Goal: Answer question/provide support: Share knowledge or assist other users

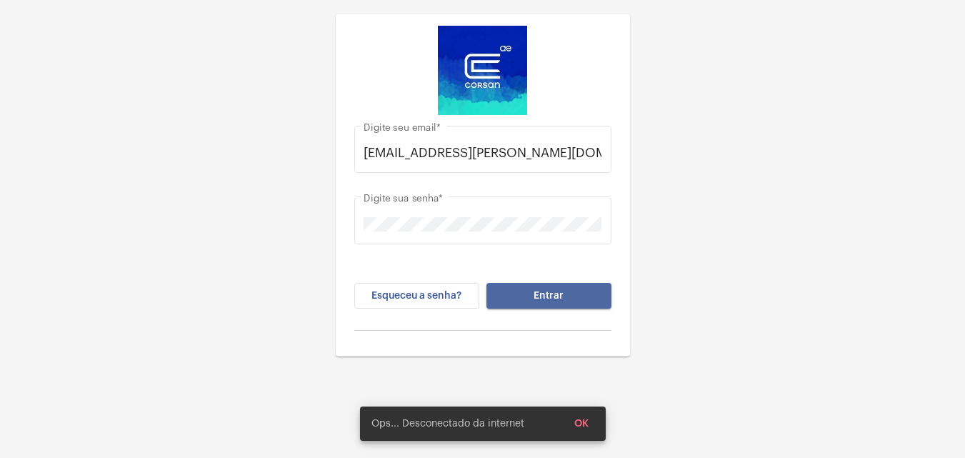
click at [513, 302] on button "Entrar" at bounding box center [549, 296] width 125 height 26
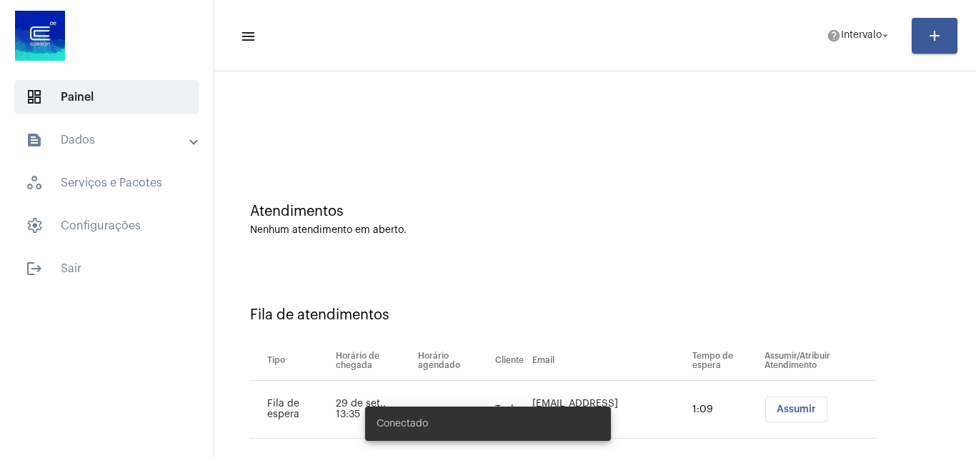
scroll to position [19, 0]
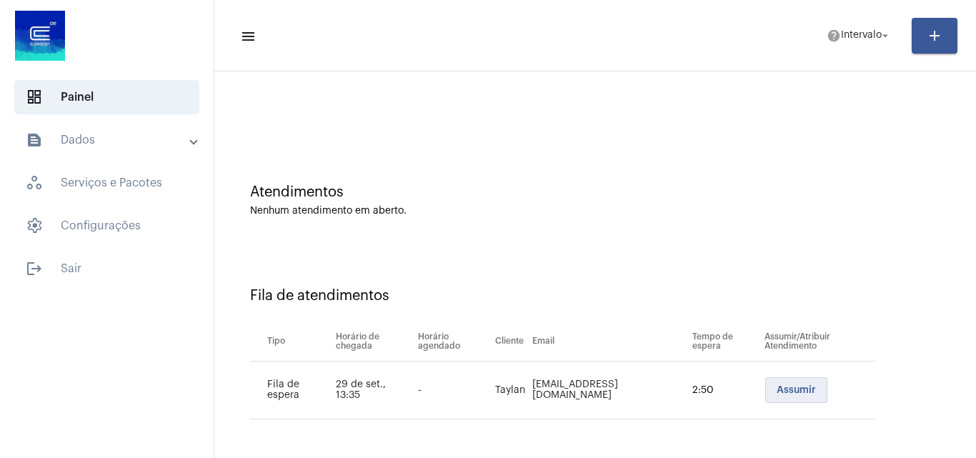
click at [777, 388] on span "Assumir" at bounding box center [796, 390] width 39 height 10
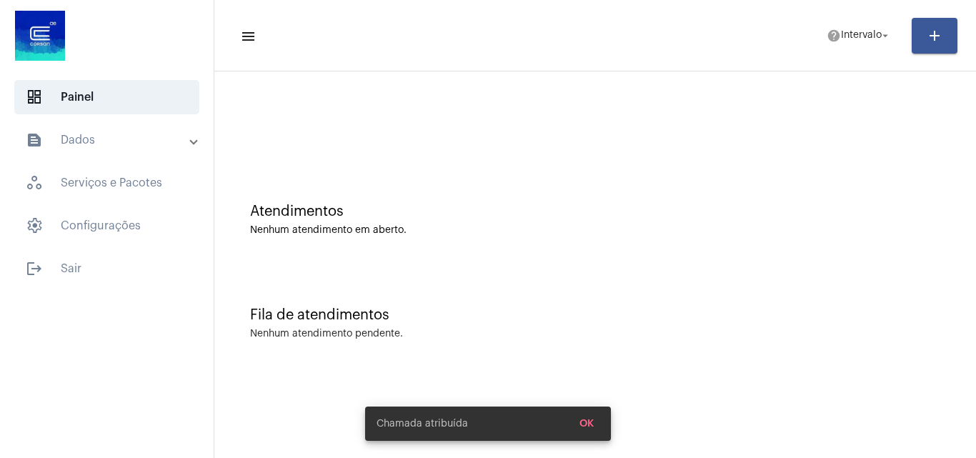
scroll to position [0, 0]
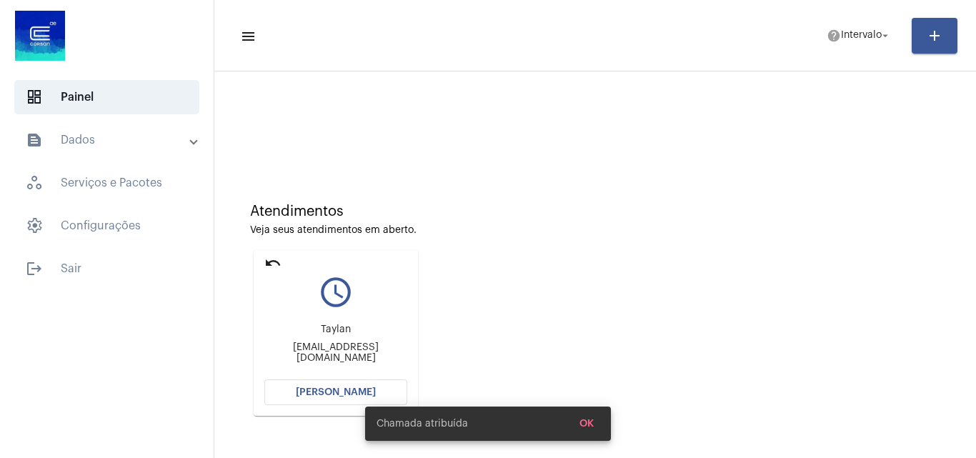
click at [365, 390] on div "Chamada atribuída OK" at bounding box center [488, 423] width 280 height 69
click at [362, 390] on div "Chamada atribuída OK" at bounding box center [488, 423] width 280 height 69
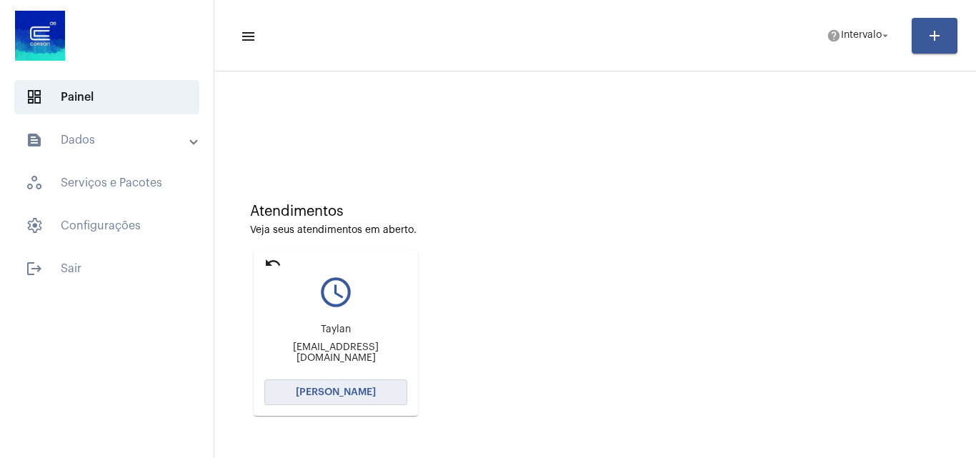
click at [358, 390] on span "[PERSON_NAME]" at bounding box center [336, 392] width 80 height 10
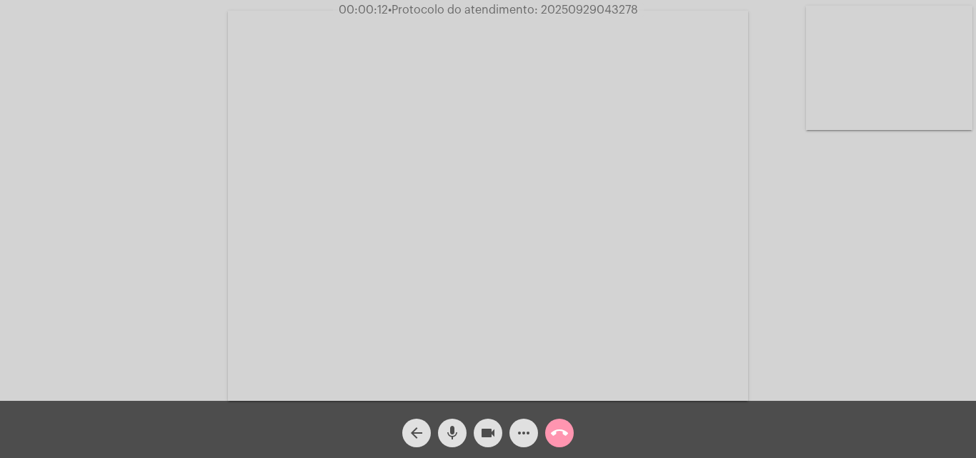
click at [414, 422] on span "arrow_back" at bounding box center [416, 433] width 17 height 29
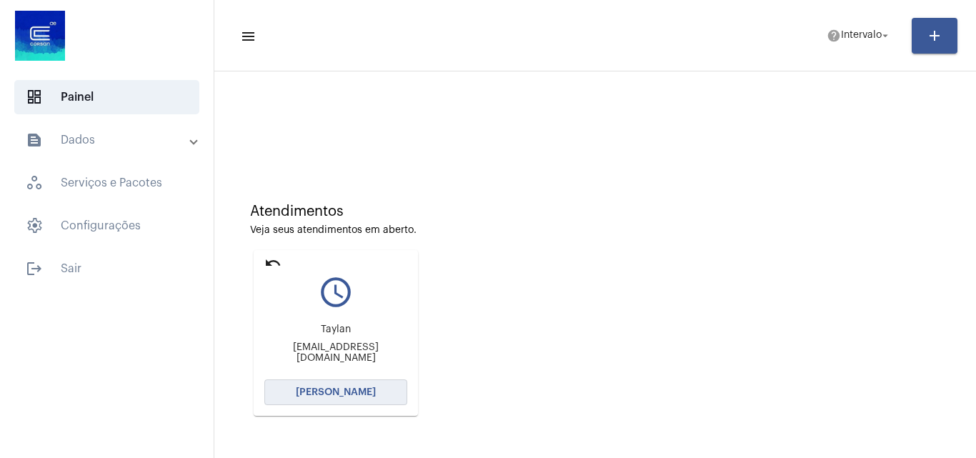
click at [344, 393] on span "[PERSON_NAME]" at bounding box center [336, 392] width 80 height 10
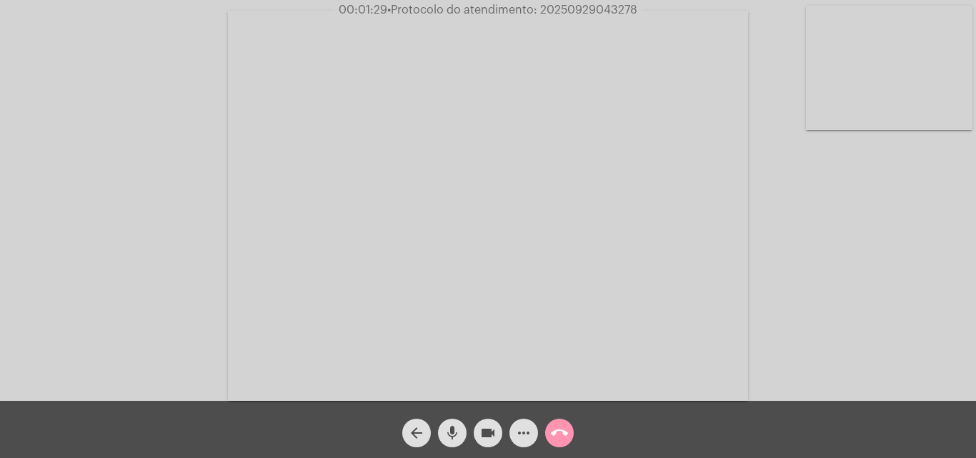
click at [488, 426] on mat-icon "videocam" at bounding box center [488, 432] width 17 height 17
click at [451, 432] on mat-icon "mic" at bounding box center [452, 432] width 17 height 17
click at [482, 442] on mat-icon "videocam_off" at bounding box center [488, 432] width 17 height 17
click at [452, 432] on mat-icon "mic_off" at bounding box center [452, 432] width 17 height 17
click at [485, 433] on mat-icon "videocam" at bounding box center [488, 432] width 17 height 17
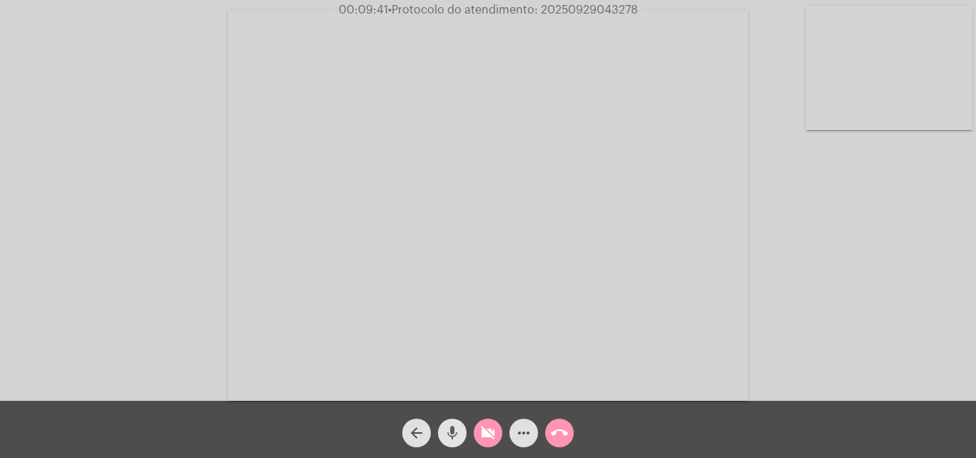
click at [465, 432] on button "mic" at bounding box center [452, 433] width 29 height 29
click at [455, 435] on mat-icon "mic_off" at bounding box center [452, 432] width 17 height 17
click at [496, 429] on mat-icon "videocam_off" at bounding box center [488, 432] width 17 height 17
click at [485, 424] on span "videocam" at bounding box center [488, 433] width 17 height 29
click at [451, 434] on mat-icon "mic" at bounding box center [452, 432] width 17 height 17
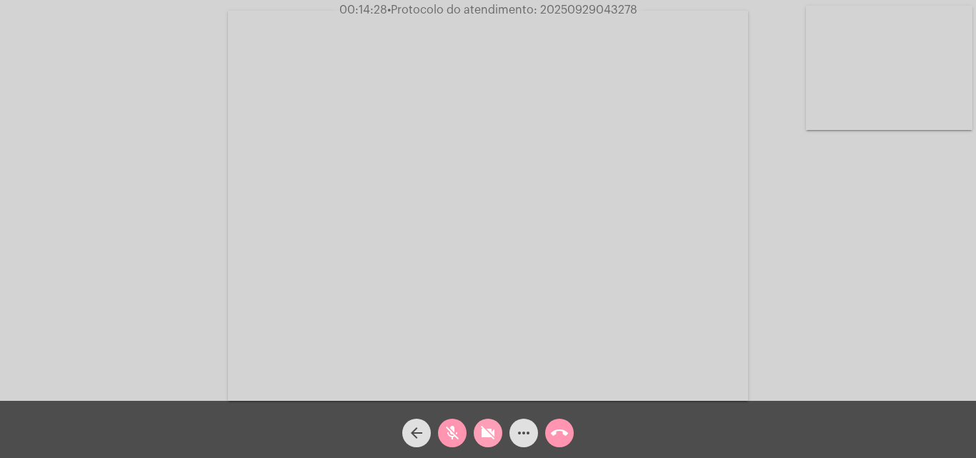
click at [490, 434] on mat-icon "videocam_off" at bounding box center [488, 432] width 17 height 17
click at [443, 439] on button "mic_off" at bounding box center [452, 433] width 29 height 29
click at [449, 430] on mat-icon "mic" at bounding box center [452, 432] width 17 height 17
click at [477, 431] on button "videocam" at bounding box center [488, 433] width 29 height 29
click at [561, 433] on mat-icon "call_end" at bounding box center [559, 432] width 17 height 17
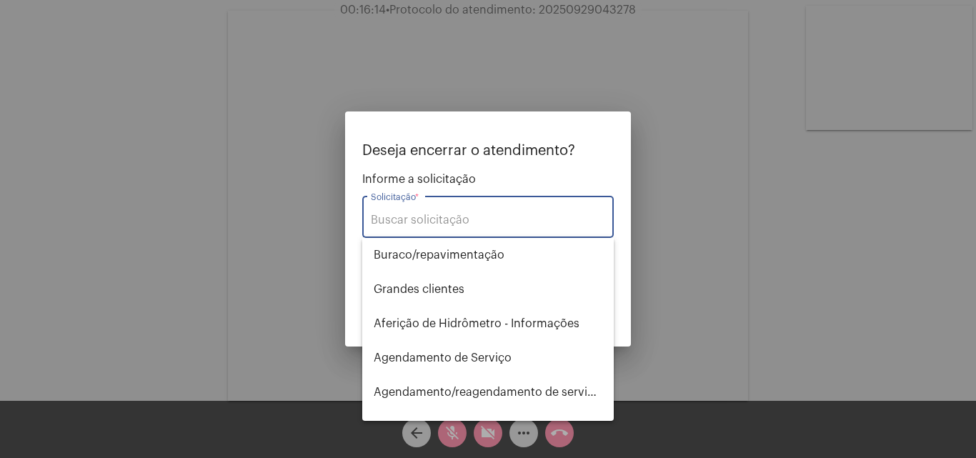
click at [458, 225] on input "Solicitação *" at bounding box center [488, 220] width 234 height 13
click at [458, 203] on div "Solicitação *" at bounding box center [488, 215] width 234 height 45
click at [457, 215] on input "Solicitação *" at bounding box center [488, 220] width 234 height 13
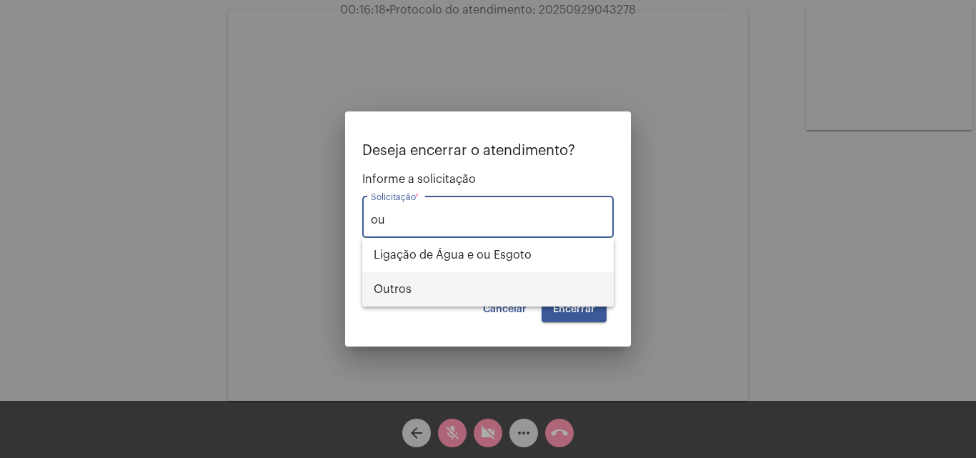
click at [383, 282] on span "Outros" at bounding box center [488, 289] width 229 height 34
type input "Outros"
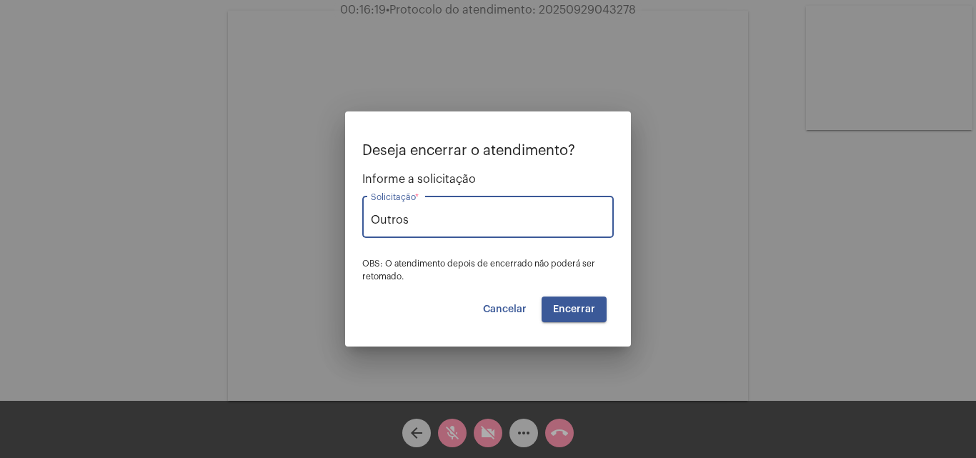
click at [587, 317] on button "Encerrar" at bounding box center [574, 310] width 65 height 26
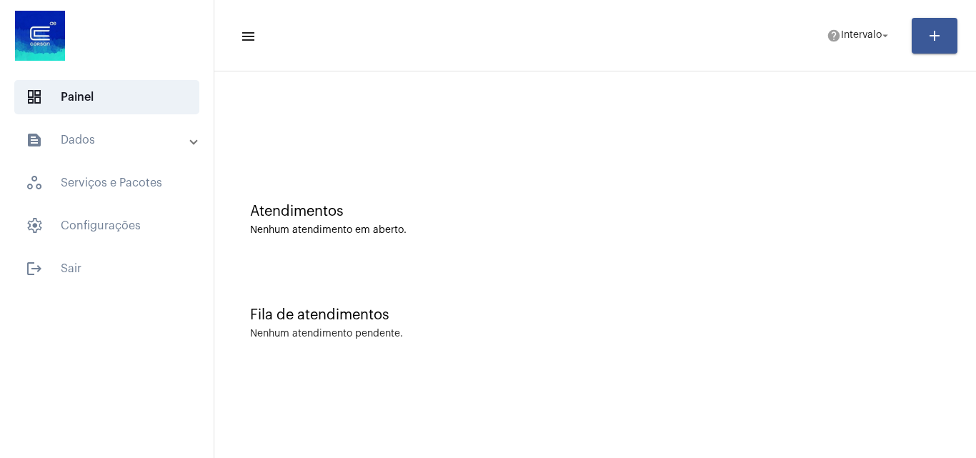
click at [188, 144] on mat-panel-title "text_snippet_outlined Dados" at bounding box center [108, 139] width 165 height 17
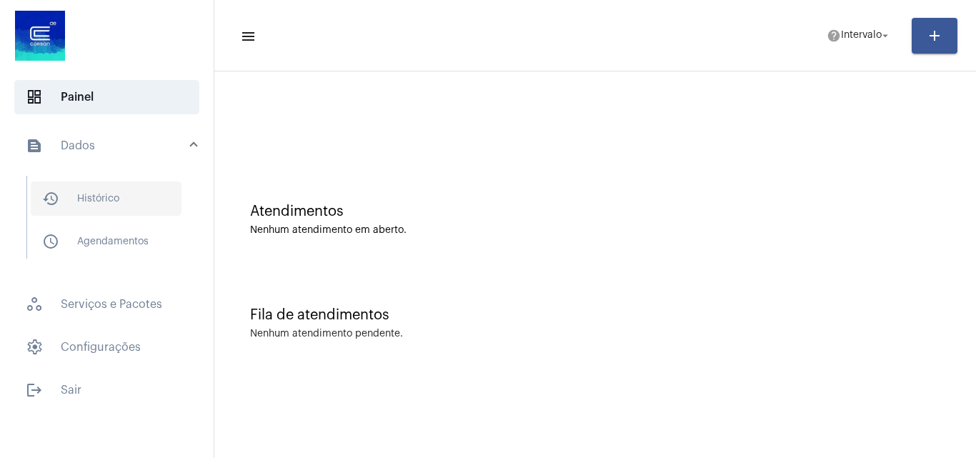
click at [87, 187] on span "history_outlined Histórico" at bounding box center [106, 199] width 151 height 34
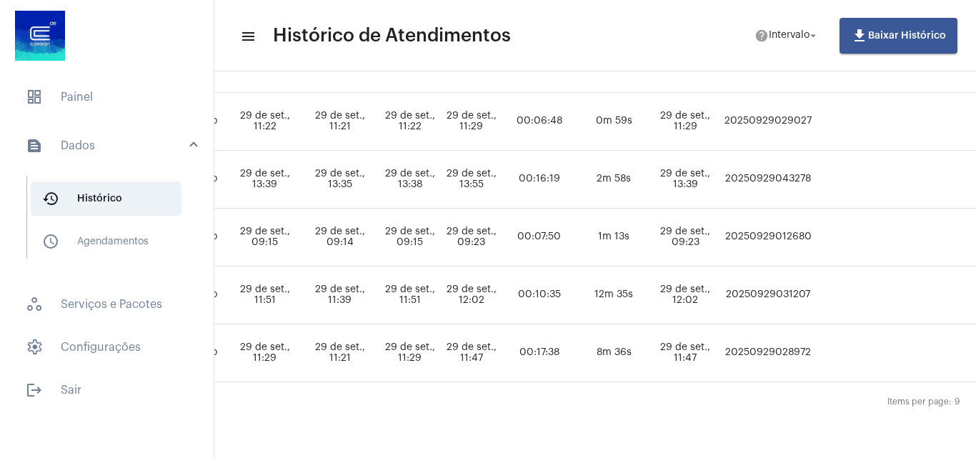
scroll to position [439, 732]
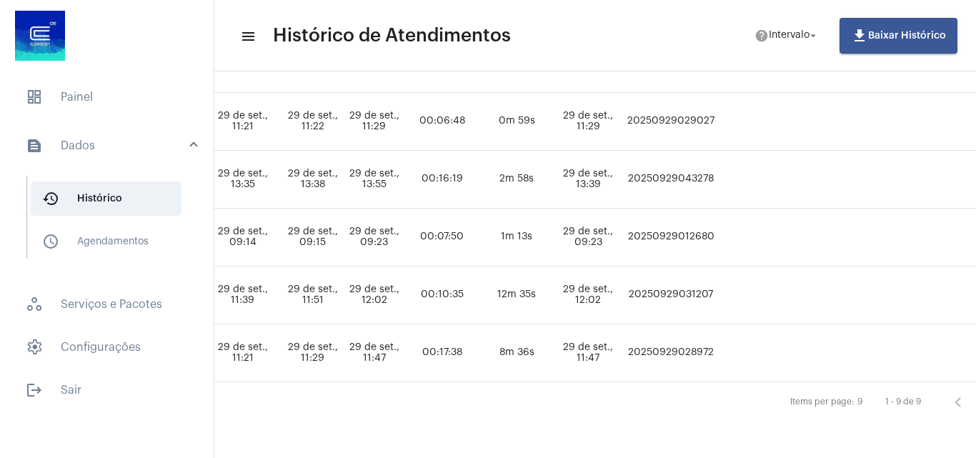
drag, startPoint x: 697, startPoint y: 169, endPoint x: 802, endPoint y: 168, distance: 105.1
click at [802, 168] on tr "KATHIELEN MEDEIROS AVILA outros Taylan tonin363@gmail.com - Concluído 29 de set…" at bounding box center [262, 180] width 1489 height 58
copy td "20250929043278"
click at [99, 95] on span "dashboard Painel" at bounding box center [106, 97] width 185 height 34
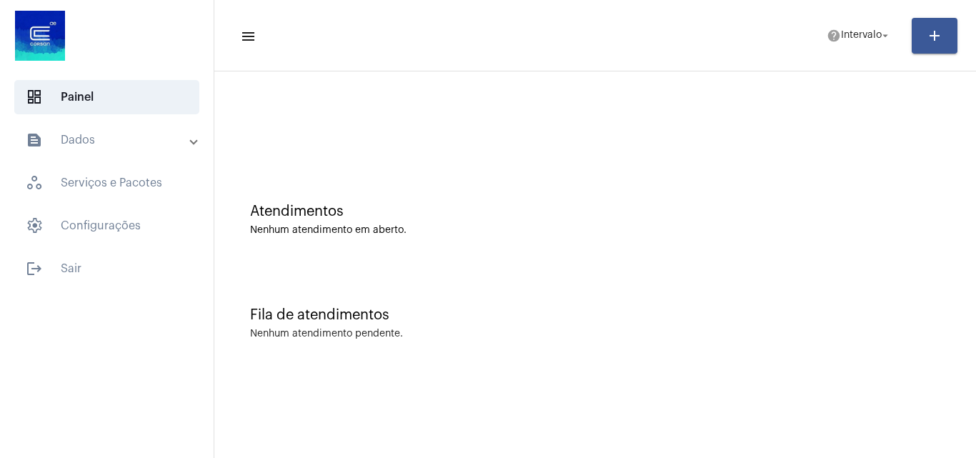
click at [131, 135] on mat-panel-title "text_snippet_outlined Dados" at bounding box center [108, 139] width 165 height 17
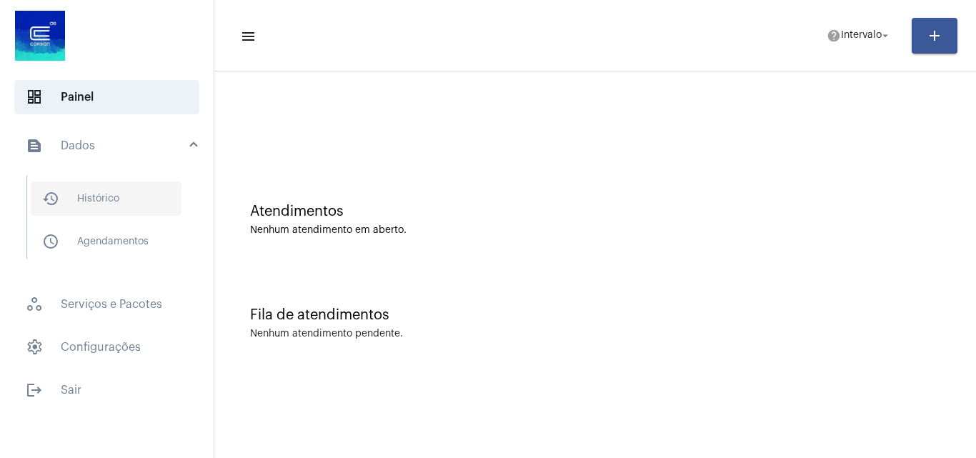
click at [92, 192] on span "history_outlined Histórico" at bounding box center [106, 199] width 151 height 34
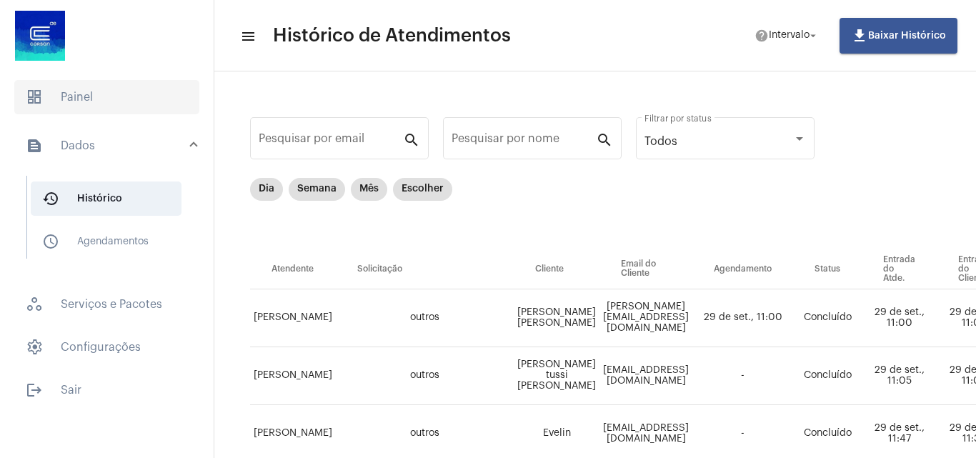
click at [59, 88] on span "dashboard Painel" at bounding box center [106, 97] width 185 height 34
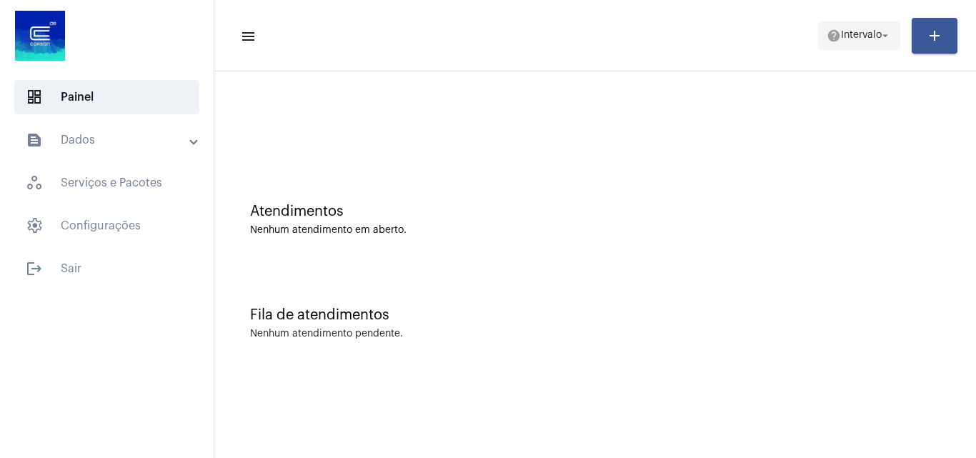
click at [852, 39] on span "Intervalo" at bounding box center [861, 36] width 41 height 10
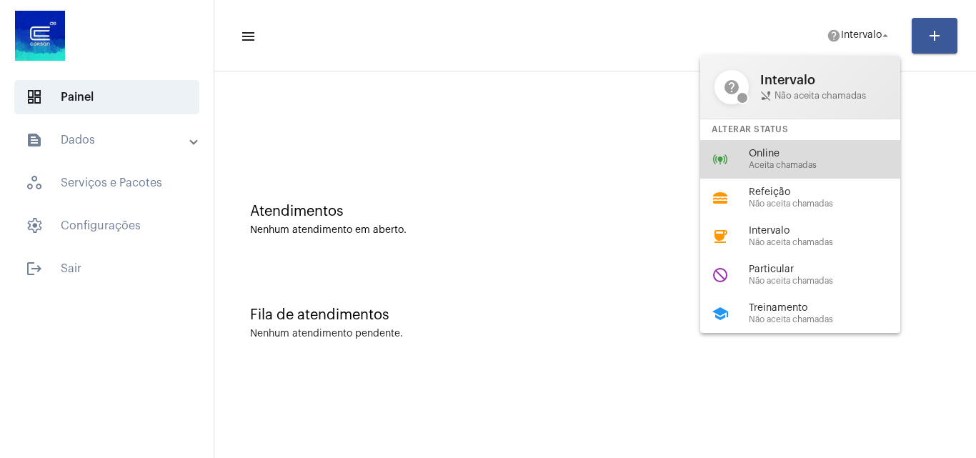
click at [788, 151] on span "Online" at bounding box center [830, 154] width 163 height 11
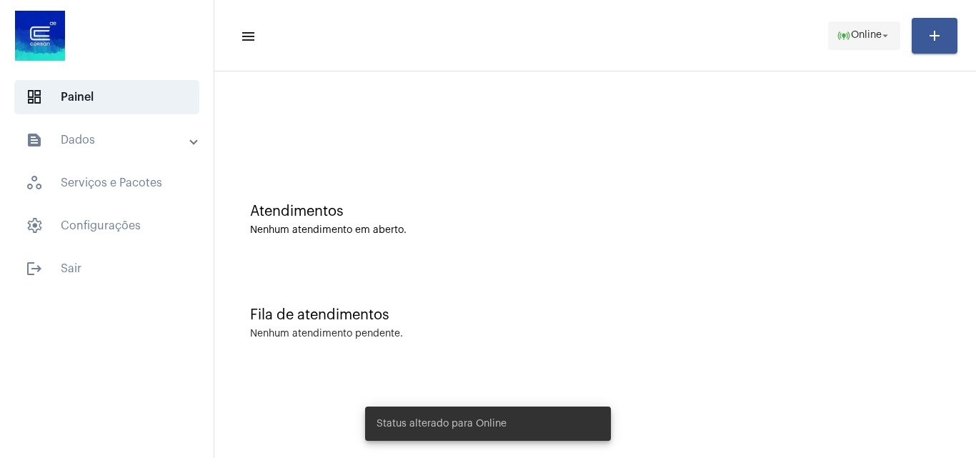
click at [868, 26] on span "online_prediction Online arrow_drop_down" at bounding box center [864, 35] width 55 height 26
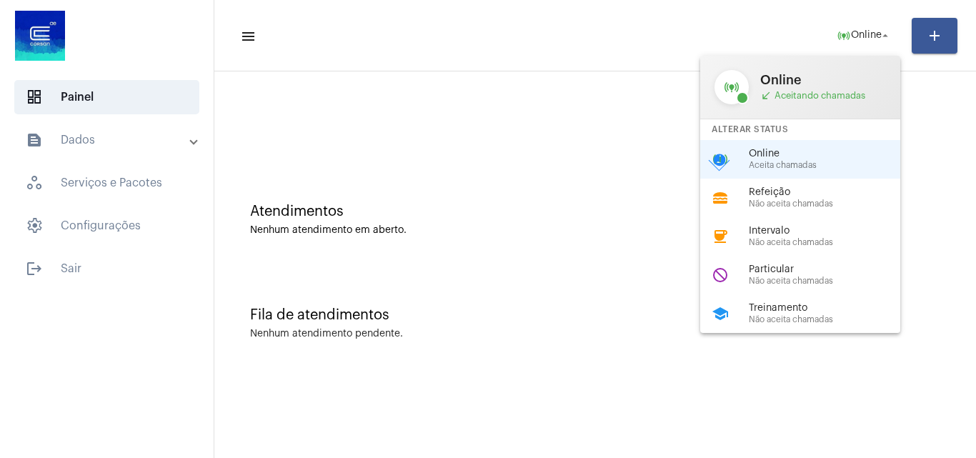
click at [944, 200] on div at bounding box center [488, 229] width 976 height 458
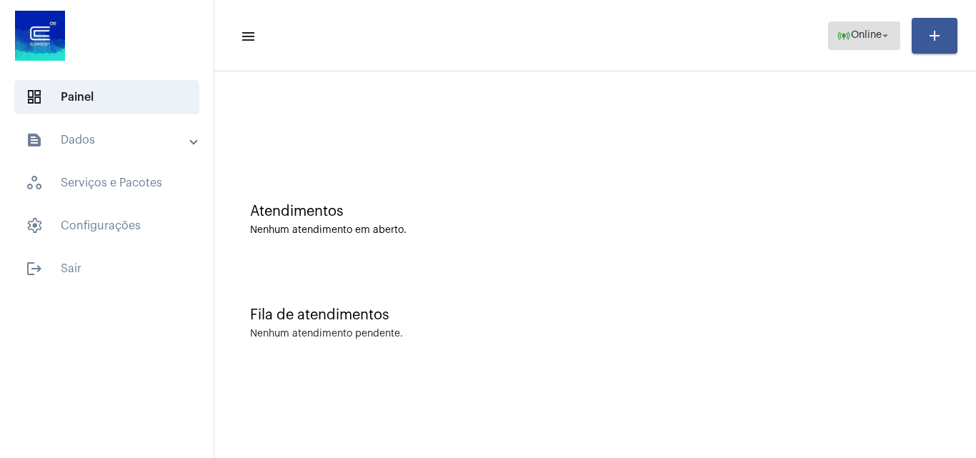
click at [883, 44] on span "online_prediction Online arrow_drop_down" at bounding box center [864, 35] width 55 height 26
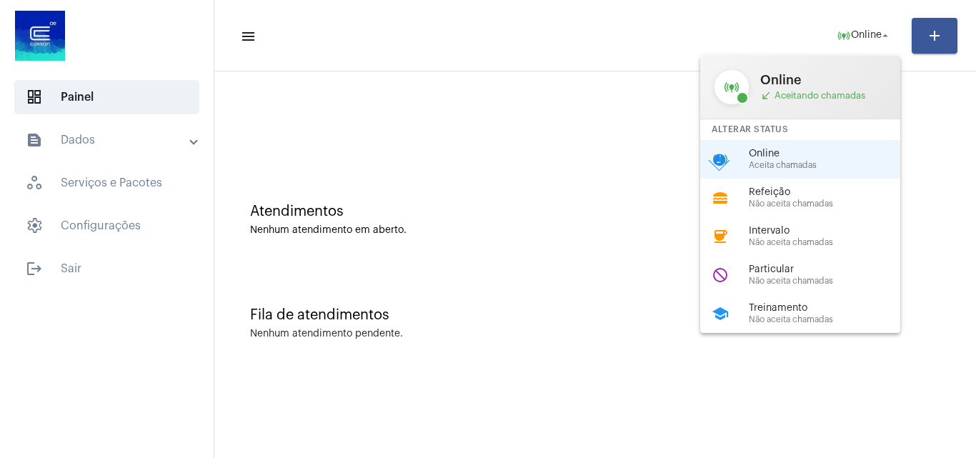
click at [567, 207] on div at bounding box center [488, 229] width 976 height 458
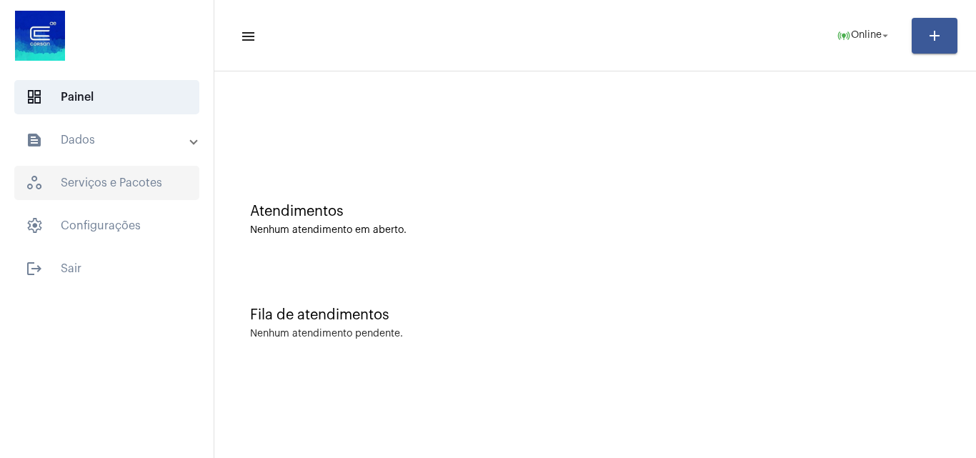
click at [152, 192] on span "workspaces_outlined Serviços e Pacotes" at bounding box center [106, 183] width 185 height 34
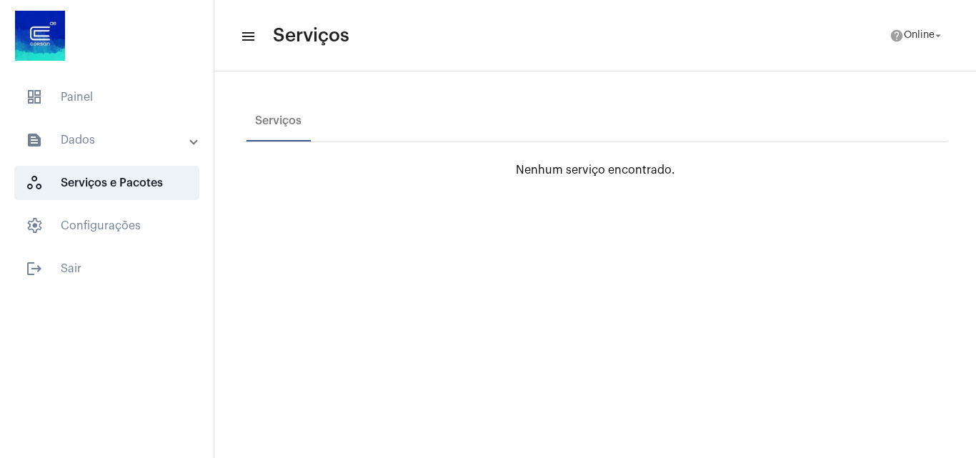
click at [131, 148] on mat-panel-title "text_snippet_outlined Dados" at bounding box center [108, 139] width 165 height 17
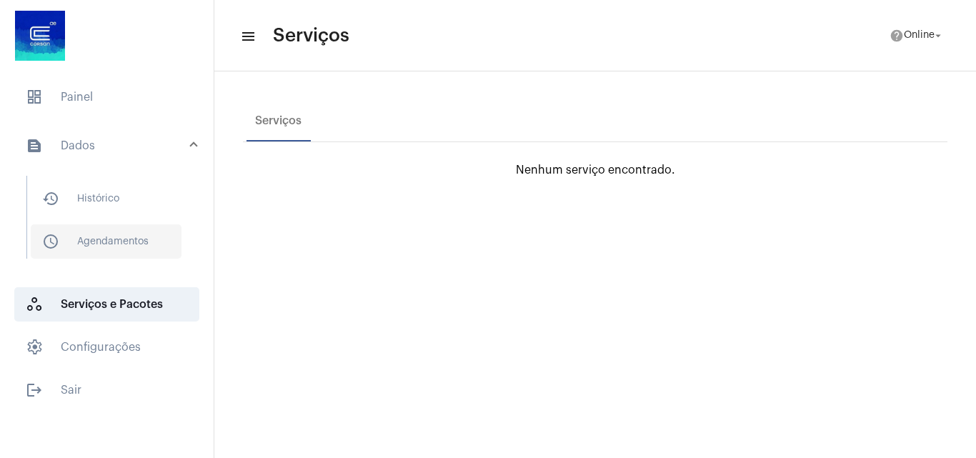
click at [125, 240] on span "schedule_outlined Agendamentos" at bounding box center [106, 241] width 151 height 34
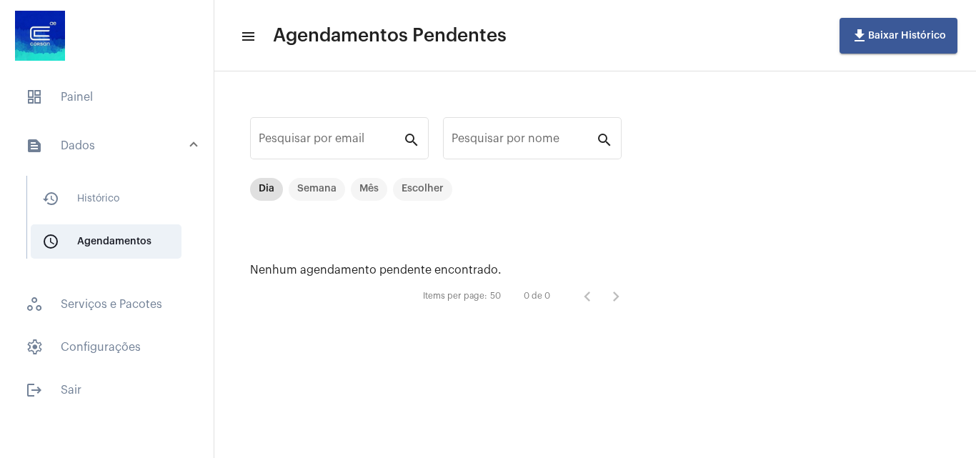
click at [96, 69] on div at bounding box center [107, 37] width 214 height 74
click at [92, 83] on span "dashboard Painel" at bounding box center [106, 97] width 185 height 34
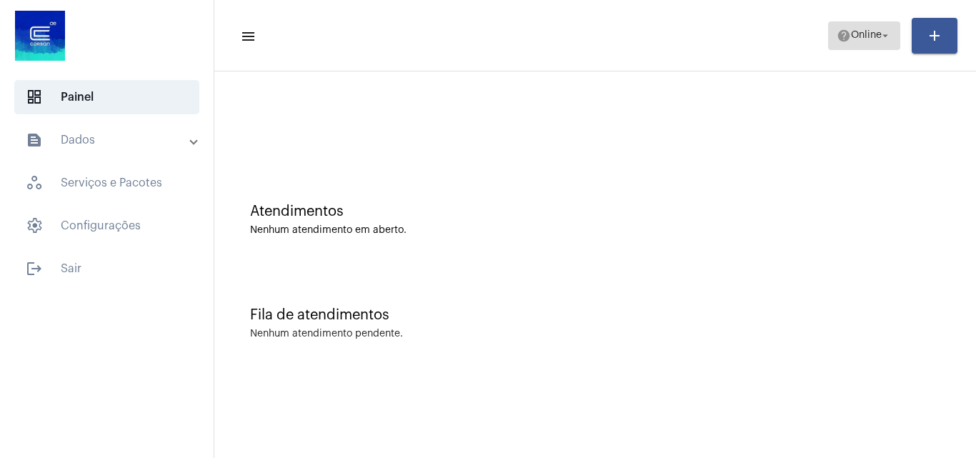
click at [874, 39] on span "Online" at bounding box center [866, 36] width 31 height 10
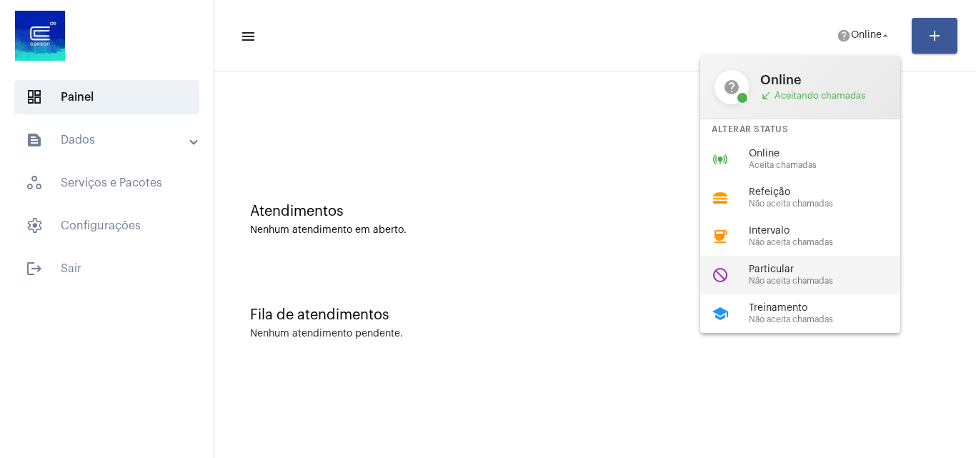
click at [805, 265] on span "Particular" at bounding box center [830, 269] width 163 height 11
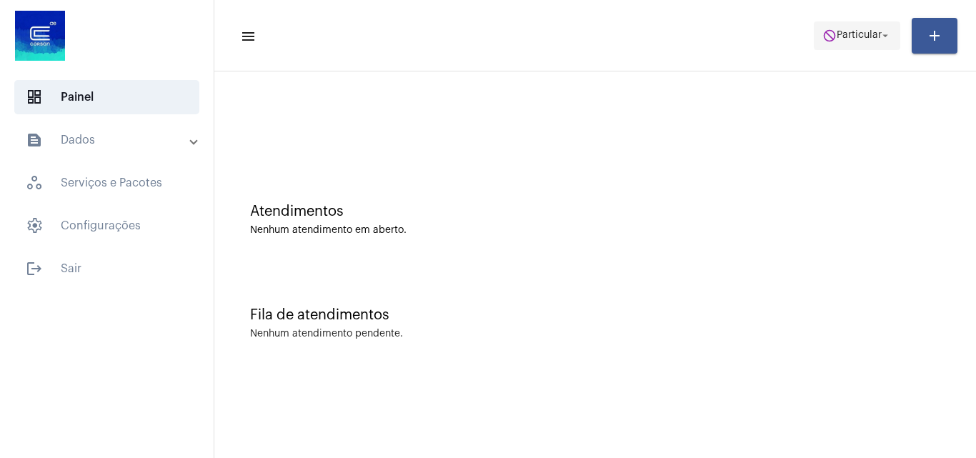
click at [868, 24] on span "do_not_disturb Particular arrow_drop_down" at bounding box center [857, 35] width 69 height 26
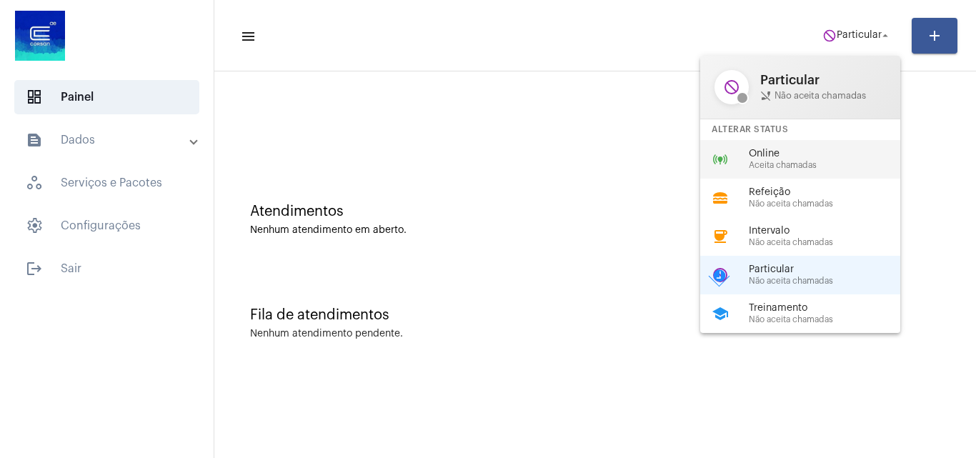
click at [826, 166] on span "Aceita chamadas" at bounding box center [830, 165] width 163 height 9
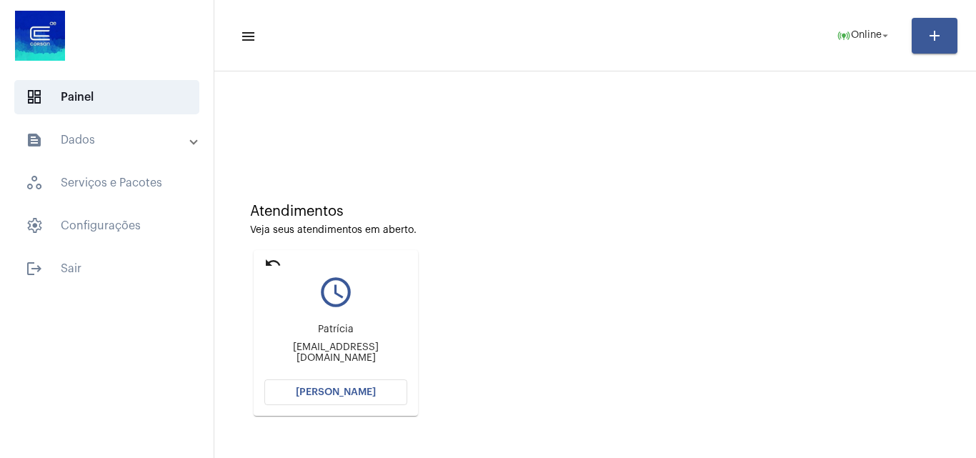
click at [339, 397] on button "[PERSON_NAME]" at bounding box center [335, 392] width 143 height 26
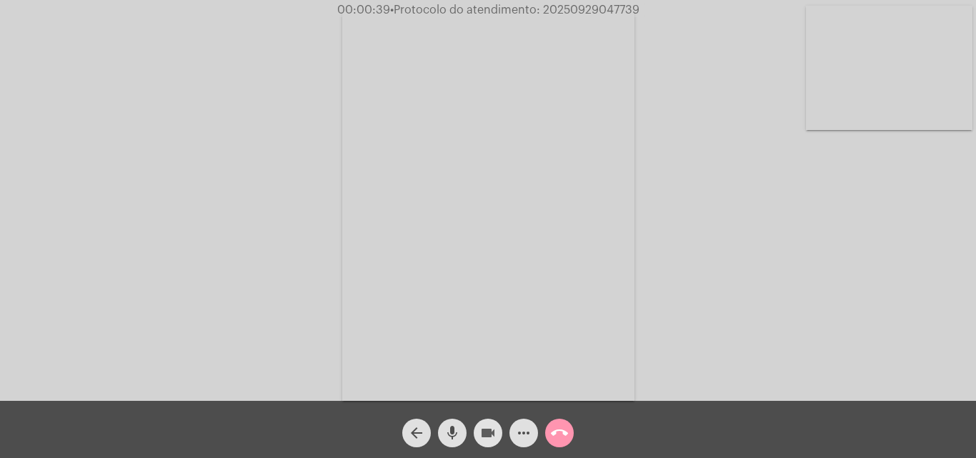
click at [484, 436] on mat-icon "videocam" at bounding box center [488, 432] width 17 height 17
drag, startPoint x: 464, startPoint y: 437, endPoint x: 454, endPoint y: 437, distance: 10.0
click at [462, 437] on button "mic" at bounding box center [452, 433] width 29 height 29
click at [492, 442] on mat-icon "videocam_off" at bounding box center [488, 432] width 17 height 17
click at [447, 433] on mat-icon "mic_off" at bounding box center [452, 432] width 17 height 17
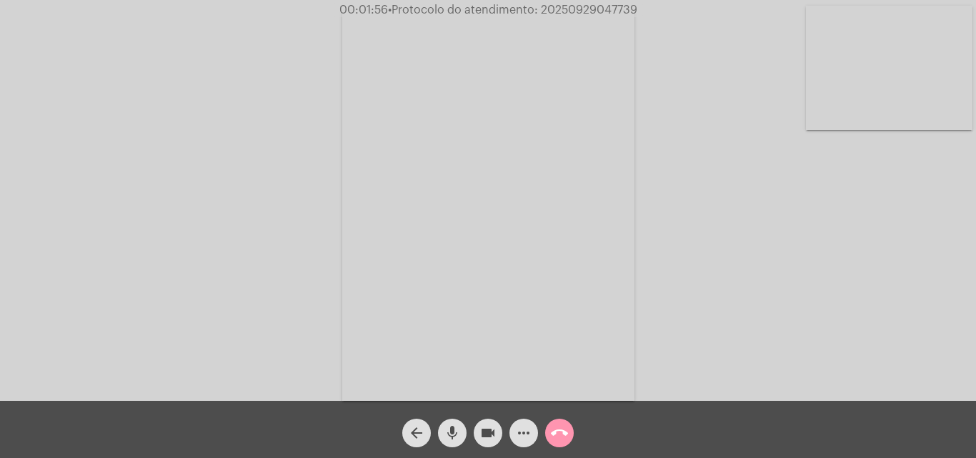
click at [462, 443] on button "mic" at bounding box center [452, 433] width 29 height 29
click at [485, 438] on mat-icon "videocam" at bounding box center [488, 432] width 17 height 17
click at [486, 427] on mat-icon "videocam_off" at bounding box center [488, 432] width 17 height 17
click at [460, 437] on mat-icon "mic_off" at bounding box center [452, 432] width 17 height 17
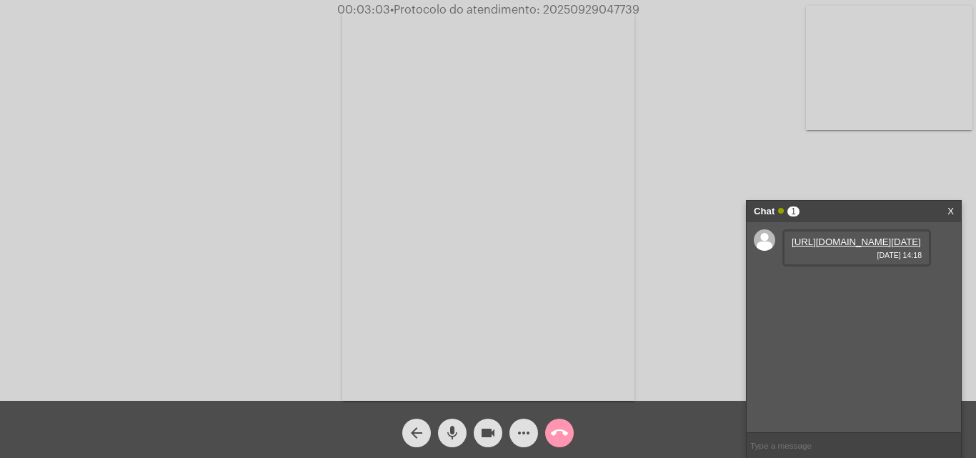
click at [854, 247] on link "https://neft-transfer-bucket.s3.amazonaws.com/temp-e3bedd6d-ce45-b194-116b-4429…" at bounding box center [856, 242] width 129 height 11
click at [492, 437] on mat-icon "videocam" at bounding box center [488, 432] width 17 height 17
click at [448, 432] on mat-icon "mic" at bounding box center [452, 432] width 17 height 17
click at [858, 288] on link "https://neft-transfer-bucket.s3.amazonaws.com/temp-183e0012-013b-e992-1d8f-6ac9…" at bounding box center [841, 282] width 99 height 11
click at [482, 439] on mat-icon "videocam_off" at bounding box center [488, 432] width 17 height 17
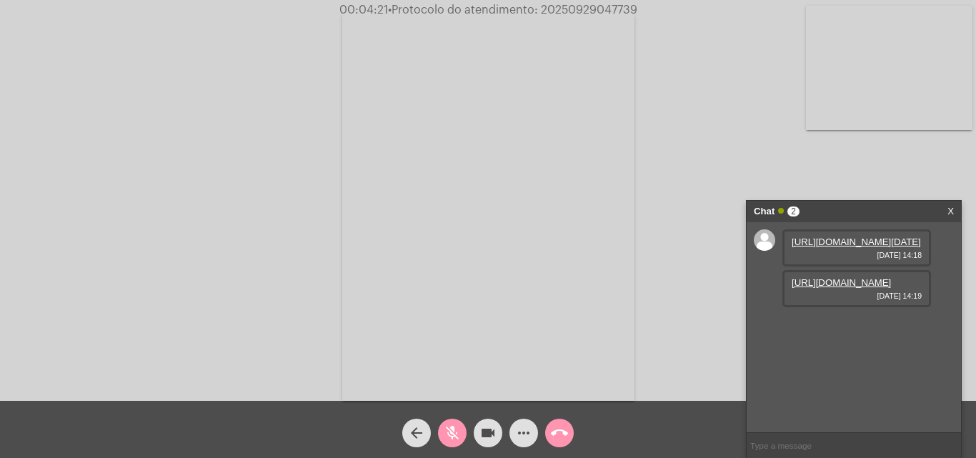
click at [465, 441] on div "mic_off" at bounding box center [452, 430] width 36 height 36
click at [464, 441] on button "mic" at bounding box center [452, 433] width 29 height 29
click at [464, 441] on button "mic_off" at bounding box center [452, 433] width 29 height 29
click at [484, 438] on mat-icon "videocam" at bounding box center [488, 432] width 17 height 17
drag, startPoint x: 470, startPoint y: 436, endPoint x: 457, endPoint y: 434, distance: 12.9
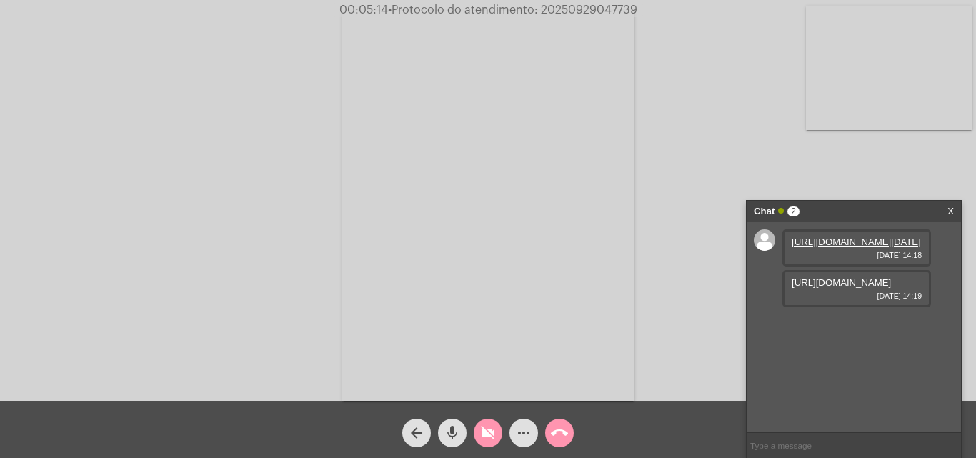
click at [470, 436] on div "arrow_back mic videocam_off more_horiz call_end" at bounding box center [488, 429] width 976 height 57
click at [456, 434] on mat-icon "mic" at bounding box center [452, 432] width 17 height 17
click at [488, 439] on mat-icon "videocam_off" at bounding box center [488, 432] width 17 height 17
click at [460, 431] on mat-icon "mic_off" at bounding box center [452, 432] width 17 height 17
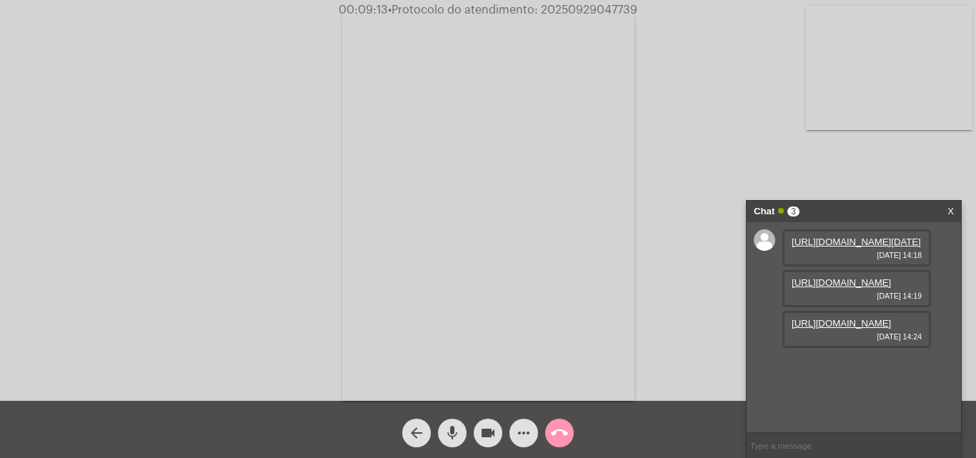
click at [851, 329] on link "https://neft-transfer-bucket.s3.amazonaws.com/temp-51124fa2-53de-f382-3ae7-9055…" at bounding box center [841, 323] width 99 height 11
click at [453, 437] on mat-icon "mic" at bounding box center [452, 432] width 17 height 17
click at [487, 437] on mat-icon "videocam" at bounding box center [488, 432] width 17 height 17
click at [497, 439] on button "videocam_off" at bounding box center [488, 433] width 29 height 29
click at [462, 434] on button "mic_off" at bounding box center [452, 433] width 29 height 29
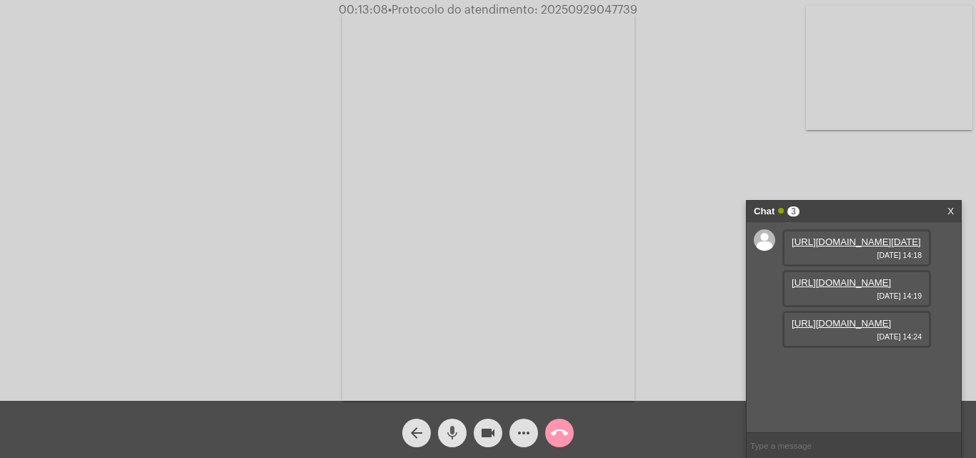
click at [461, 438] on button "mic" at bounding box center [452, 433] width 29 height 29
click at [485, 441] on mat-icon "videocam" at bounding box center [488, 432] width 17 height 17
click at [497, 424] on button "videocam_off" at bounding box center [488, 433] width 29 height 29
click at [438, 438] on div "mic_off" at bounding box center [452, 430] width 36 height 36
click at [466, 432] on button "mic" at bounding box center [452, 433] width 29 height 29
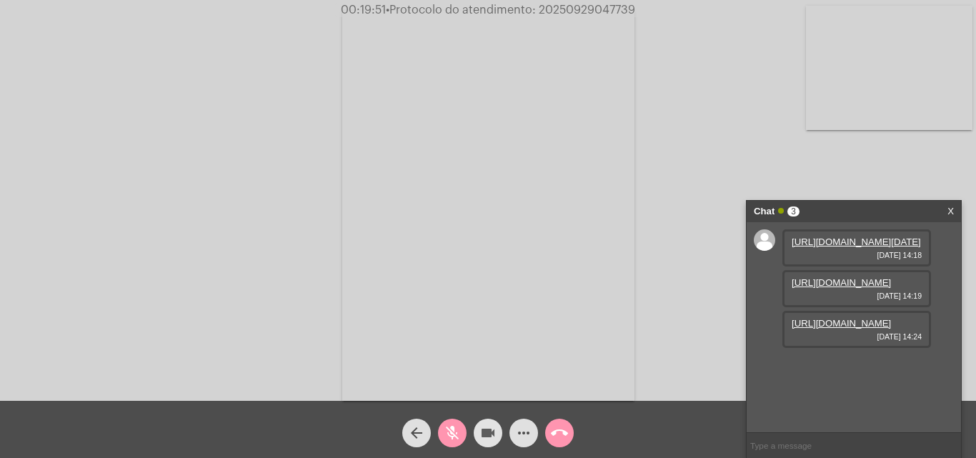
click at [489, 435] on mat-icon "videocam" at bounding box center [488, 432] width 17 height 17
click at [492, 442] on mat-icon "videocam_off" at bounding box center [488, 432] width 17 height 17
click at [450, 435] on mat-icon "mic_off" at bounding box center [452, 432] width 17 height 17
click at [527, 433] on mat-icon "more_horiz" at bounding box center [523, 432] width 17 height 17
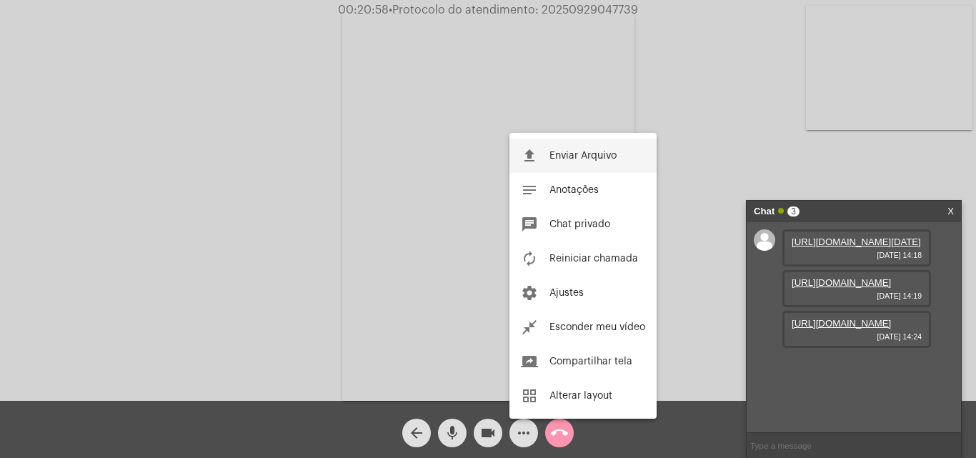
click at [582, 153] on span "Enviar Arquivo" at bounding box center [583, 156] width 67 height 10
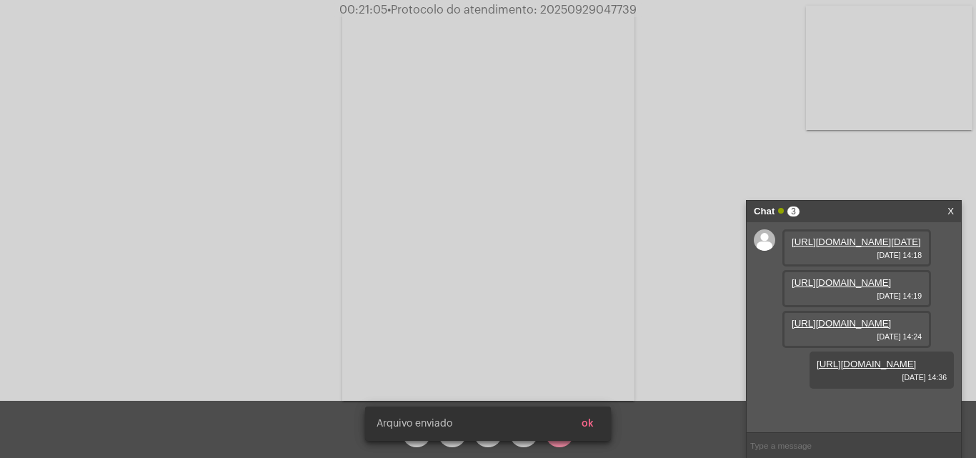
scroll to position [85, 0]
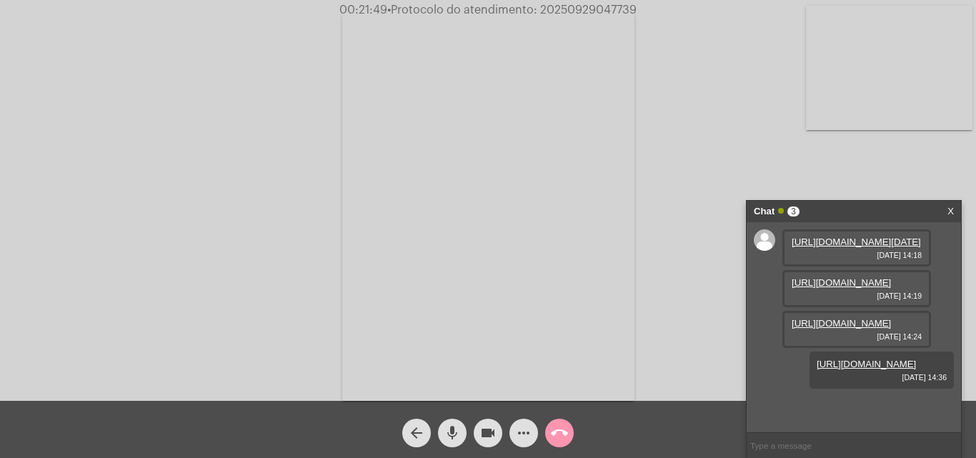
click at [523, 436] on mat-icon "more_horiz" at bounding box center [523, 432] width 17 height 17
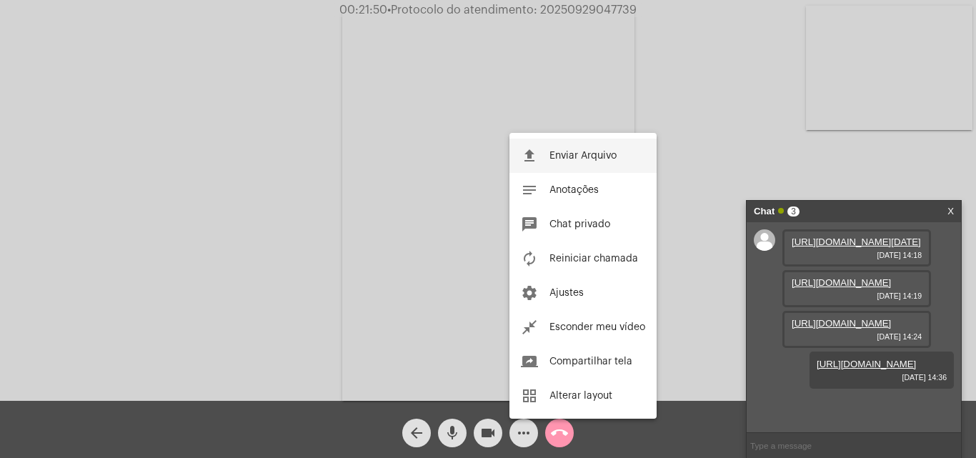
click at [585, 160] on span "Enviar Arquivo" at bounding box center [583, 156] width 67 height 10
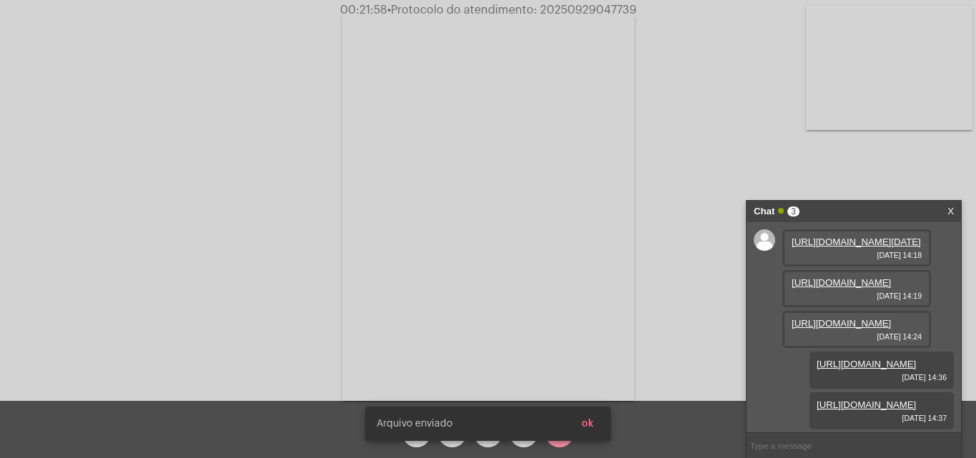
scroll to position [158, 0]
click at [868, 359] on link "https://neft-transfer-bucket.s3.amazonaws.com/temp-b751d8e9-b8cf-aeb2-fb24-f035…" at bounding box center [866, 364] width 99 height 11
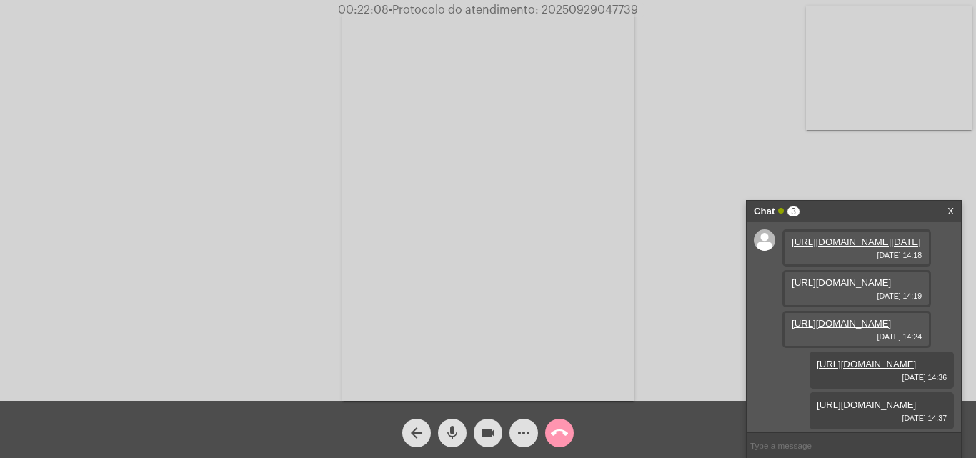
click at [903, 399] on link "https://neft-transfer-bucket.s3.amazonaws.com/temp-f4d8d96b-fc26-4a28-a40c-3353…" at bounding box center [866, 404] width 99 height 11
click at [520, 424] on span "more_horiz" at bounding box center [523, 433] width 17 height 29
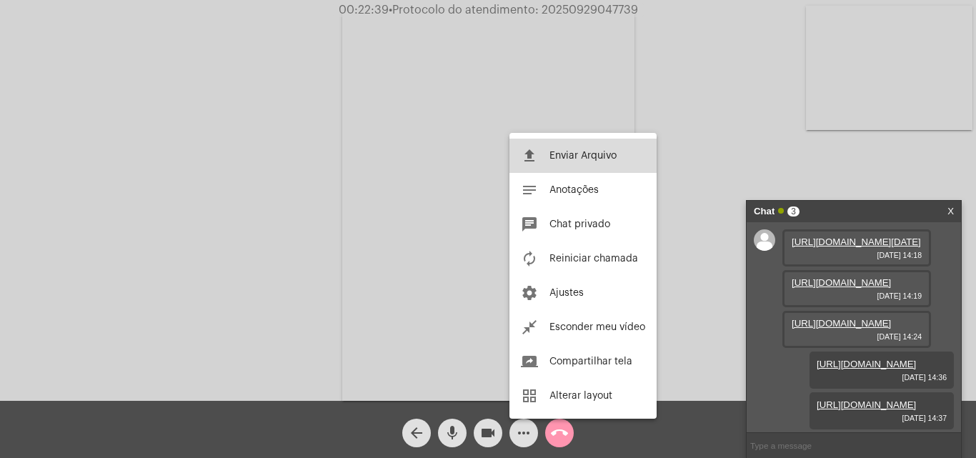
click at [565, 166] on button "file_upload Enviar Arquivo" at bounding box center [583, 156] width 147 height 34
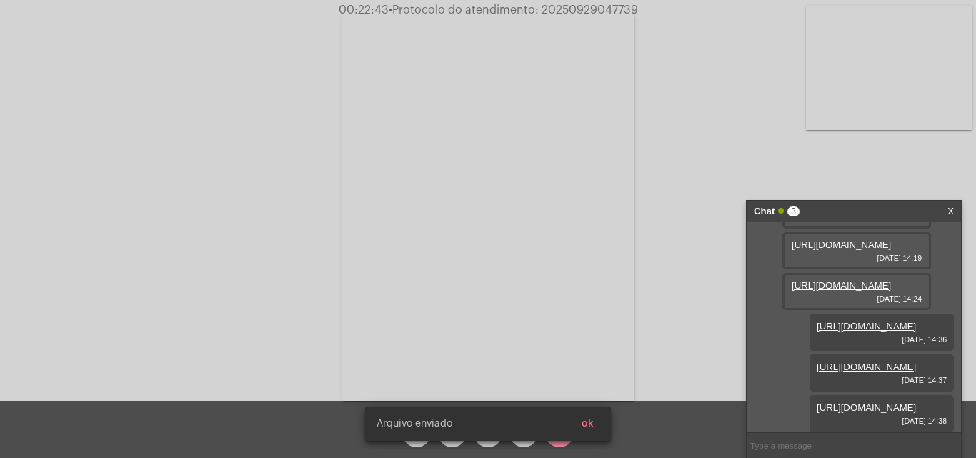
scroll to position [231, 0]
click at [867, 402] on link "https://neft-transfer-bucket.s3.amazonaws.com/temp-c86b685a-465e-9fba-366f-b153…" at bounding box center [866, 407] width 99 height 11
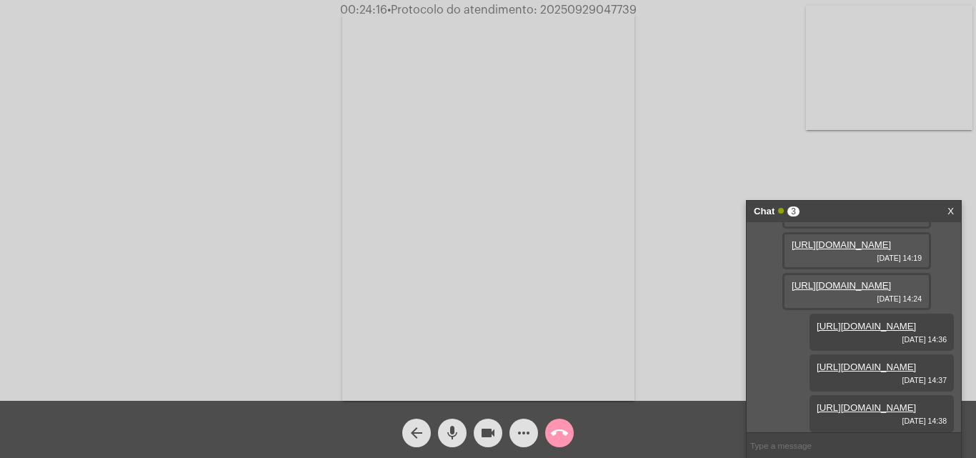
click at [460, 439] on mat-icon "mic" at bounding box center [452, 432] width 17 height 17
click at [490, 435] on mat-icon "videocam" at bounding box center [488, 432] width 17 height 17
click at [552, 439] on mat-icon "call_end" at bounding box center [559, 432] width 17 height 17
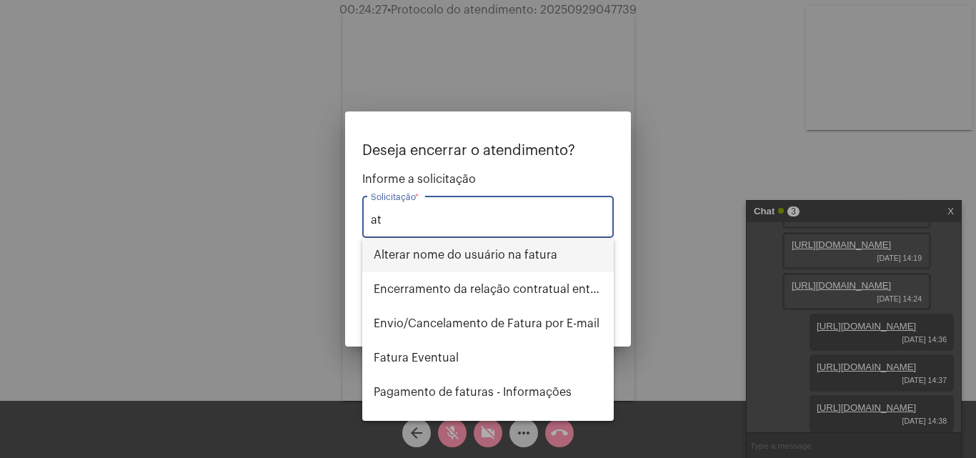
type input "a"
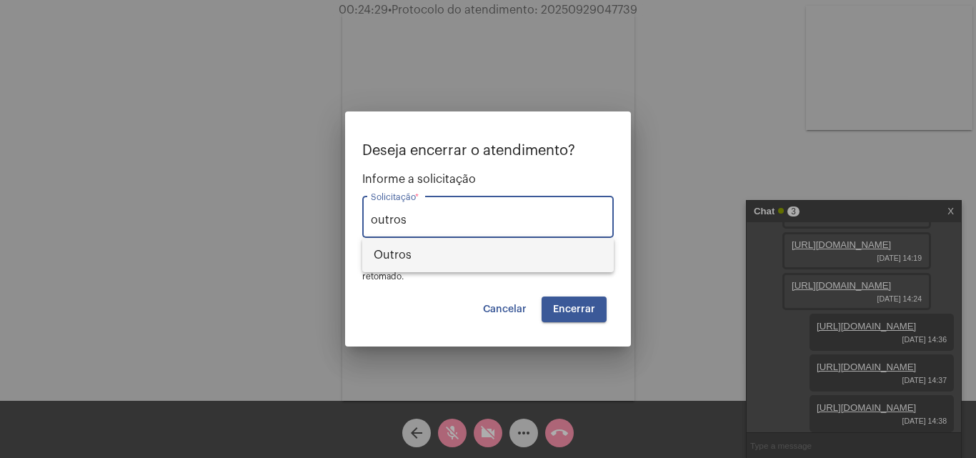
click at [510, 242] on span "Outros" at bounding box center [488, 255] width 229 height 34
type input "Outros"
click at [578, 309] on span "Encerrar" at bounding box center [574, 309] width 42 height 10
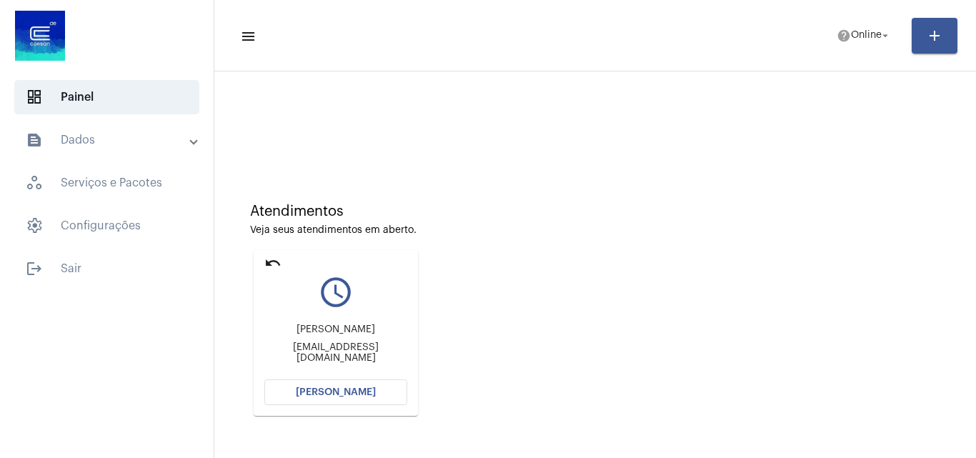
click at [362, 390] on span "[PERSON_NAME]" at bounding box center [336, 392] width 80 height 10
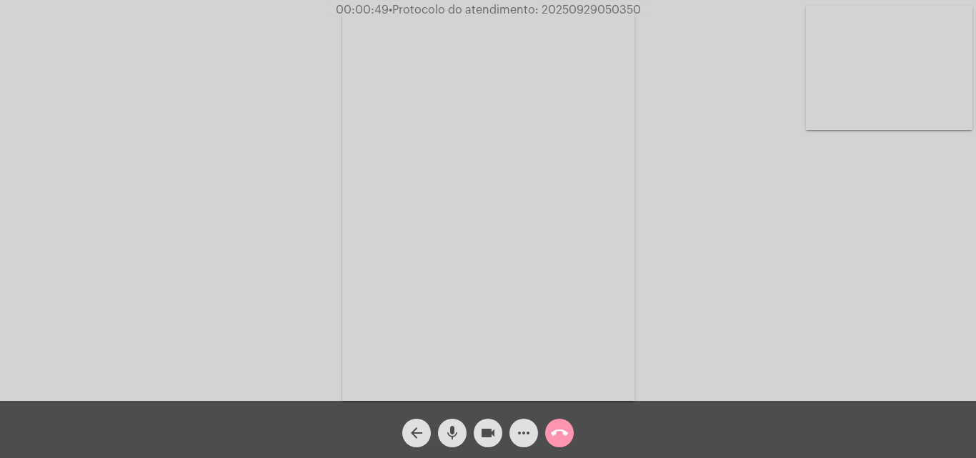
click at [483, 437] on mat-icon "videocam" at bounding box center [488, 432] width 17 height 17
click at [463, 437] on button "mic" at bounding box center [452, 433] width 29 height 29
click at [492, 444] on span "videocam_off" at bounding box center [488, 433] width 17 height 29
click at [456, 442] on span "mic_off" at bounding box center [452, 433] width 17 height 29
click at [516, 429] on mat-icon "more_horiz" at bounding box center [523, 432] width 17 height 17
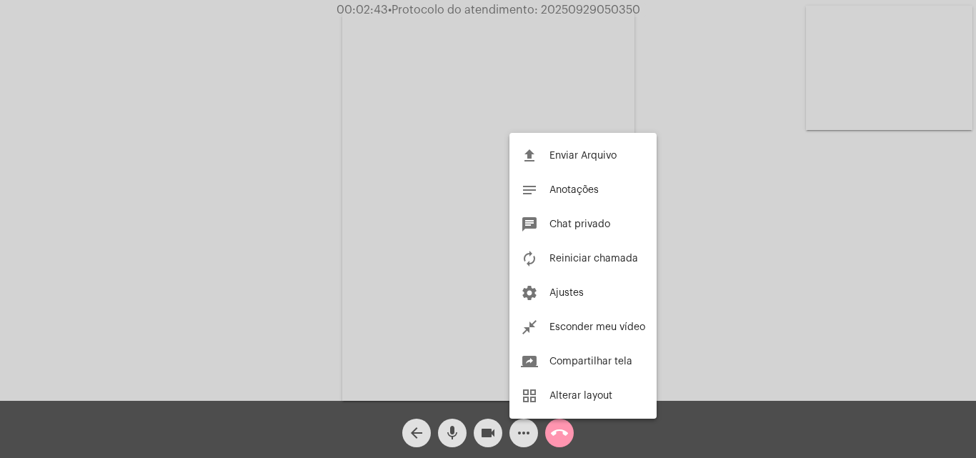
click at [735, 191] on div at bounding box center [488, 229] width 976 height 458
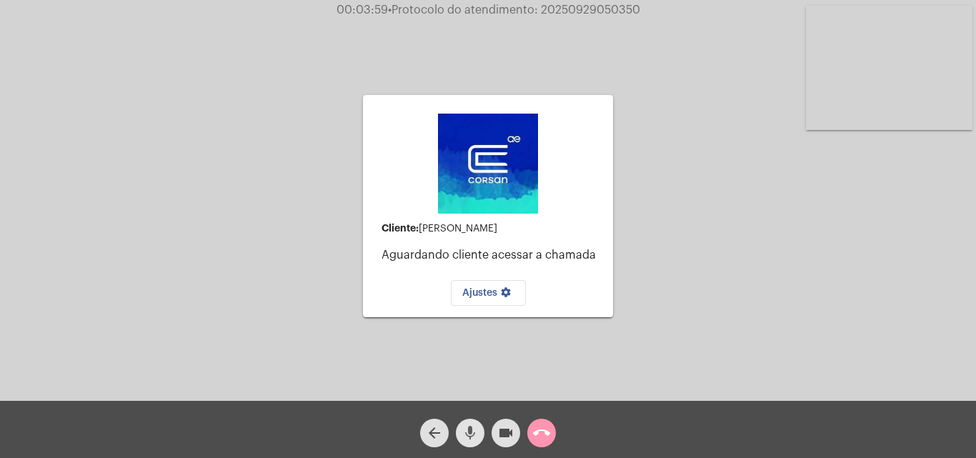
click at [459, 427] on button "mic" at bounding box center [470, 433] width 29 height 29
click at [496, 432] on button "videocam" at bounding box center [506, 433] width 29 height 29
click at [530, 433] on button "call_end" at bounding box center [541, 433] width 29 height 29
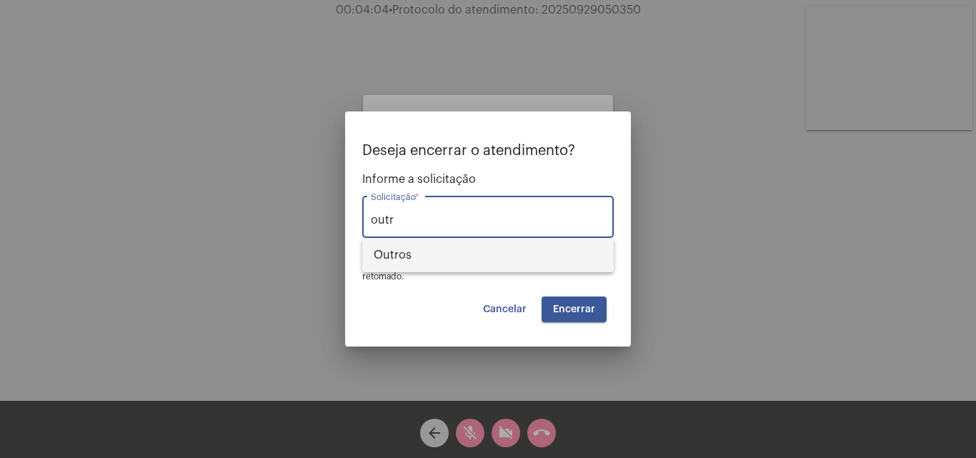
click at [472, 267] on span "Outros" at bounding box center [488, 255] width 229 height 34
type input "Outros"
click at [562, 294] on div "Deseja encerrar o atendimento? Informe a solicitação Outros Solicitação * OBS: …" at bounding box center [488, 232] width 252 height 179
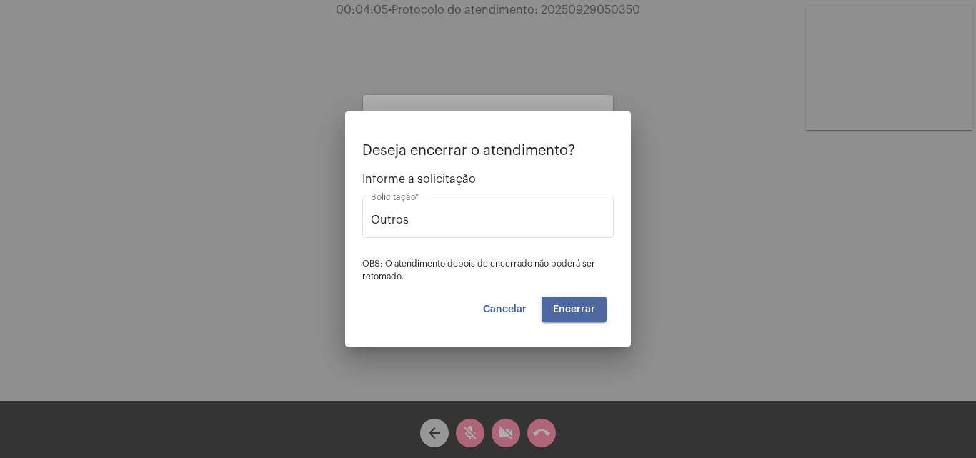
click at [582, 319] on button "Encerrar" at bounding box center [574, 310] width 65 height 26
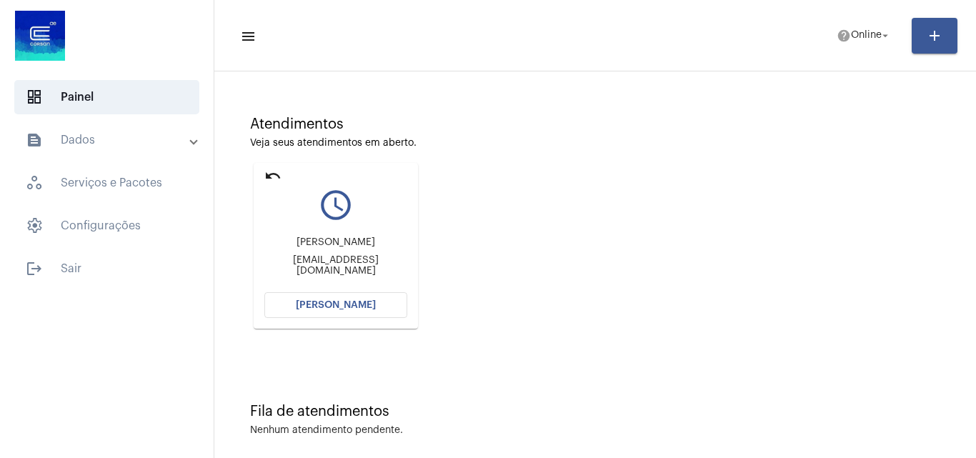
scroll to position [101, 0]
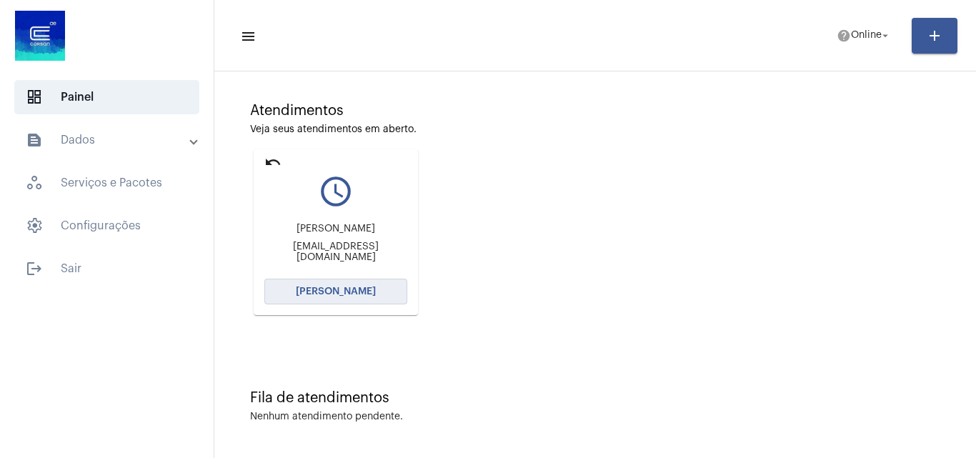
click at [364, 286] on button "[PERSON_NAME]" at bounding box center [335, 292] width 143 height 26
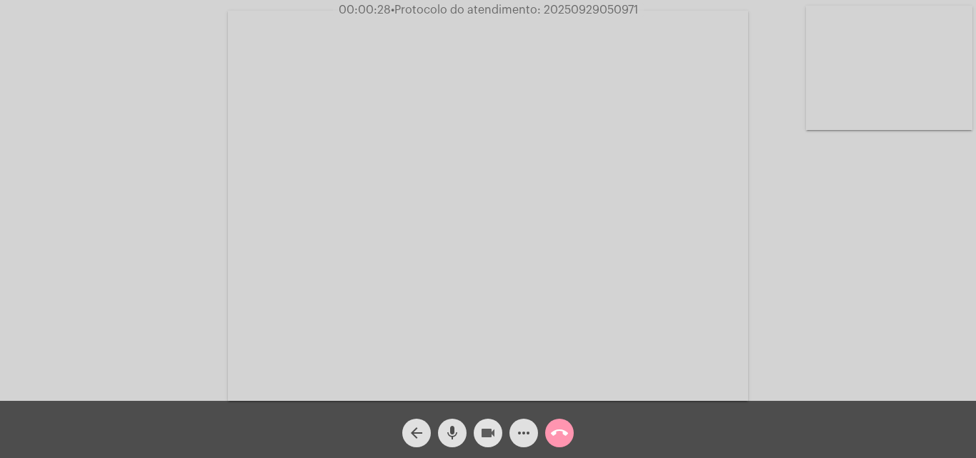
click at [487, 433] on mat-icon "videocam" at bounding box center [488, 432] width 17 height 17
click at [449, 429] on mat-icon "mic" at bounding box center [452, 432] width 17 height 17
click at [492, 434] on mat-icon "videocam_off" at bounding box center [488, 432] width 17 height 17
click at [459, 435] on mat-icon "mic_off" at bounding box center [452, 432] width 17 height 17
click at [497, 424] on button "videocam" at bounding box center [488, 433] width 29 height 29
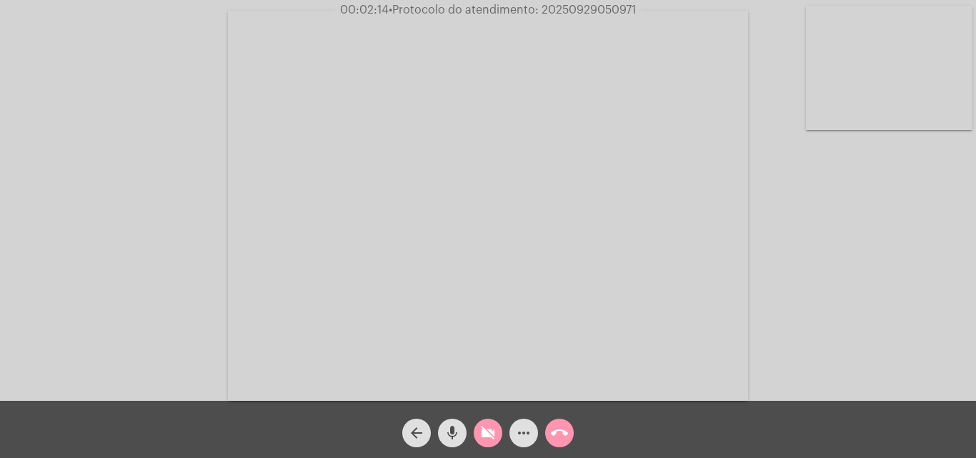
click at [447, 424] on span "mic" at bounding box center [452, 433] width 17 height 29
click at [498, 422] on div "videocam_off" at bounding box center [488, 430] width 36 height 36
click at [447, 426] on mat-icon "mic_off" at bounding box center [452, 432] width 17 height 17
click at [495, 424] on mat-icon "videocam" at bounding box center [488, 432] width 17 height 17
click at [460, 432] on mat-icon "mic" at bounding box center [452, 432] width 17 height 17
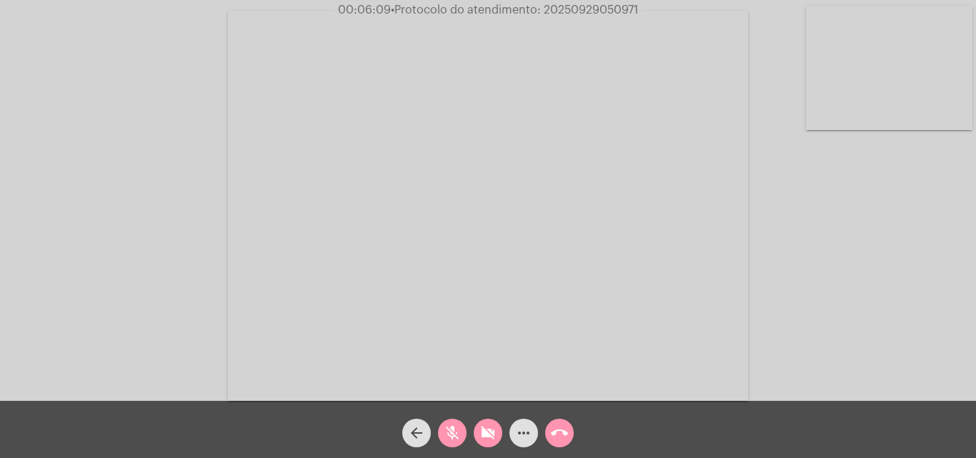
click at [457, 417] on div "mic_off" at bounding box center [452, 430] width 36 height 36
click at [497, 437] on button "videocam_off" at bounding box center [488, 433] width 29 height 29
click at [455, 434] on mat-icon "mic" at bounding box center [452, 432] width 17 height 17
click at [502, 437] on div "videocam" at bounding box center [488, 430] width 36 height 36
click at [547, 439] on button "call_end" at bounding box center [559, 433] width 29 height 29
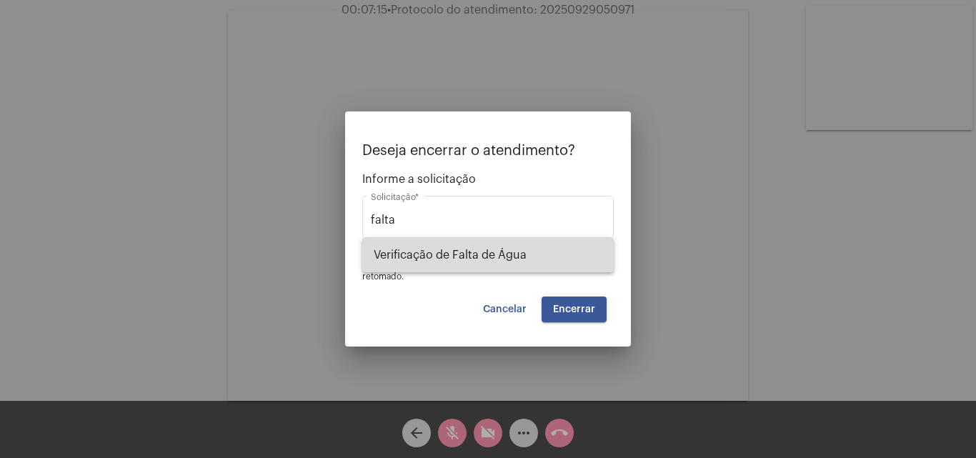
click at [437, 257] on span "Verificação de Falta de Água" at bounding box center [488, 255] width 229 height 34
type input "Verificação de Falta de Água"
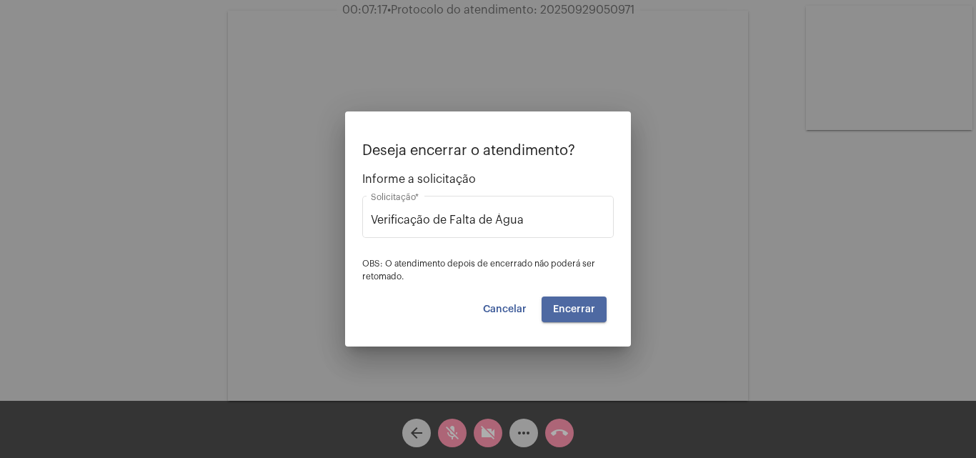
click at [576, 303] on button "Encerrar" at bounding box center [574, 310] width 65 height 26
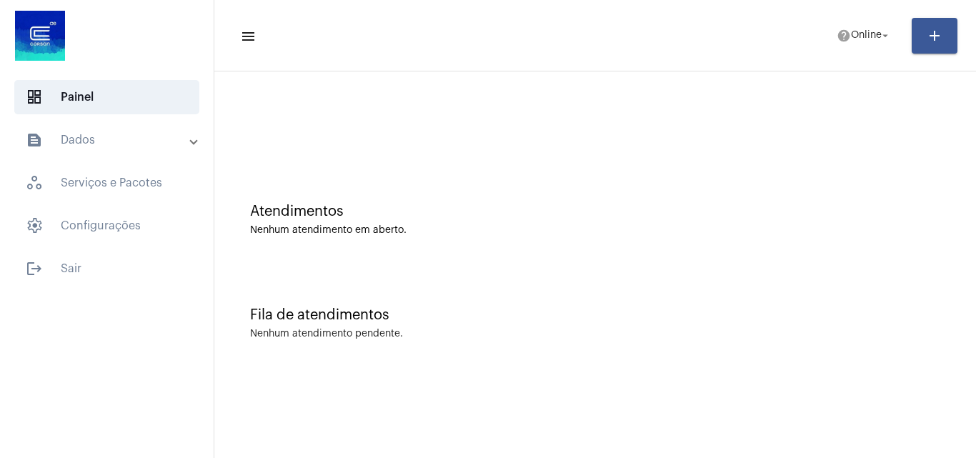
click at [76, 146] on mat-panel-title "text_snippet_outlined Dados" at bounding box center [108, 139] width 165 height 17
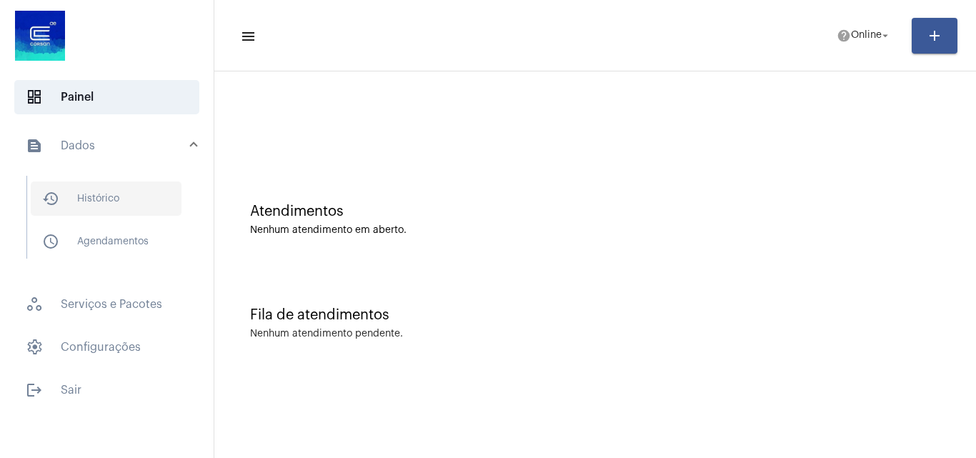
click at [109, 191] on span "history_outlined Histórico" at bounding box center [106, 199] width 151 height 34
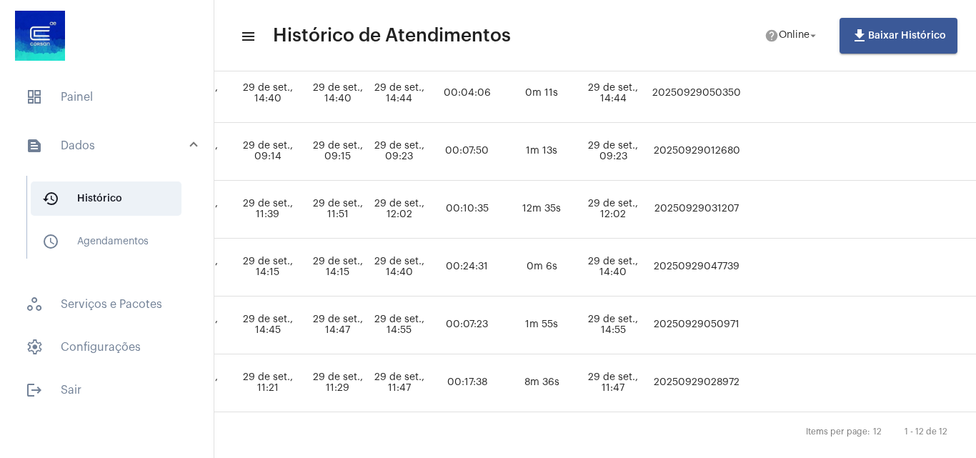
scroll to position [572, 783]
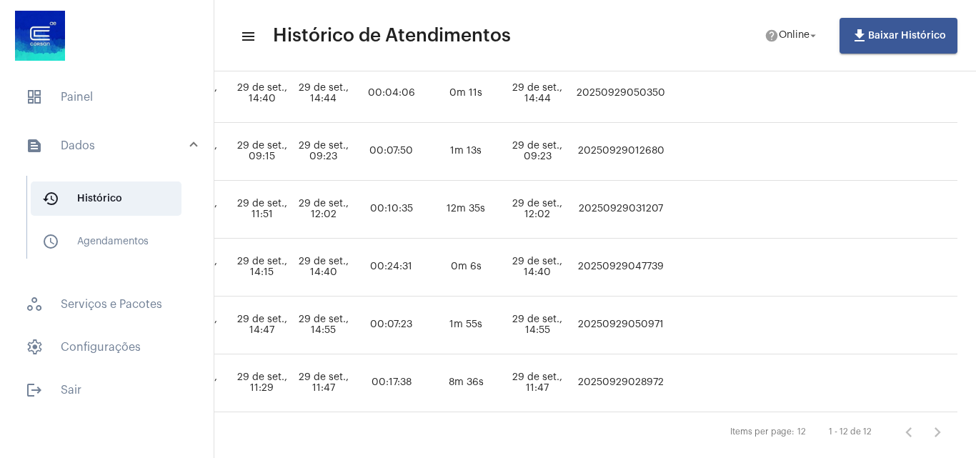
drag, startPoint x: 651, startPoint y: 267, endPoint x: 735, endPoint y: 262, distance: 83.7
click at [735, 262] on tr "KATHIELEN MEDEIROS AVILA outros Patrícia Rh@gimengenharia.com - Concluído 29 de…" at bounding box center [213, 268] width 1490 height 58
copy td "20250929047739"
click at [96, 80] on span "dashboard Painel" at bounding box center [106, 97] width 185 height 34
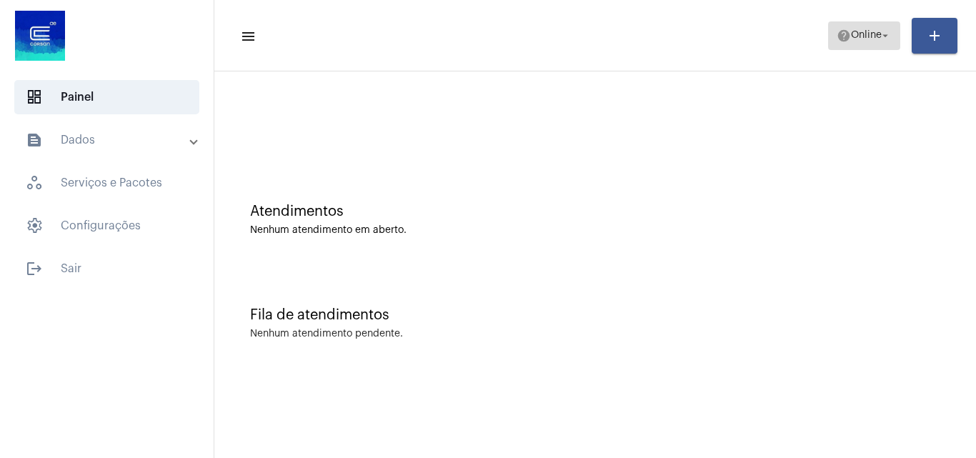
click at [884, 37] on mat-icon "arrow_drop_down" at bounding box center [885, 35] width 13 height 13
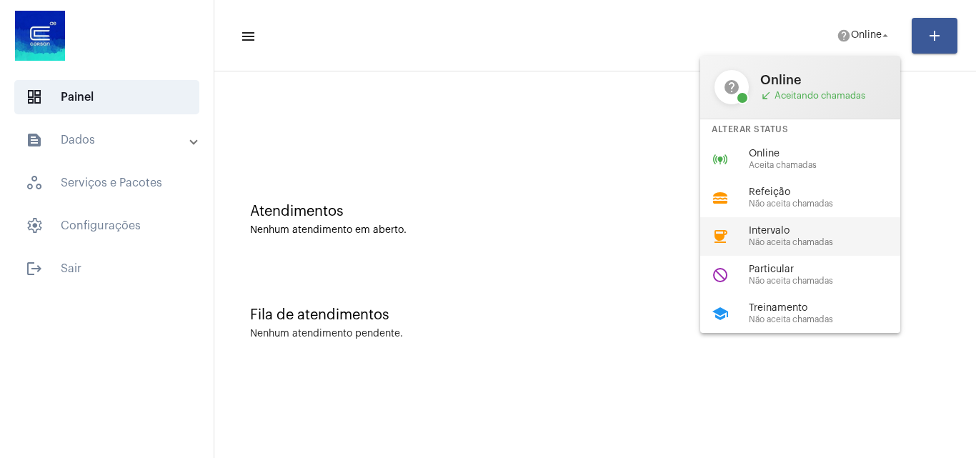
click at [806, 219] on div "coffee Intervalo Não aceita chamadas" at bounding box center [811, 236] width 223 height 39
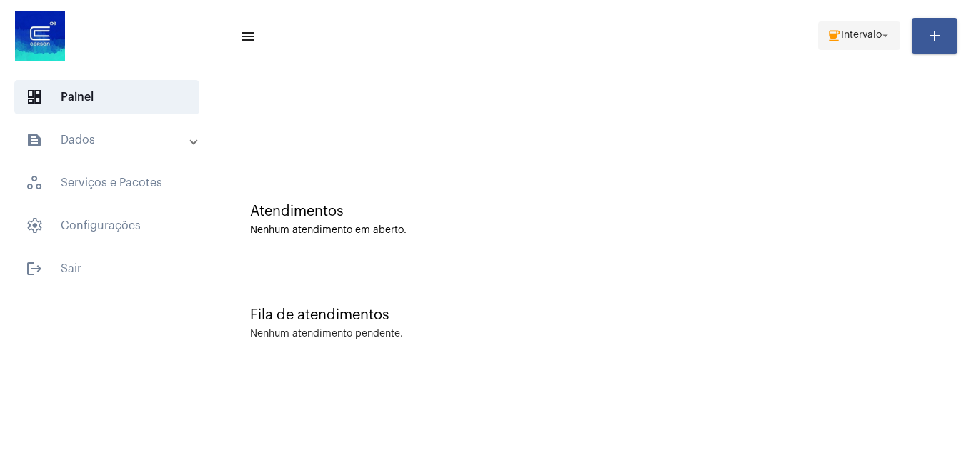
click at [862, 41] on span "coffee Intervalo arrow_drop_down" at bounding box center [859, 35] width 65 height 26
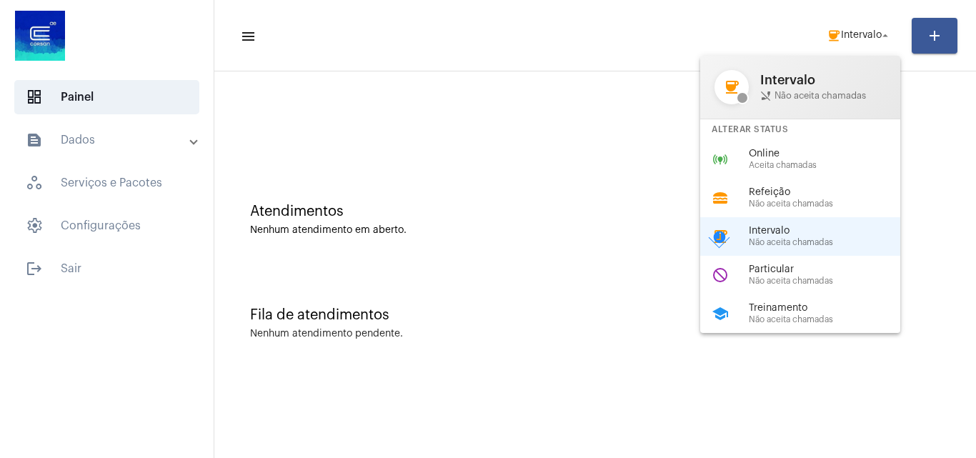
click at [652, 156] on div at bounding box center [488, 229] width 976 height 458
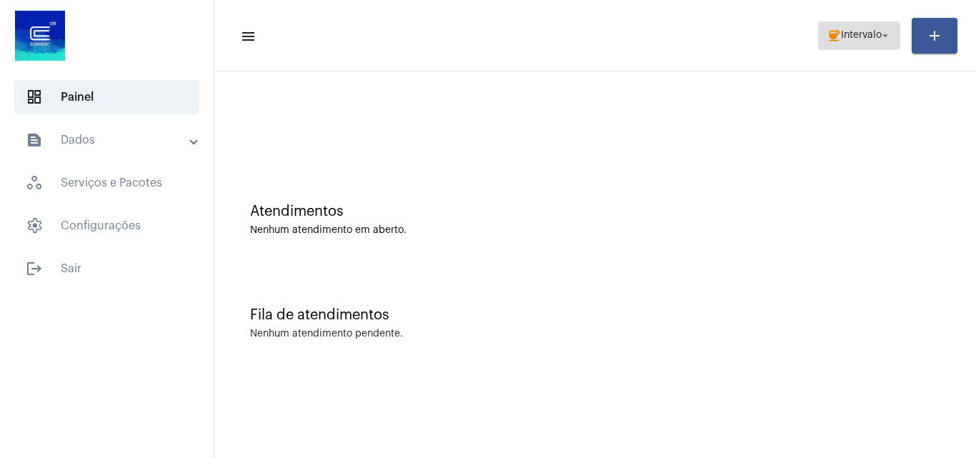
click at [879, 41] on mat-icon "arrow_drop_down" at bounding box center [885, 35] width 13 height 13
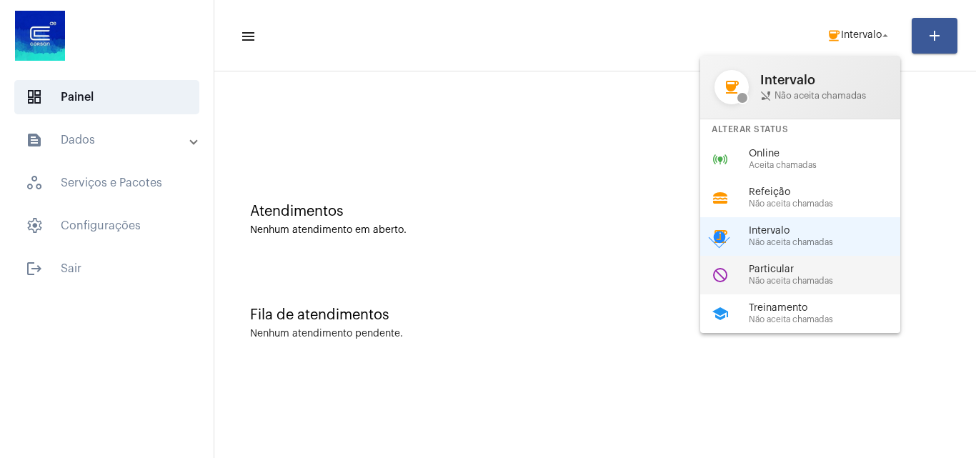
click at [833, 277] on span "Não aceita chamadas" at bounding box center [830, 281] width 163 height 9
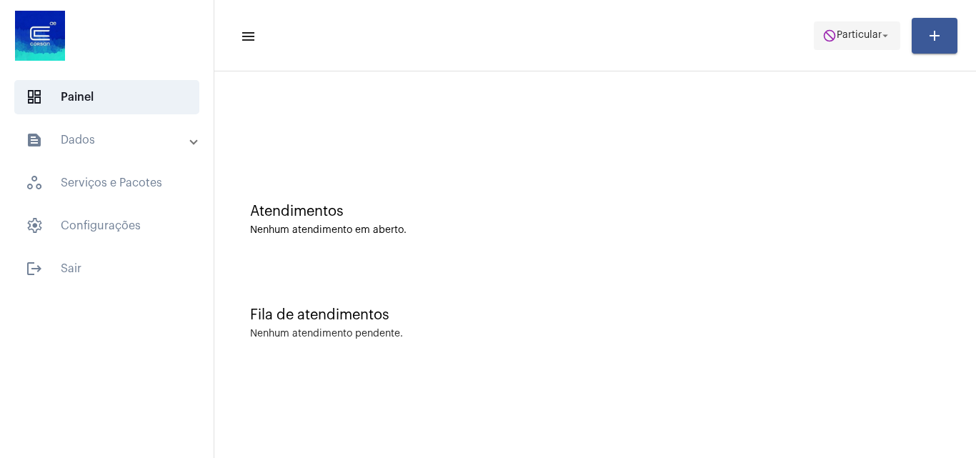
click at [880, 21] on button "do_not_disturb Particular arrow_drop_down" at bounding box center [857, 35] width 86 height 29
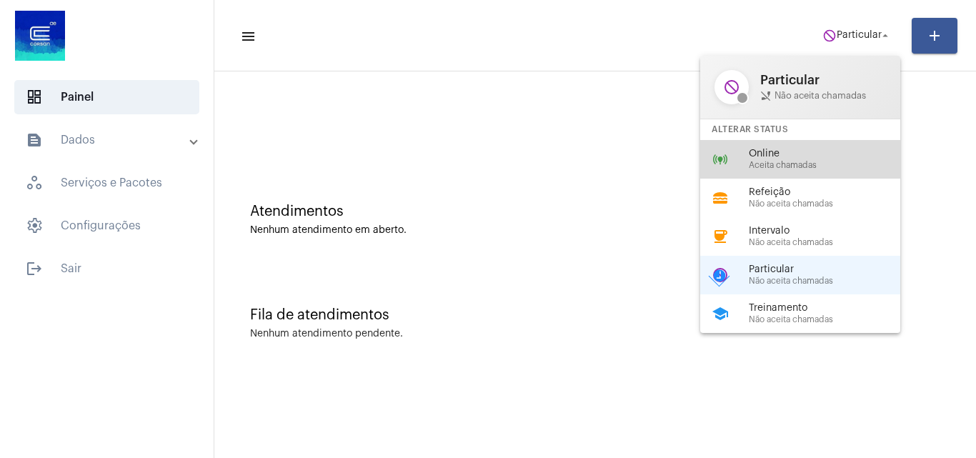
click at [814, 153] on span "Online" at bounding box center [830, 154] width 163 height 11
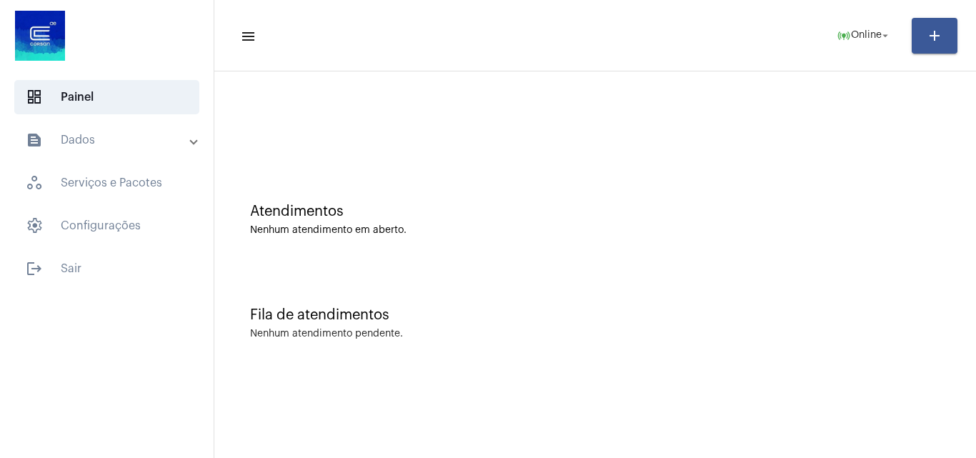
click at [101, 124] on mat-expansion-panel-header "text_snippet_outlined Dados" at bounding box center [111, 140] width 205 height 34
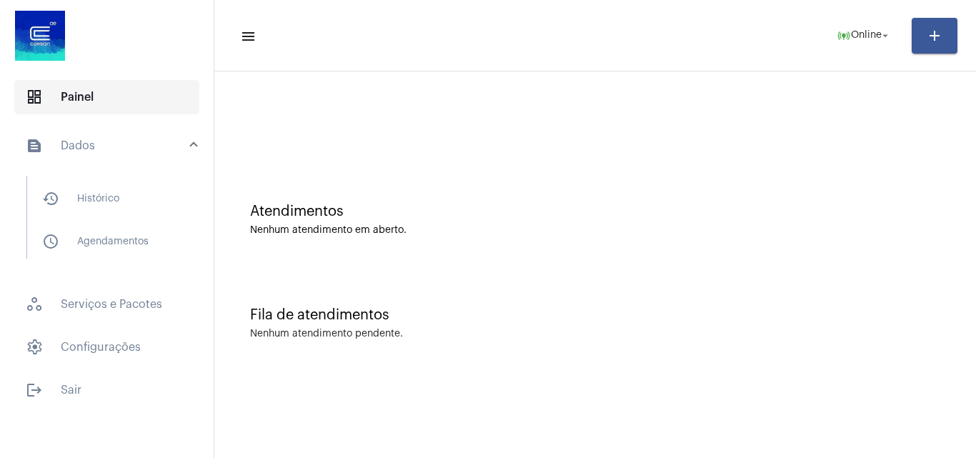
click at [133, 82] on span "dashboard Painel" at bounding box center [106, 97] width 185 height 34
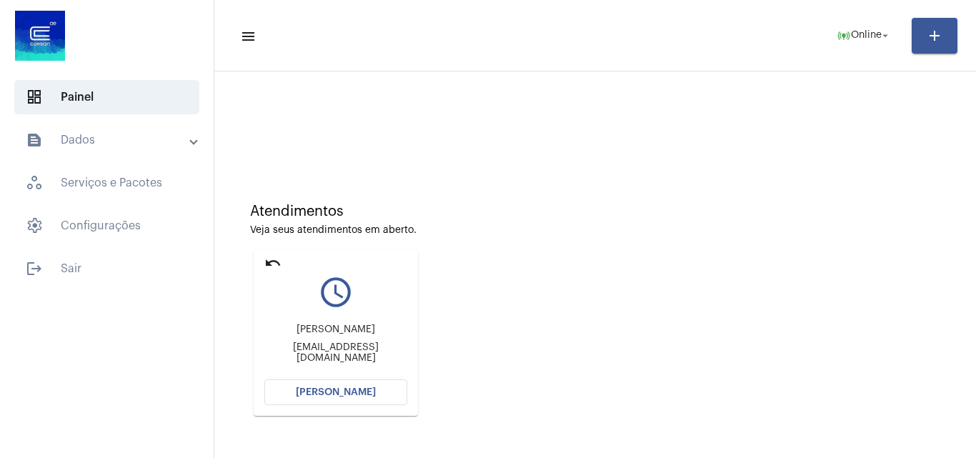
click at [342, 382] on button "[PERSON_NAME]" at bounding box center [335, 392] width 143 height 26
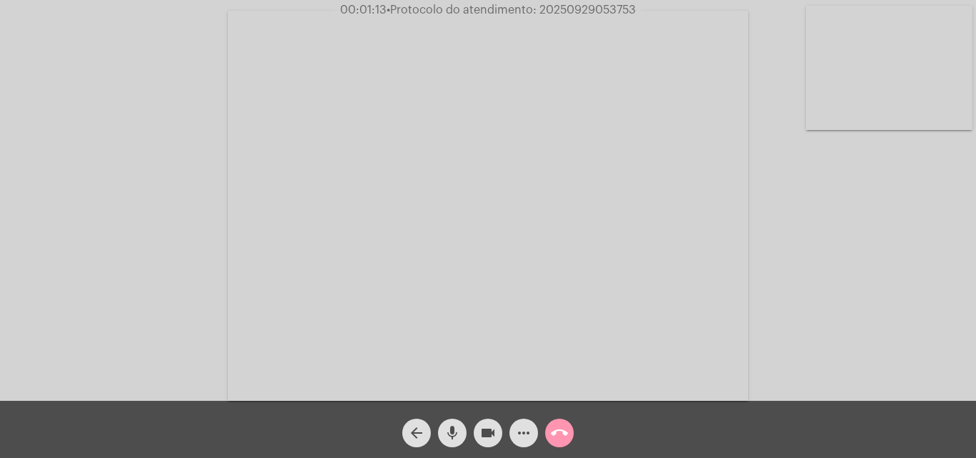
click at [489, 432] on mat-icon "videocam" at bounding box center [488, 432] width 17 height 17
click at [460, 434] on mat-icon "mic" at bounding box center [452, 432] width 17 height 17
click at [486, 439] on mat-icon "videocam_off" at bounding box center [488, 432] width 17 height 17
click at [439, 438] on button "mic_off" at bounding box center [452, 433] width 29 height 29
click at [484, 440] on mat-icon "videocam" at bounding box center [488, 432] width 17 height 17
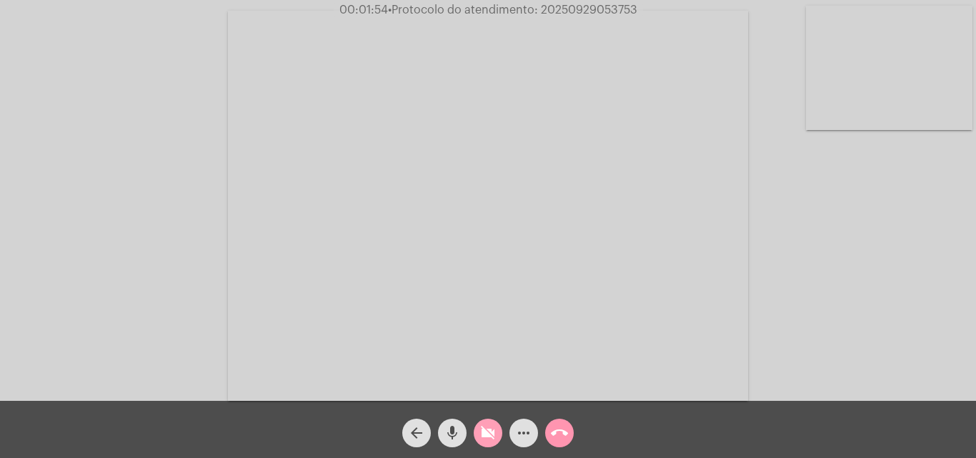
click at [446, 436] on mat-icon "mic" at bounding box center [452, 432] width 17 height 17
click at [482, 428] on mat-icon "videocam_off" at bounding box center [488, 432] width 17 height 17
click at [457, 431] on mat-icon "mic_off" at bounding box center [452, 432] width 17 height 17
click at [497, 422] on button "videocam" at bounding box center [488, 433] width 29 height 29
click at [462, 436] on button "mic" at bounding box center [452, 433] width 29 height 29
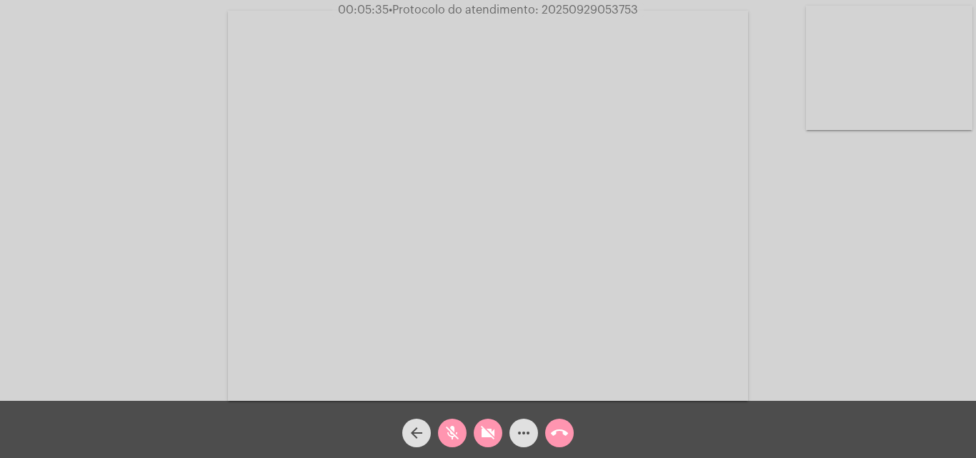
click at [492, 418] on div "videocam_off" at bounding box center [488, 430] width 36 height 36
click at [463, 429] on button "mic_off" at bounding box center [452, 433] width 29 height 29
click at [477, 433] on button "videocam" at bounding box center [488, 433] width 29 height 29
click at [441, 438] on button "mic" at bounding box center [452, 433] width 29 height 29
click at [458, 427] on mat-icon "mic_off" at bounding box center [452, 432] width 17 height 17
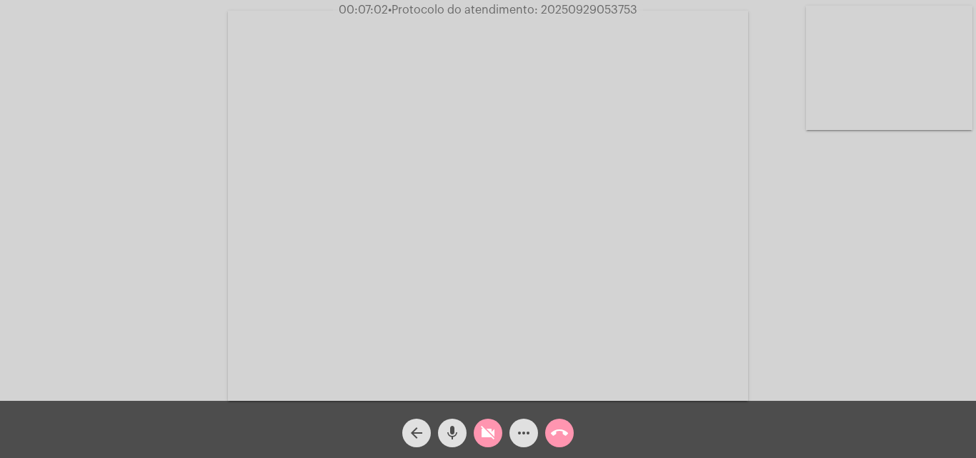
click at [483, 434] on mat-icon "videocam_off" at bounding box center [488, 432] width 17 height 17
click at [449, 429] on mat-icon "mic" at bounding box center [452, 432] width 17 height 17
click at [498, 437] on button "videocam" at bounding box center [488, 433] width 29 height 29
click at [464, 439] on button "mic_off" at bounding box center [452, 433] width 29 height 29
click at [487, 437] on mat-icon "videocam_off" at bounding box center [488, 432] width 17 height 17
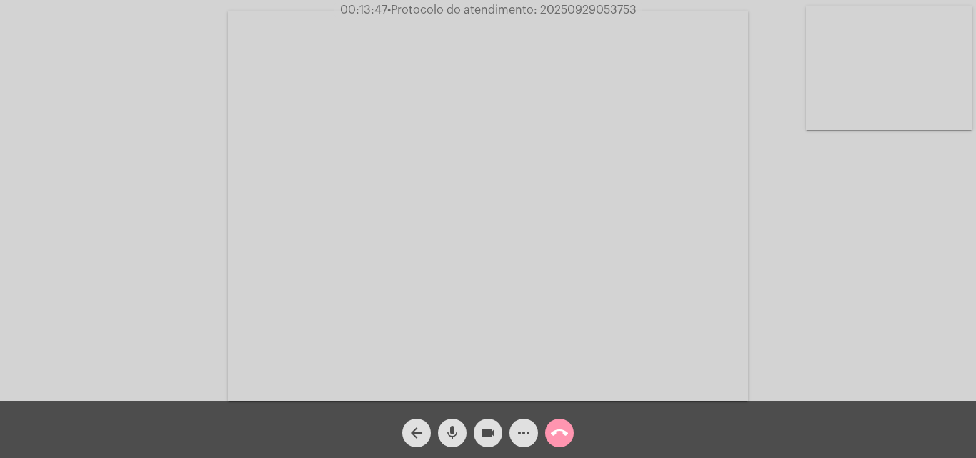
click at [452, 434] on mat-icon "mic" at bounding box center [452, 432] width 17 height 17
click at [490, 436] on mat-icon "videocam" at bounding box center [488, 432] width 17 height 17
click at [569, 438] on button "call_end" at bounding box center [559, 433] width 29 height 29
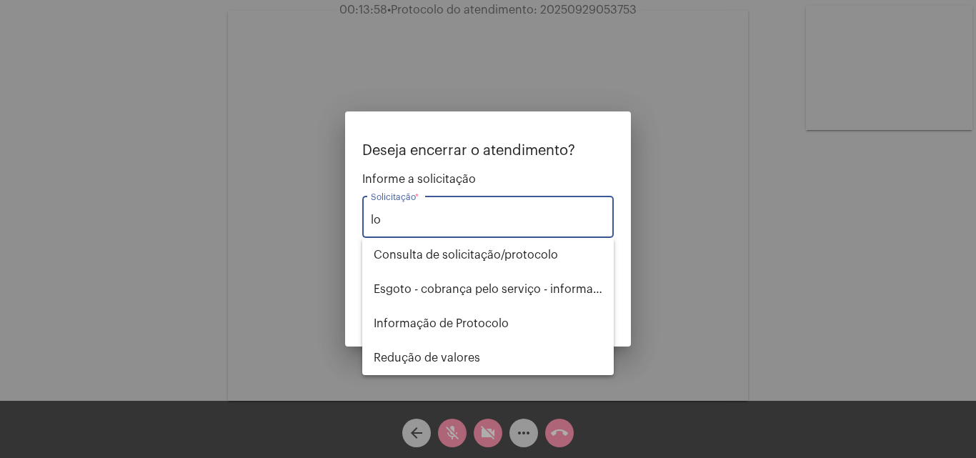
type input "l"
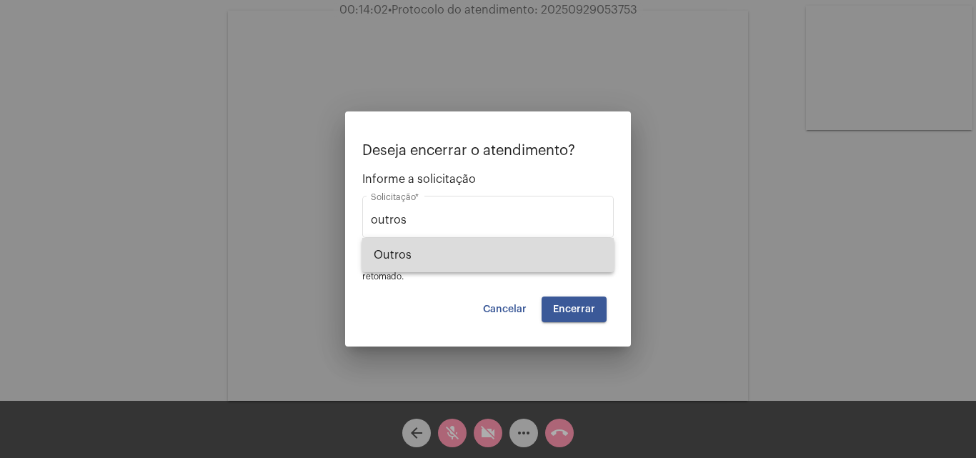
click at [475, 251] on span "Outros" at bounding box center [488, 255] width 229 height 34
type input "Outros"
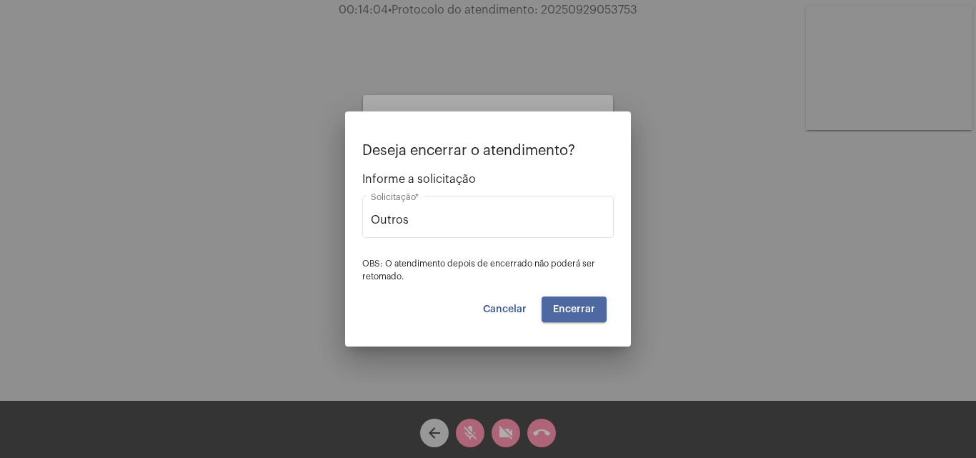
click at [595, 318] on button "Encerrar" at bounding box center [574, 310] width 65 height 26
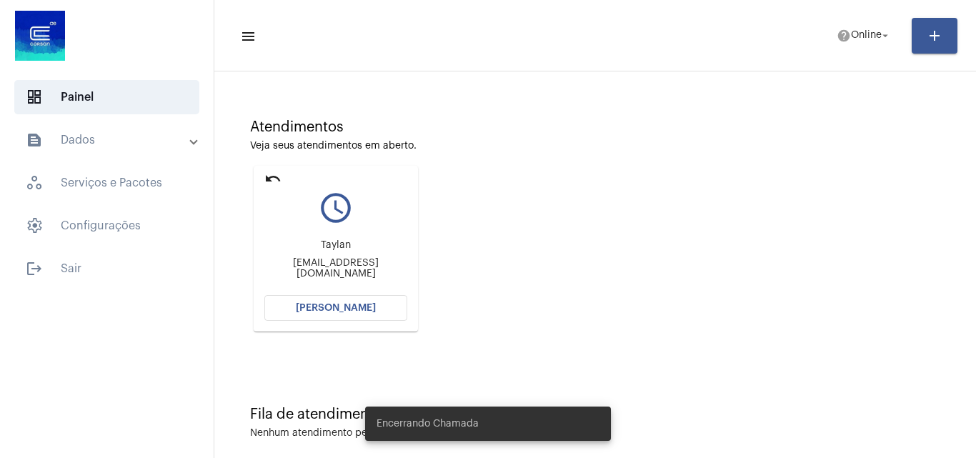
scroll to position [101, 0]
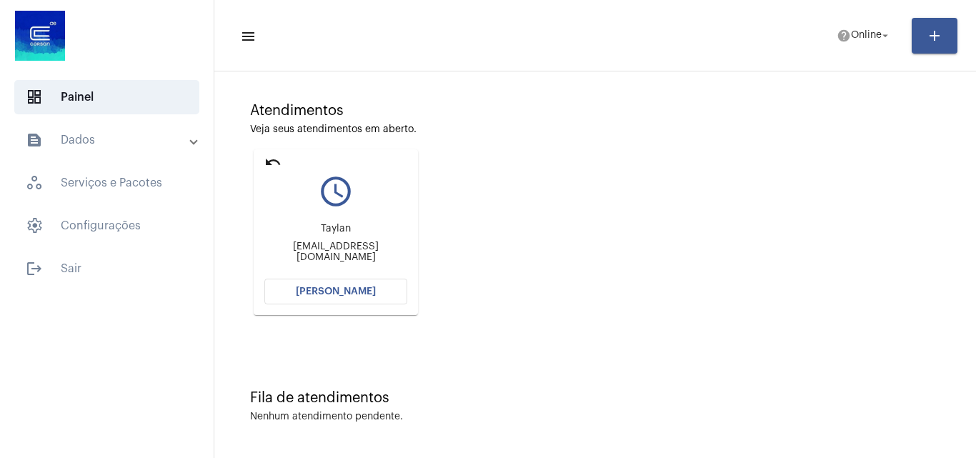
click at [70, 150] on mat-expansion-panel-header "text_snippet_outlined Dados" at bounding box center [111, 140] width 205 height 34
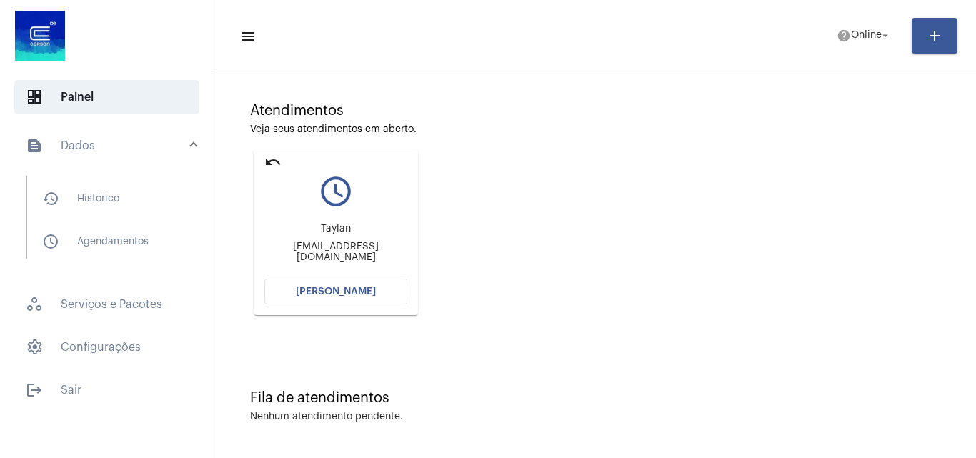
click at [124, 164] on mat-expansion-panel-header "text_snippet_outlined Dados" at bounding box center [111, 146] width 205 height 46
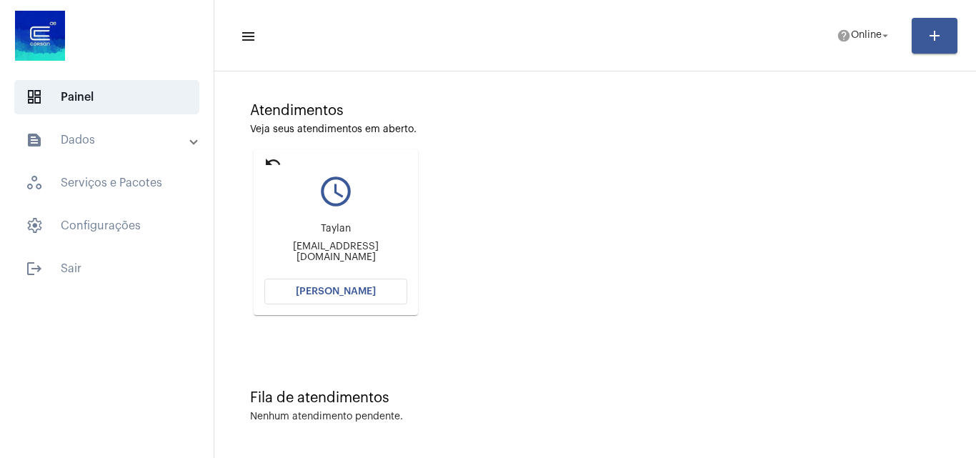
click at [125, 149] on mat-expansion-panel-header "text_snippet_outlined Dados" at bounding box center [111, 140] width 205 height 34
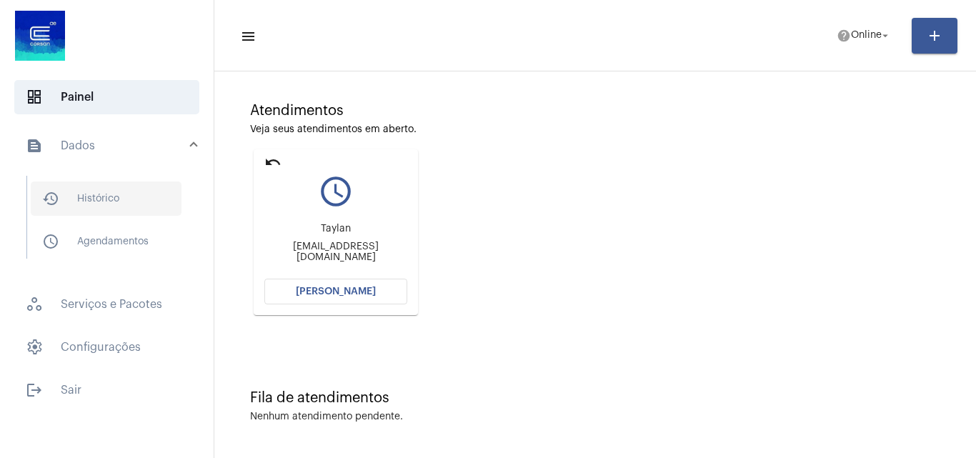
click at [118, 197] on span "history_outlined Histórico" at bounding box center [106, 199] width 151 height 34
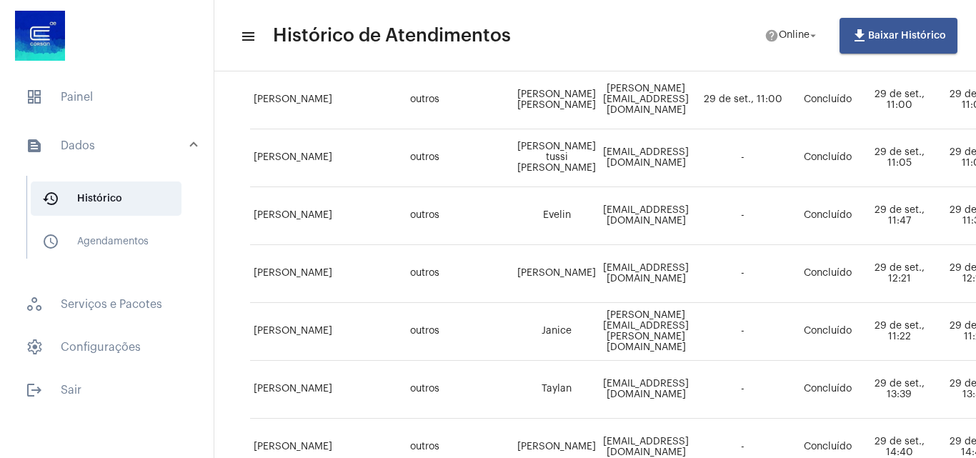
scroll to position [143, 0]
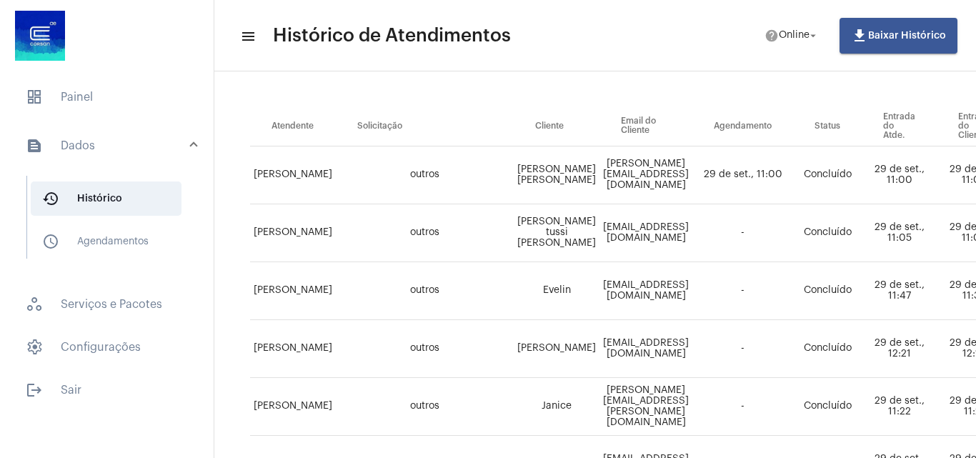
click at [42, 136] on mat-expansion-panel-header "text_snippet_outlined Dados" at bounding box center [111, 146] width 205 height 46
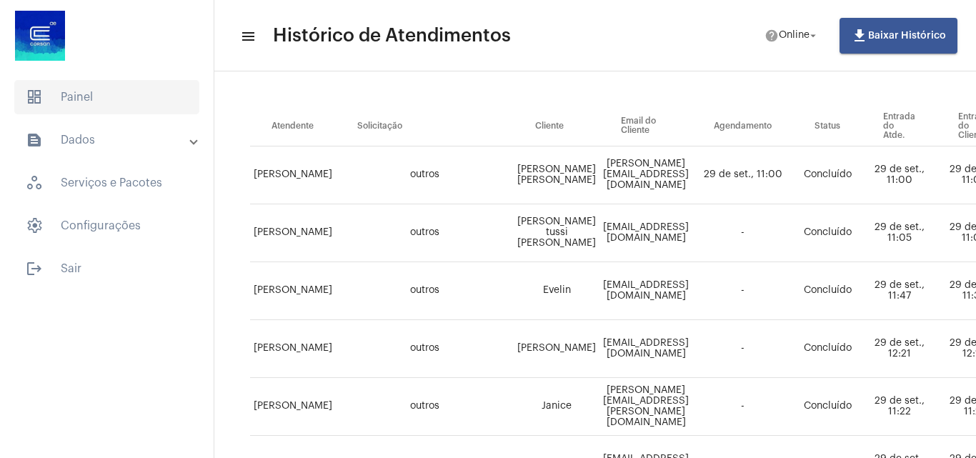
click at [103, 110] on span "dashboard Painel" at bounding box center [106, 97] width 185 height 34
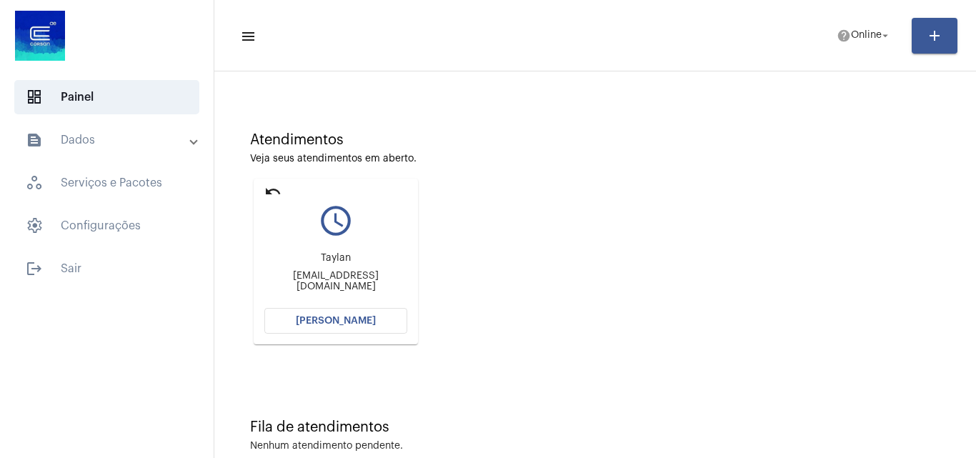
scroll to position [101, 0]
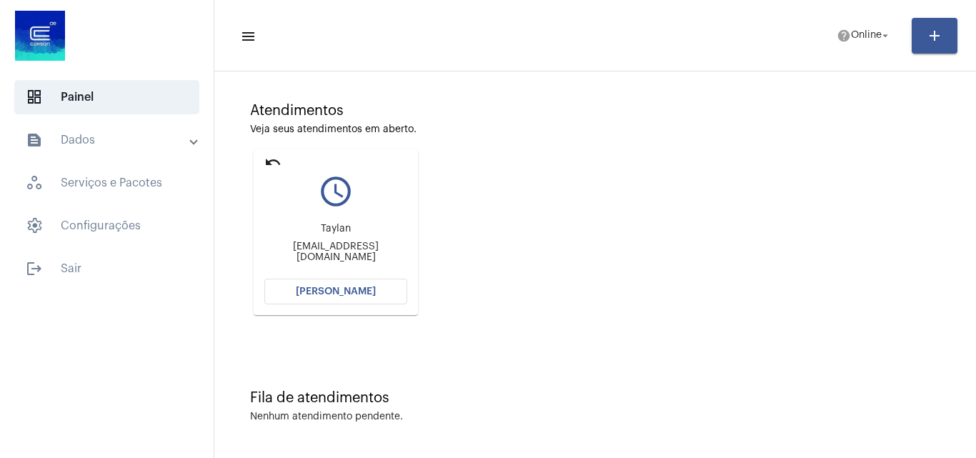
click at [350, 287] on span "[PERSON_NAME]" at bounding box center [336, 292] width 80 height 10
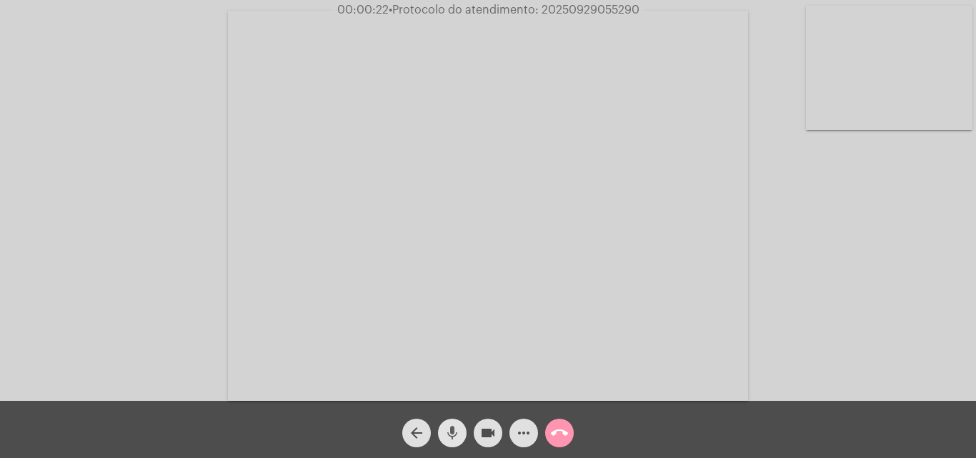
click at [465, 438] on button "mic" at bounding box center [452, 433] width 29 height 29
click at [478, 438] on button "videocam" at bounding box center [488, 433] width 29 height 29
click at [464, 433] on button "mic_off" at bounding box center [452, 433] width 29 height 29
click at [475, 433] on button "videocam_off" at bounding box center [488, 433] width 29 height 29
click at [446, 432] on mat-icon "mic" at bounding box center [452, 432] width 17 height 17
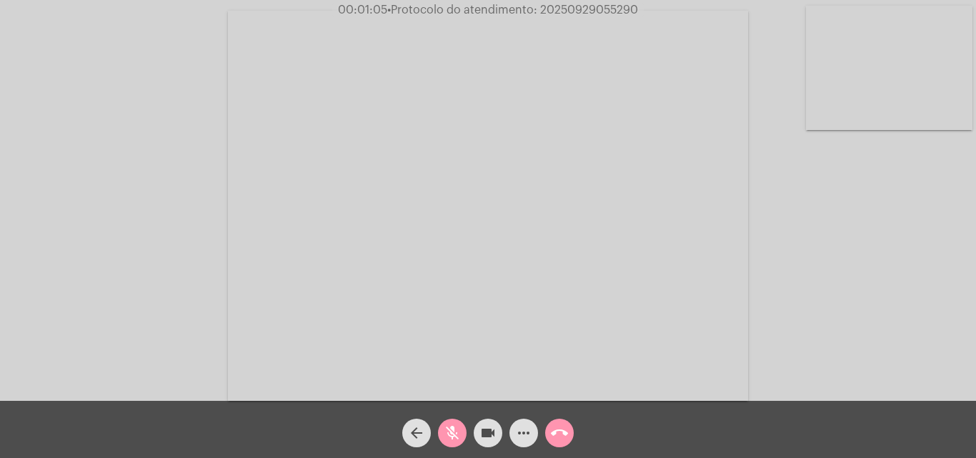
click at [491, 435] on mat-icon "videocam" at bounding box center [488, 432] width 17 height 17
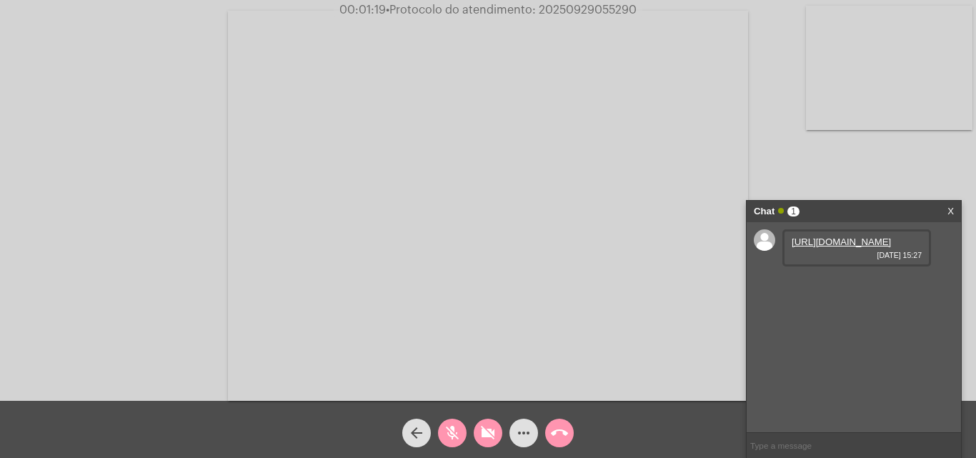
click at [873, 247] on link "[URL][DOMAIN_NAME]" at bounding box center [841, 242] width 99 height 11
click at [482, 442] on span "videocam_off" at bounding box center [488, 433] width 17 height 29
click at [463, 437] on button "mic_off" at bounding box center [452, 433] width 29 height 29
click at [497, 437] on button "videocam" at bounding box center [488, 433] width 29 height 29
click at [482, 433] on mat-icon "videocam_off" at bounding box center [488, 432] width 17 height 17
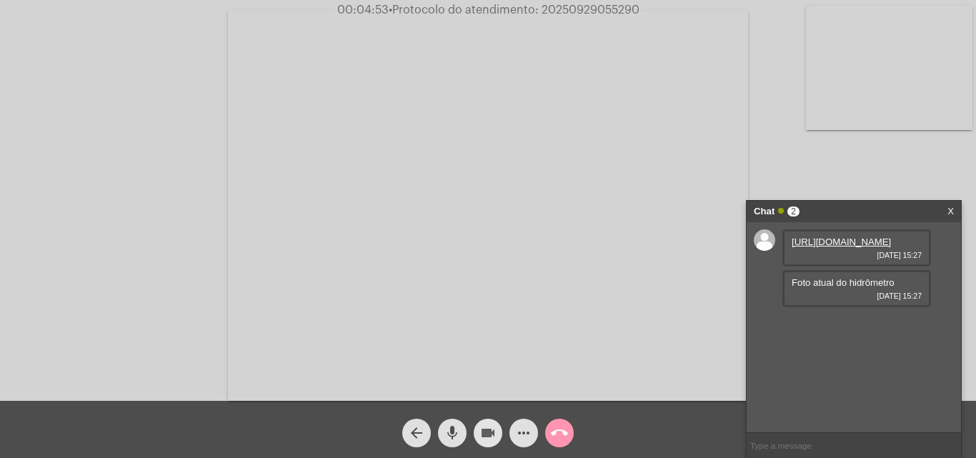
click at [488, 438] on mat-icon "videocam" at bounding box center [488, 432] width 17 height 17
click at [462, 436] on button "mic" at bounding box center [452, 433] width 29 height 29
click at [863, 247] on link "[URL][DOMAIN_NAME]" at bounding box center [841, 242] width 99 height 11
click at [495, 420] on span "videocam_off" at bounding box center [488, 433] width 17 height 29
click at [443, 434] on button "mic_off" at bounding box center [452, 433] width 29 height 29
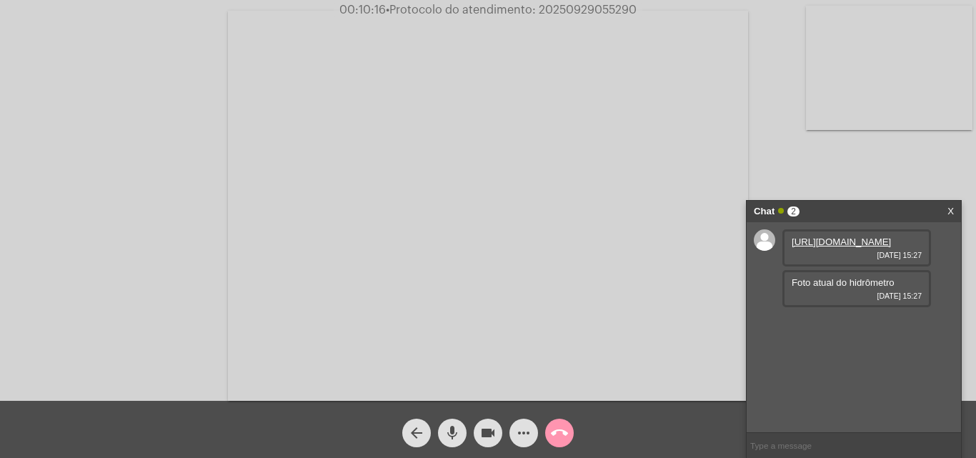
click at [486, 434] on mat-icon "videocam" at bounding box center [488, 432] width 17 height 17
click at [465, 434] on button "mic" at bounding box center [452, 433] width 29 height 29
click at [495, 432] on mat-icon "videocam_off" at bounding box center [488, 432] width 17 height 17
click at [449, 432] on mat-icon "mic_off" at bounding box center [452, 432] width 17 height 17
click at [485, 421] on span "videocam" at bounding box center [488, 433] width 17 height 29
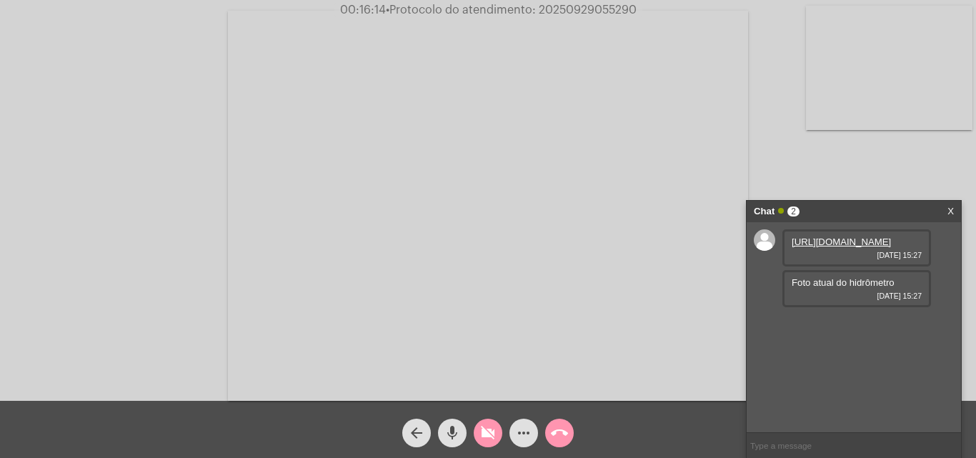
click at [464, 430] on button "mic" at bounding box center [452, 433] width 29 height 29
click at [482, 429] on mat-icon "videocam_off" at bounding box center [488, 432] width 17 height 17
click at [465, 432] on button "mic_off" at bounding box center [452, 433] width 29 height 29
click at [455, 437] on mat-icon "mic" at bounding box center [452, 432] width 17 height 17
click at [497, 431] on button "videocam" at bounding box center [488, 433] width 29 height 29
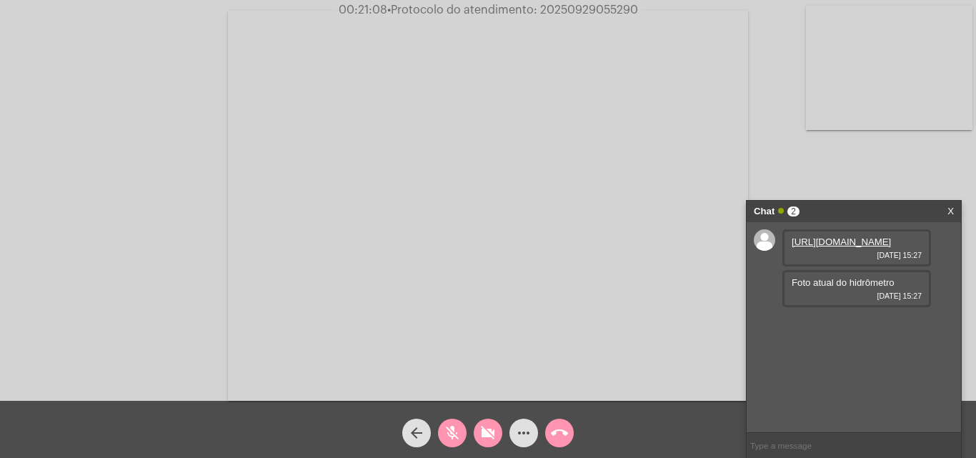
click at [553, 437] on mat-icon "call_end" at bounding box center [559, 432] width 17 height 17
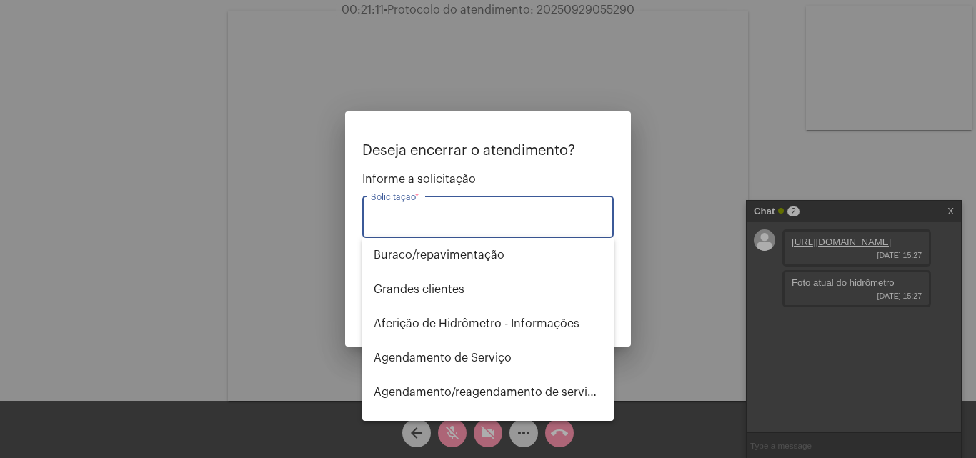
type input "l"
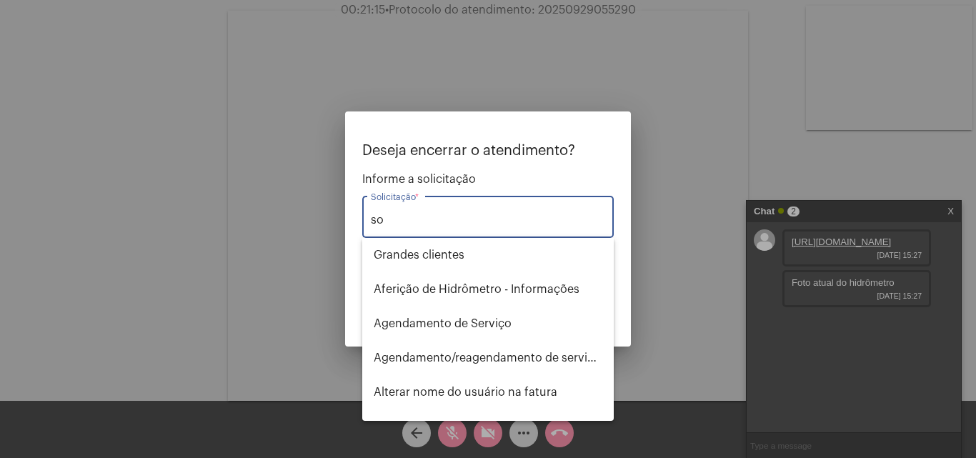
type input "s"
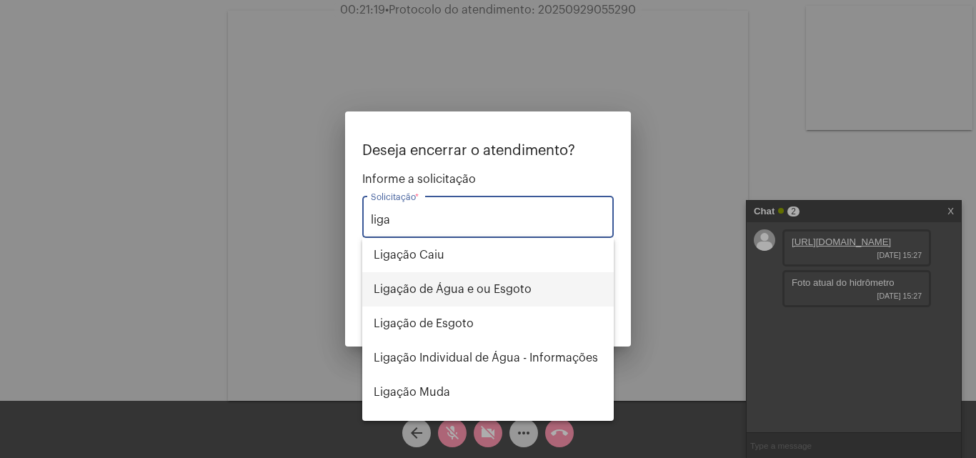
click at [483, 289] on span "Ligação de Água e ou Esgoto" at bounding box center [488, 289] width 229 height 34
type input "Ligação de Água e ou Esgoto"
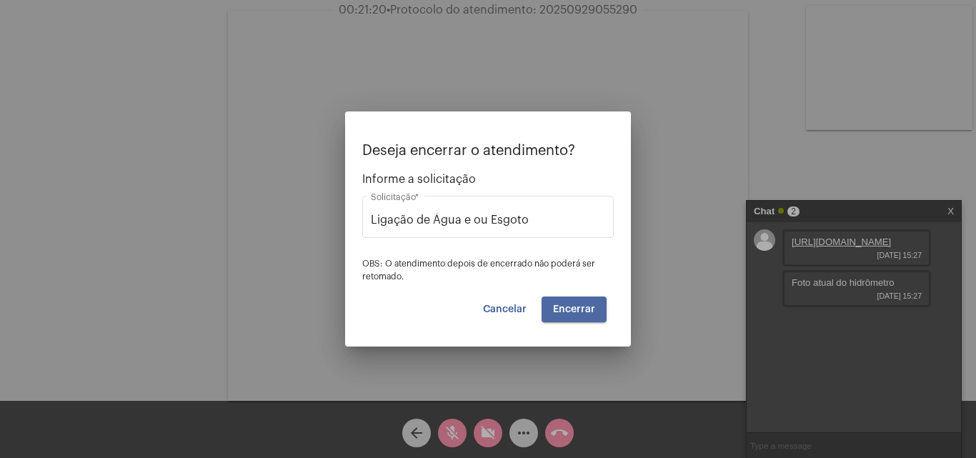
click at [565, 305] on span "Encerrar" at bounding box center [574, 309] width 42 height 10
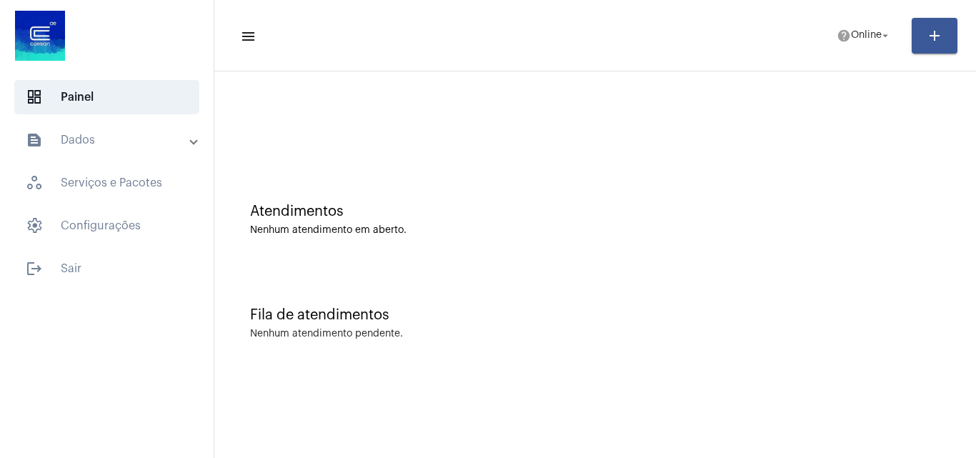
click at [52, 131] on mat-expansion-panel-header "text_snippet_outlined Dados" at bounding box center [111, 140] width 205 height 34
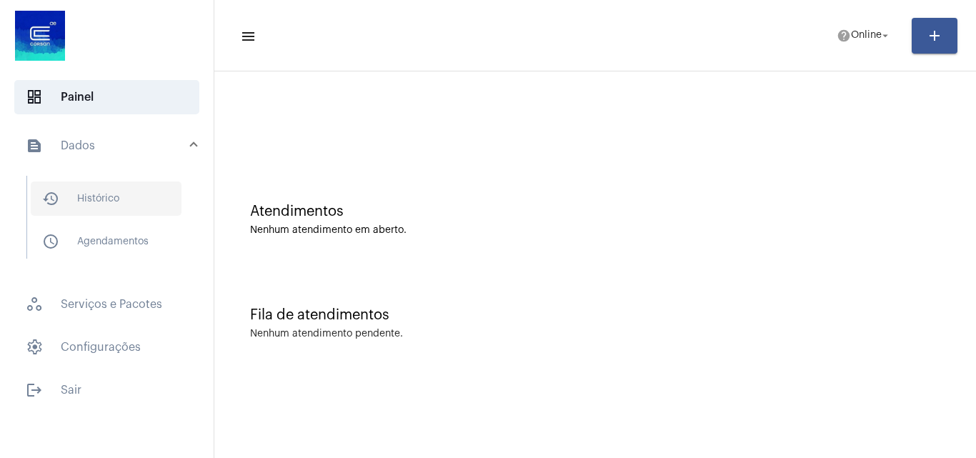
click at [137, 204] on span "history_outlined Histórico" at bounding box center [106, 199] width 151 height 34
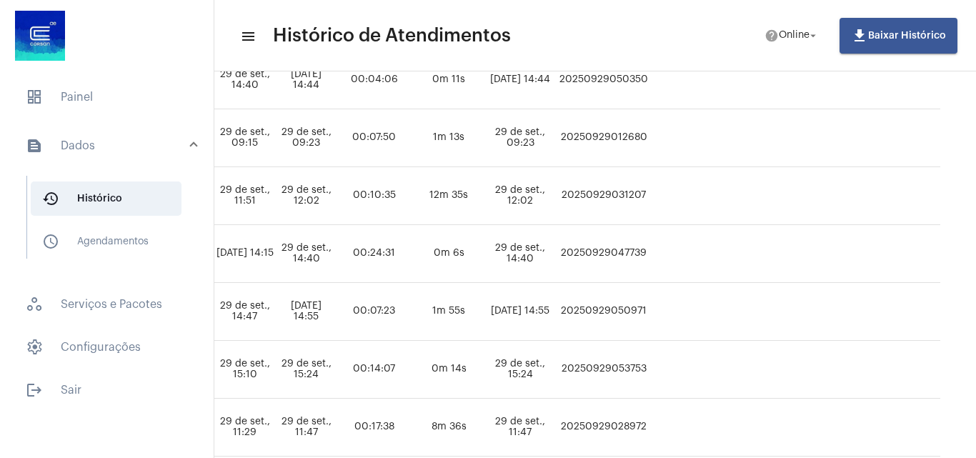
scroll to position [643, 877]
drag, startPoint x: 554, startPoint y: 141, endPoint x: 633, endPoint y: 136, distance: 79.5
click at [633, 136] on td "20250929012680" at bounding box center [604, 138] width 96 height 58
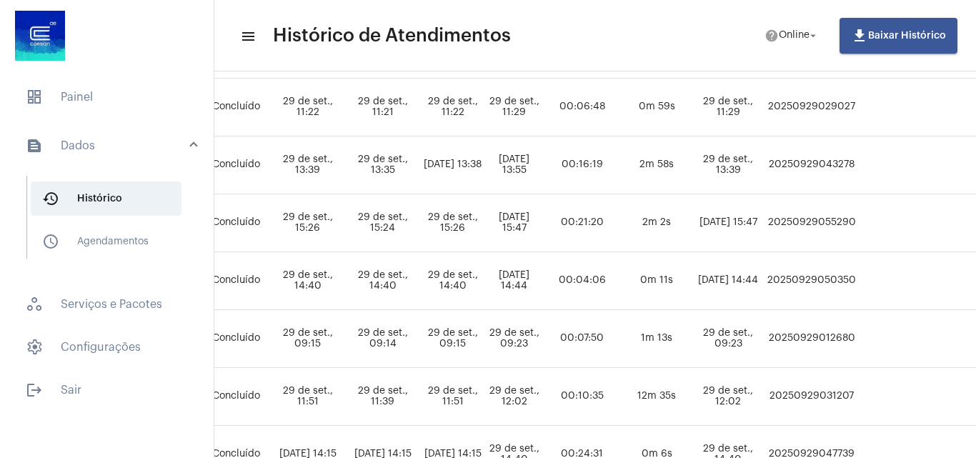
scroll to position [442, 628]
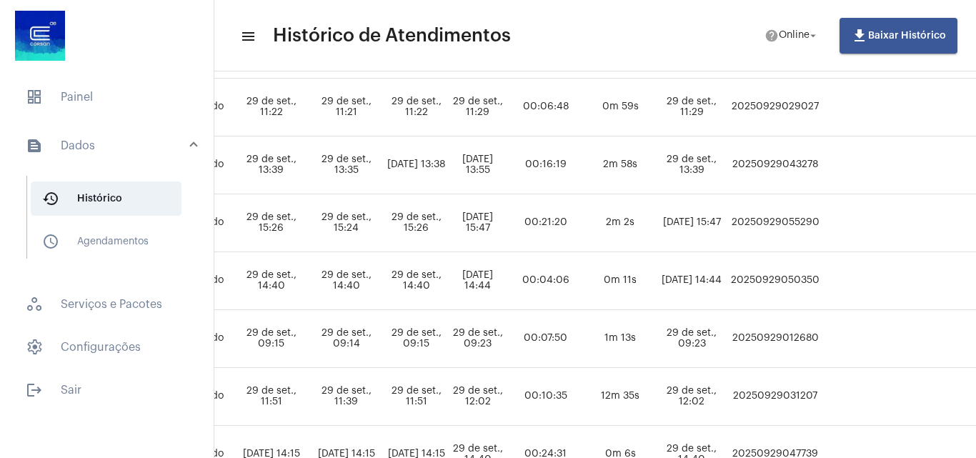
drag, startPoint x: 793, startPoint y: 222, endPoint x: 899, endPoint y: 224, distance: 105.8
click at [899, 224] on tr "KATHIELEN MEDEIROS AVILA ligacao_de_agua_e_ou_esgoto Taylan [EMAIL_ADDRESS][DOM…" at bounding box center [367, 223] width 1490 height 58
click at [898, 224] on td at bounding box center [864, 223] width 83 height 58
drag, startPoint x: 796, startPoint y: 222, endPoint x: 884, endPoint y: 224, distance: 87.9
click at [823, 224] on td "20250929055290" at bounding box center [775, 223] width 96 height 58
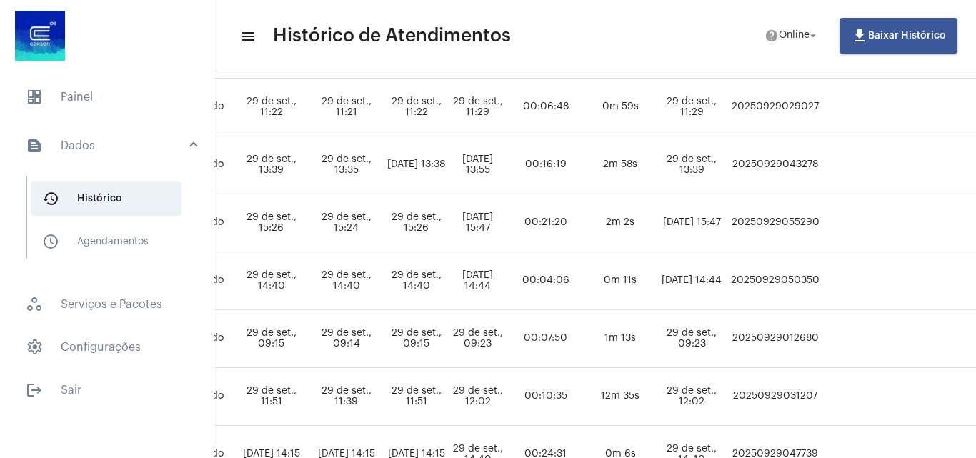
copy td "20250929055290"
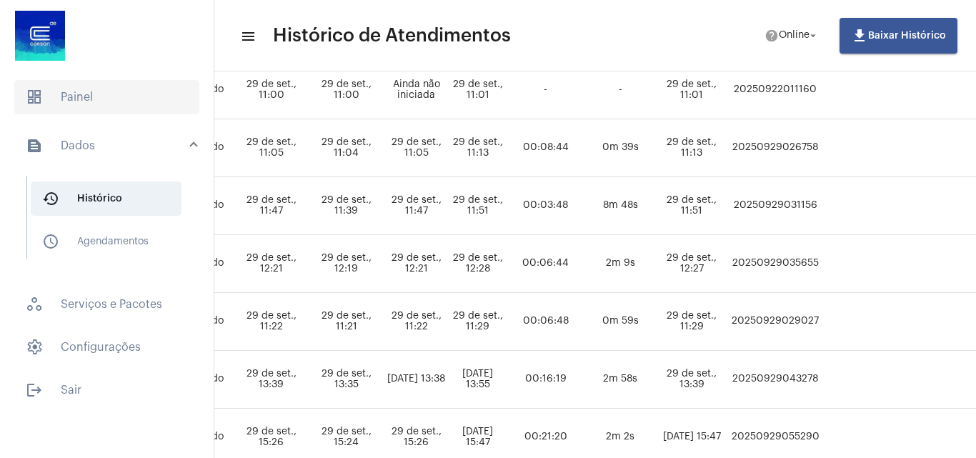
click at [111, 109] on span "dashboard Painel" at bounding box center [106, 97] width 185 height 34
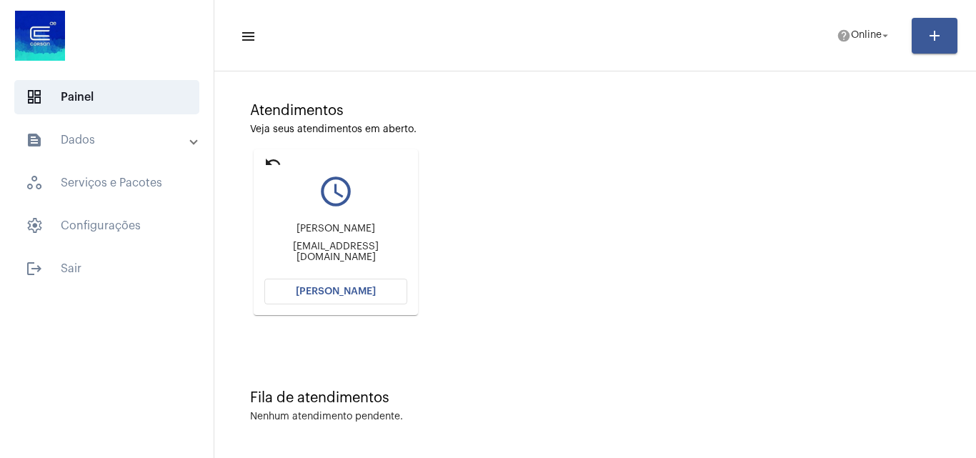
scroll to position [29, 0]
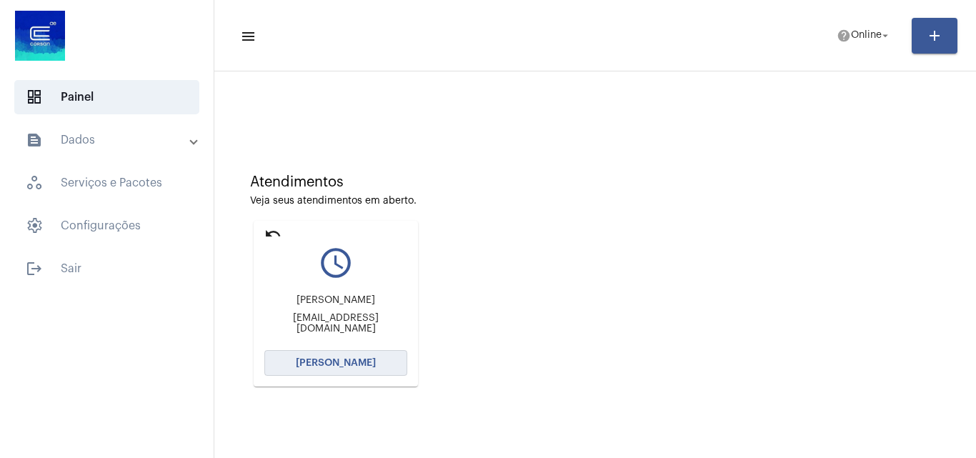
click at [340, 364] on span "[PERSON_NAME]" at bounding box center [336, 363] width 80 height 10
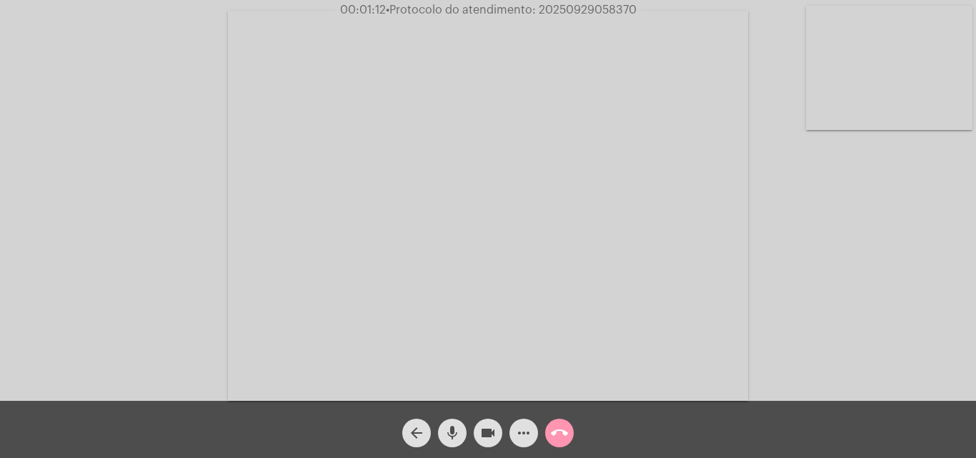
click at [477, 433] on button "videocam" at bounding box center [488, 433] width 29 height 29
click at [447, 432] on mat-icon "mic" at bounding box center [452, 432] width 17 height 17
click at [493, 424] on span "videocam_off" at bounding box center [488, 433] width 17 height 29
click at [456, 434] on mat-icon "mic_off" at bounding box center [452, 432] width 17 height 17
click at [459, 428] on mat-icon "mic" at bounding box center [452, 432] width 17 height 17
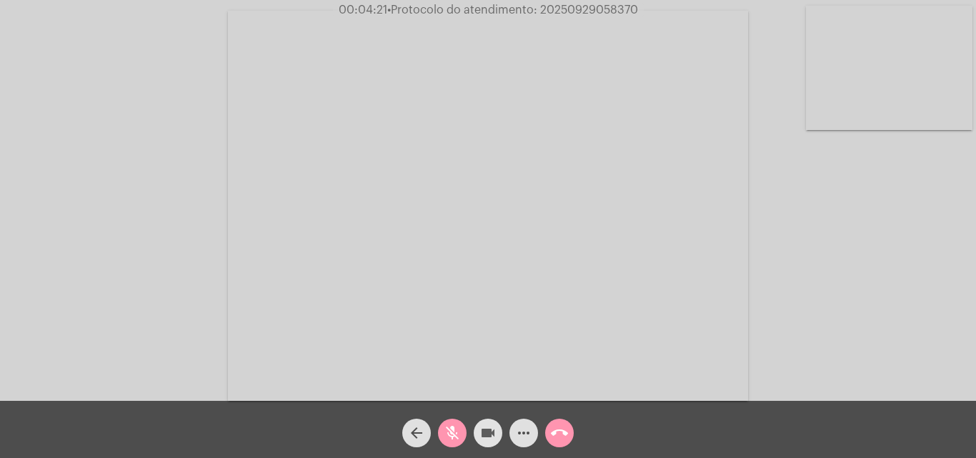
click at [488, 433] on mat-icon "videocam" at bounding box center [488, 432] width 17 height 17
click at [487, 434] on mat-icon "videocam_off" at bounding box center [488, 432] width 17 height 17
click at [458, 434] on mat-icon "mic_off" at bounding box center [452, 432] width 17 height 17
click at [460, 429] on mat-icon "mic" at bounding box center [452, 432] width 17 height 17
click at [485, 434] on mat-icon "videocam" at bounding box center [488, 432] width 17 height 17
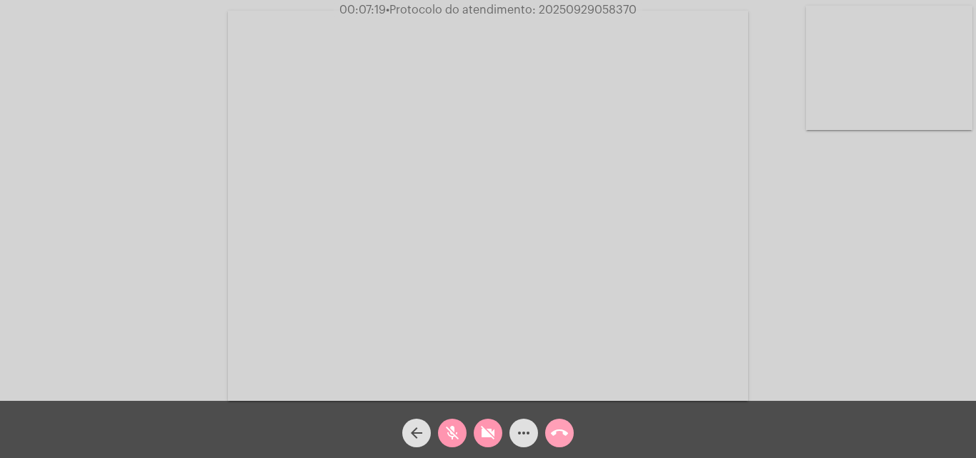
click at [570, 438] on button "call_end" at bounding box center [559, 433] width 29 height 29
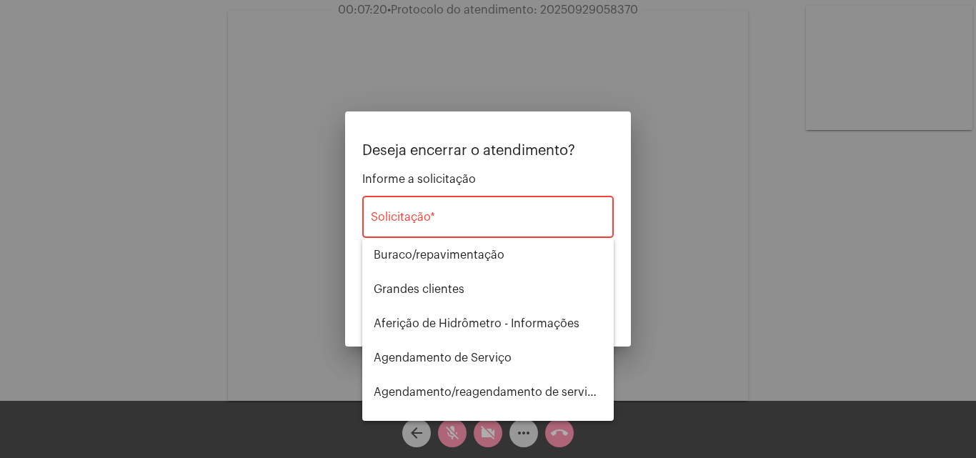
click at [490, 208] on div "Solicitação *" at bounding box center [488, 215] width 234 height 45
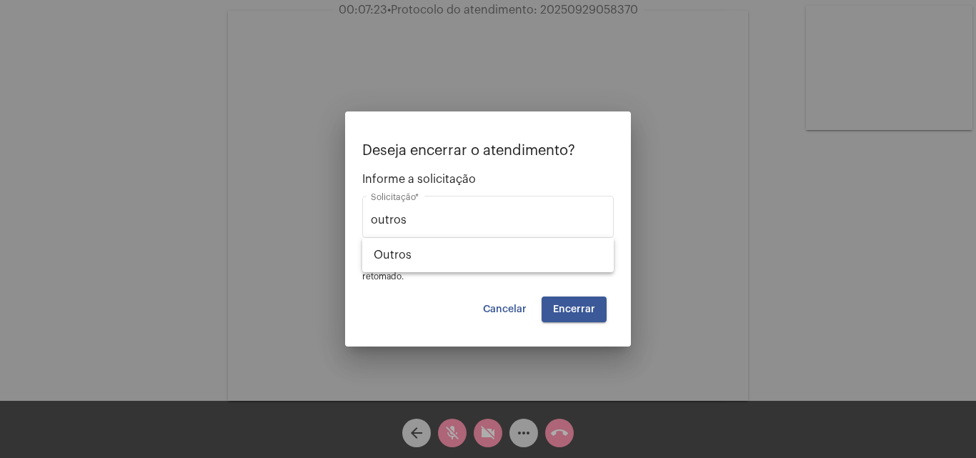
click at [607, 305] on div "Deseja encerrar o atendimento? Informe a solicitação outros Solicitação * OBS: …" at bounding box center [488, 232] width 252 height 179
click at [596, 305] on button "Encerrar" at bounding box center [574, 310] width 65 height 26
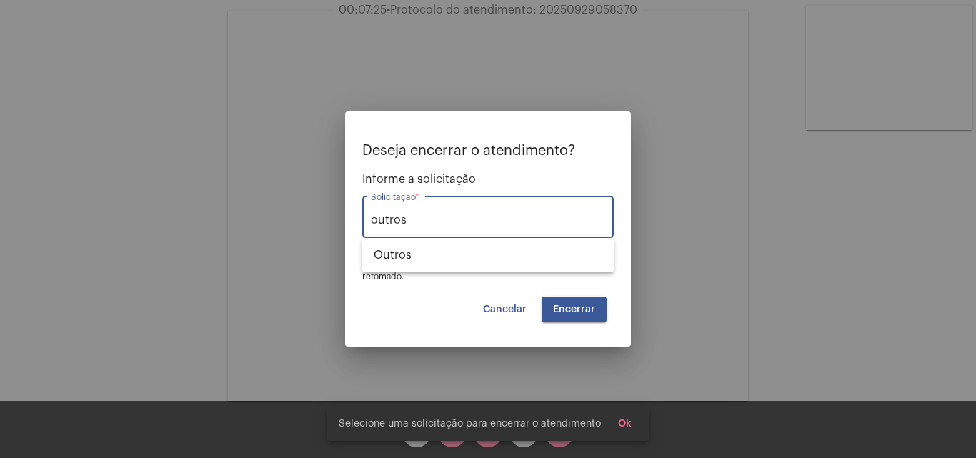
click at [537, 215] on input "outros" at bounding box center [488, 220] width 234 height 13
click at [530, 250] on span "Outros" at bounding box center [488, 255] width 229 height 34
type input "Outros"
click at [559, 295] on div "Deseja encerrar o atendimento? Informe a solicitação Outros Solicitação * OBS: …" at bounding box center [488, 232] width 252 height 179
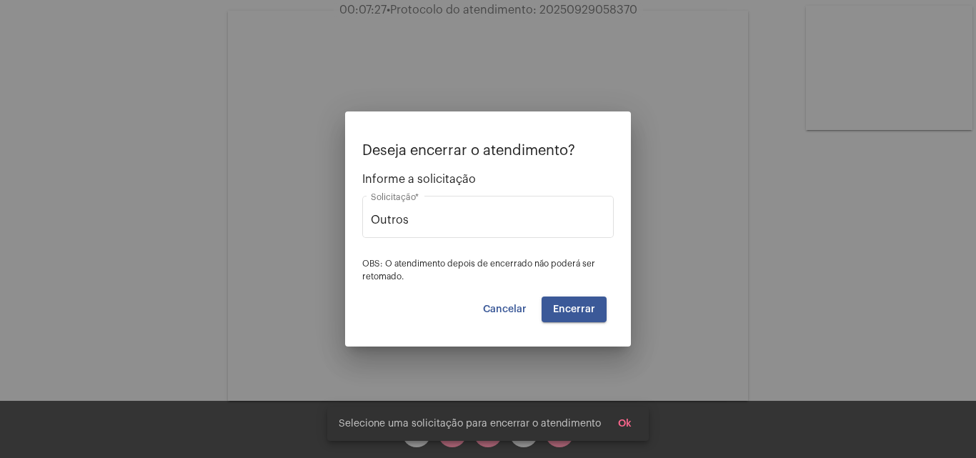
click at [585, 314] on button "Encerrar" at bounding box center [574, 310] width 65 height 26
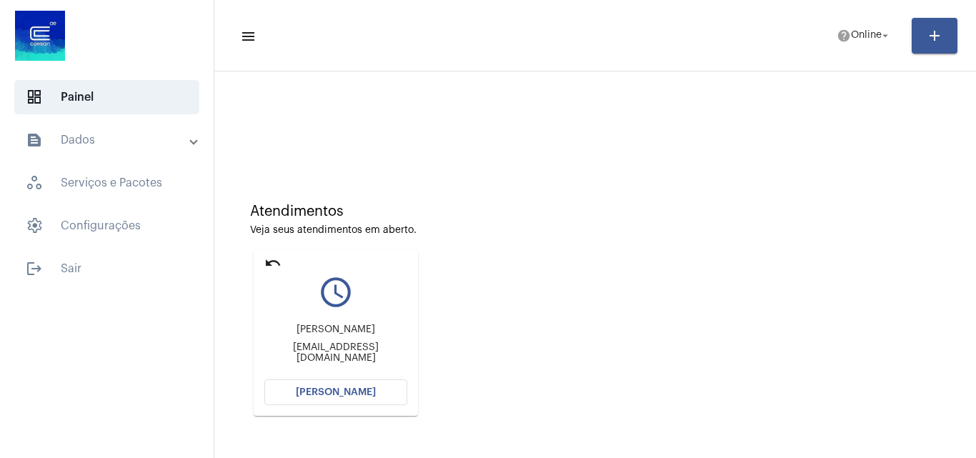
click at [355, 385] on button "[PERSON_NAME]" at bounding box center [335, 392] width 143 height 26
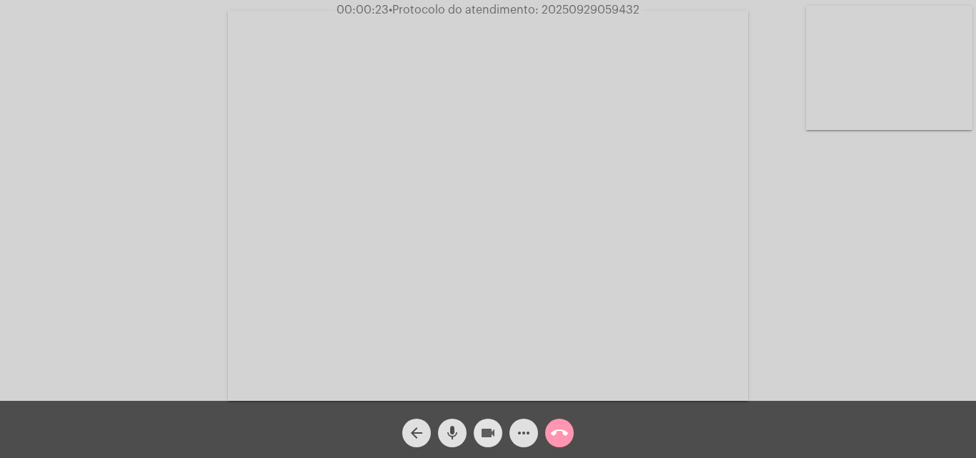
click at [487, 427] on mat-icon "videocam" at bounding box center [488, 432] width 17 height 17
click at [457, 427] on mat-icon "mic" at bounding box center [452, 432] width 17 height 17
drag, startPoint x: 509, startPoint y: 427, endPoint x: 500, endPoint y: 427, distance: 9.3
click at [508, 427] on div "more_horiz" at bounding box center [524, 430] width 36 height 36
drag, startPoint x: 500, startPoint y: 427, endPoint x: 490, endPoint y: 428, distance: 9.4
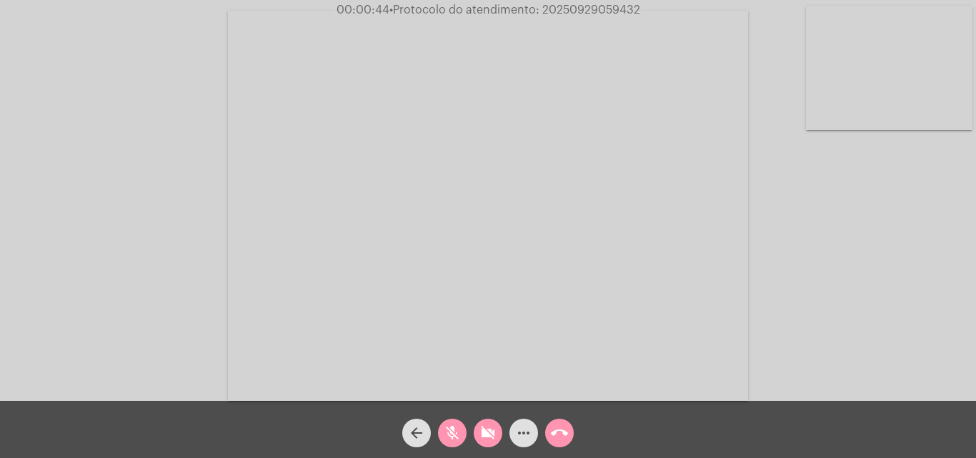
click at [499, 427] on button "videocam_off" at bounding box center [488, 433] width 29 height 29
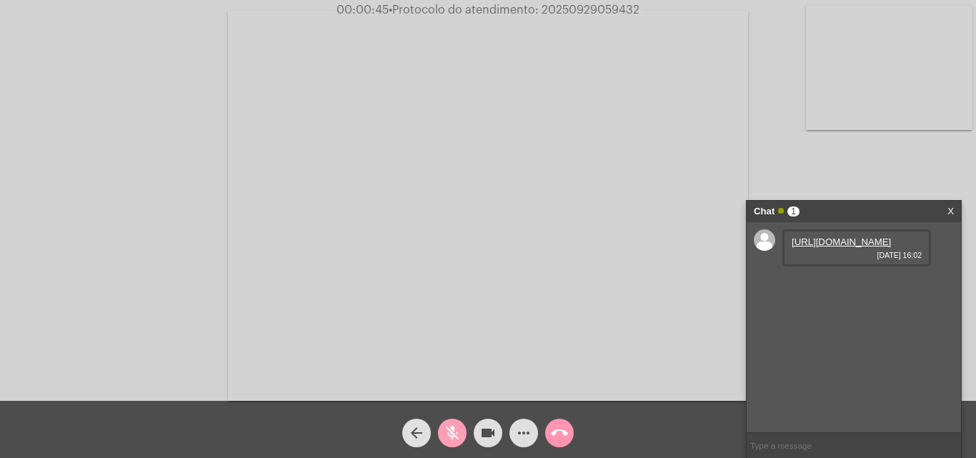
click at [455, 429] on mat-icon "mic_off" at bounding box center [452, 432] width 17 height 17
click at [488, 426] on mat-icon "videocam" at bounding box center [488, 432] width 17 height 17
click at [455, 427] on mat-icon "mic" at bounding box center [452, 432] width 17 height 17
click at [875, 247] on link "[URL][DOMAIN_NAME]" at bounding box center [841, 242] width 99 height 11
click at [885, 307] on div "[URL][DOMAIN_NAME] [DATE] 16:02" at bounding box center [857, 288] width 149 height 37
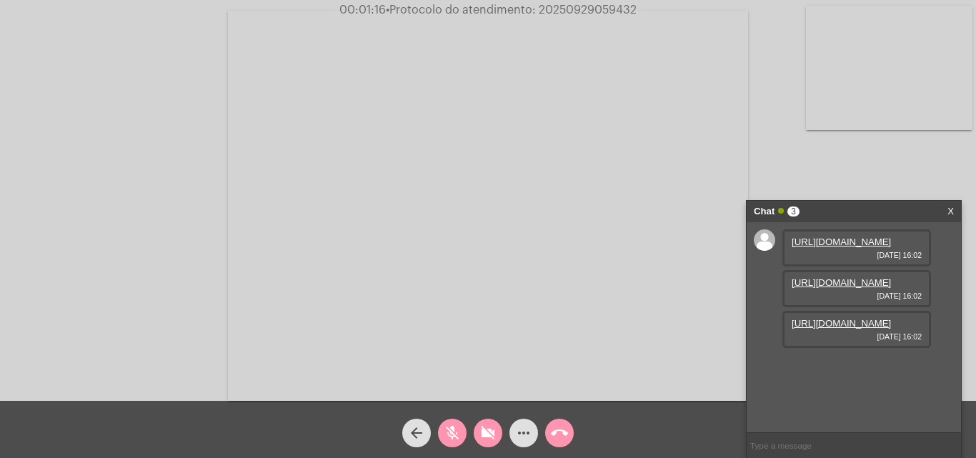
click at [885, 288] on link "[URL][DOMAIN_NAME]" at bounding box center [841, 282] width 99 height 11
click at [841, 329] on link "[URL][DOMAIN_NAME]" at bounding box center [841, 323] width 99 height 11
click at [857, 369] on link "[URL][DOMAIN_NAME]" at bounding box center [841, 364] width 99 height 11
click at [842, 329] on link "[URL][DOMAIN_NAME]" at bounding box center [841, 323] width 99 height 11
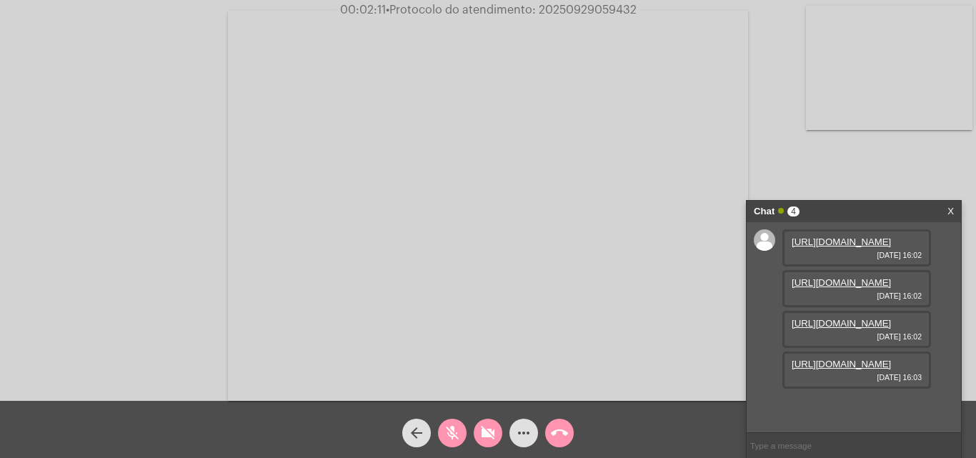
click at [856, 369] on link "[URL][DOMAIN_NAME]" at bounding box center [841, 364] width 99 height 11
click at [490, 427] on mat-icon "videocam_off" at bounding box center [488, 432] width 17 height 17
click at [457, 435] on mat-icon "mic_off" at bounding box center [452, 432] width 17 height 17
click at [483, 429] on mat-icon "videocam" at bounding box center [488, 432] width 17 height 17
click at [452, 434] on mat-icon "mic" at bounding box center [452, 432] width 17 height 17
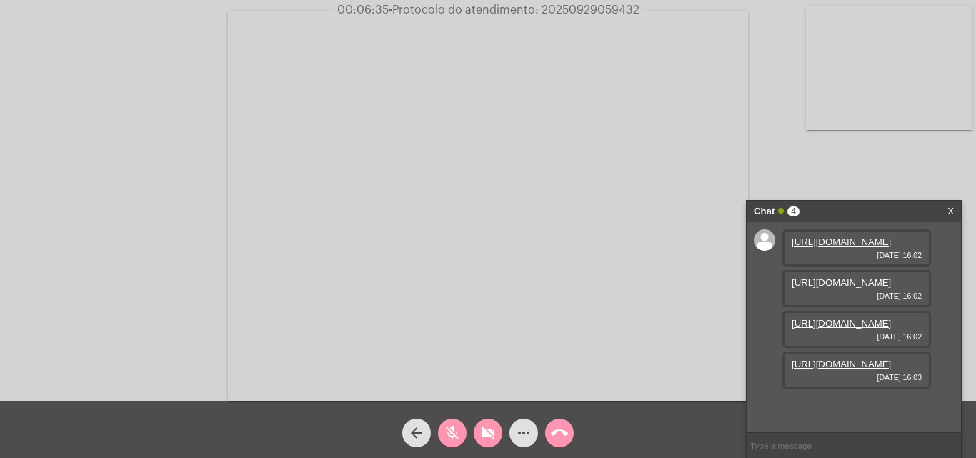
click at [488, 424] on mat-icon "videocam_off" at bounding box center [488, 432] width 17 height 17
click at [454, 433] on mat-icon "mic_off" at bounding box center [452, 432] width 17 height 17
click at [495, 442] on span "videocam" at bounding box center [488, 433] width 17 height 29
click at [463, 438] on button "mic" at bounding box center [452, 433] width 29 height 29
click at [482, 432] on mat-icon "videocam_off" at bounding box center [488, 432] width 17 height 17
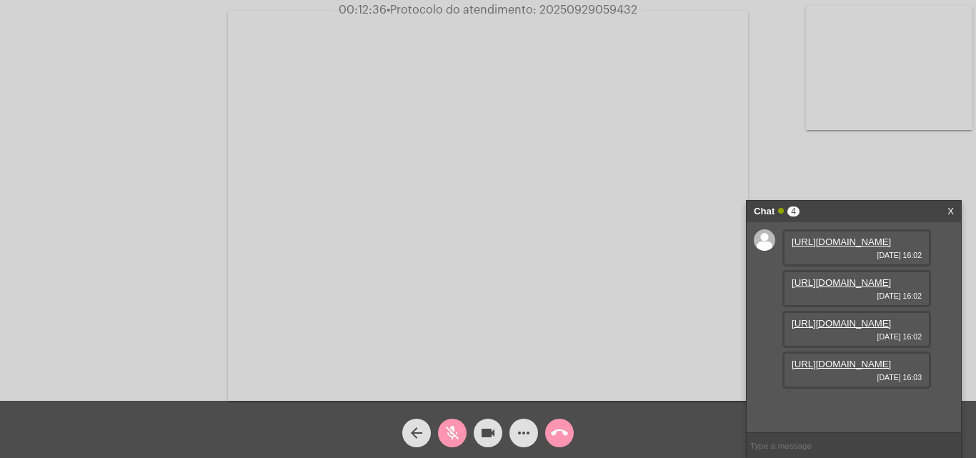
click at [455, 435] on mat-icon "mic_off" at bounding box center [452, 432] width 17 height 17
click at [438, 439] on div "mic" at bounding box center [452, 430] width 36 height 36
click at [493, 434] on mat-icon "videocam" at bounding box center [488, 432] width 17 height 17
click at [442, 438] on button "mic_off" at bounding box center [452, 433] width 29 height 29
click at [482, 436] on mat-icon "videocam_off" at bounding box center [488, 432] width 17 height 17
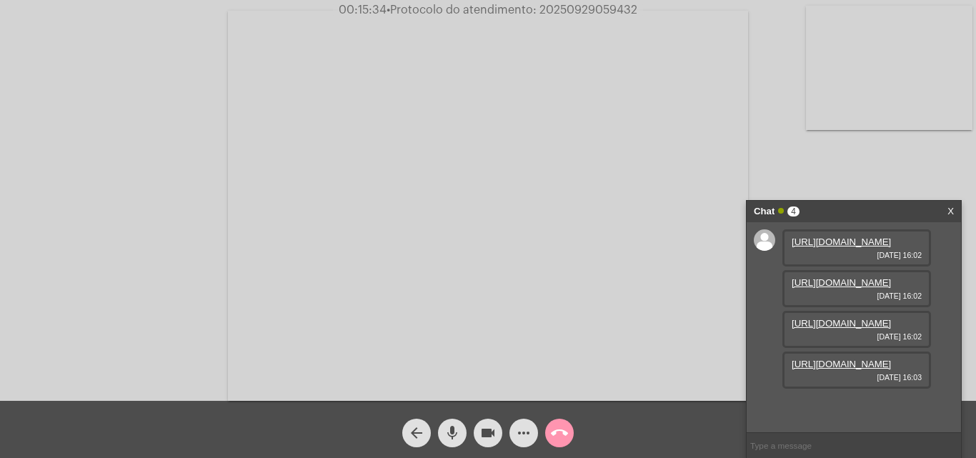
click at [447, 437] on mat-icon "mic" at bounding box center [452, 432] width 17 height 17
click at [480, 439] on mat-icon "videocam" at bounding box center [488, 432] width 17 height 17
click at [492, 435] on mat-icon "videocam_off" at bounding box center [488, 432] width 17 height 17
click at [460, 433] on mat-icon "mic_off" at bounding box center [452, 432] width 17 height 17
click at [459, 441] on mat-icon "mic" at bounding box center [452, 432] width 17 height 17
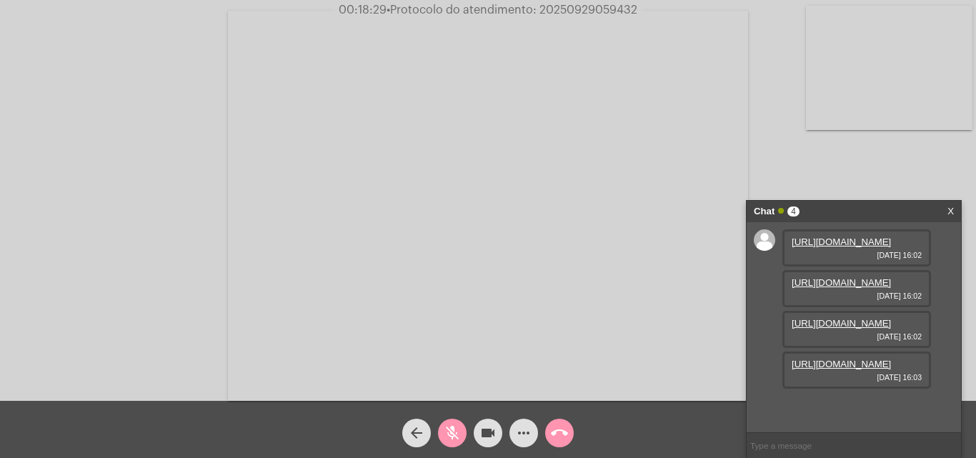
click at [492, 436] on mat-icon "videocam" at bounding box center [488, 432] width 17 height 17
click at [555, 439] on mat-icon "call_end" at bounding box center [559, 432] width 17 height 17
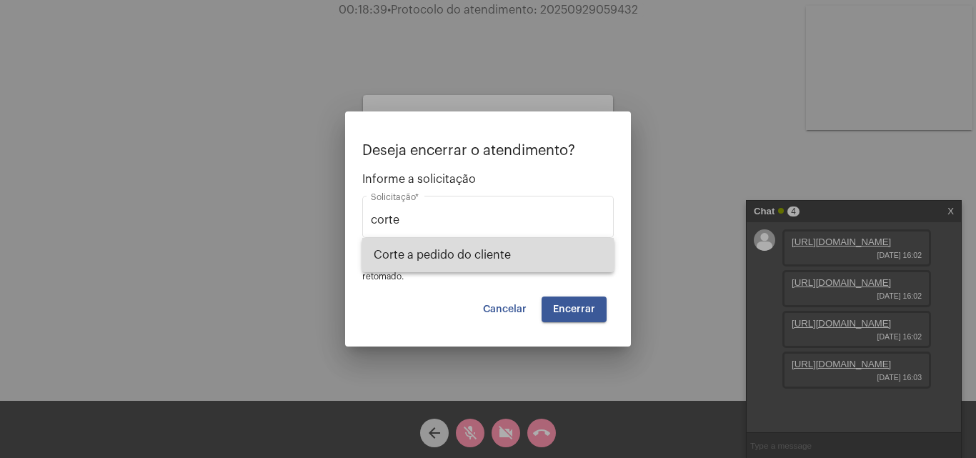
click at [460, 249] on span "Corte a pedido do cliente" at bounding box center [488, 255] width 229 height 34
type input "Corte a pedido do cliente"
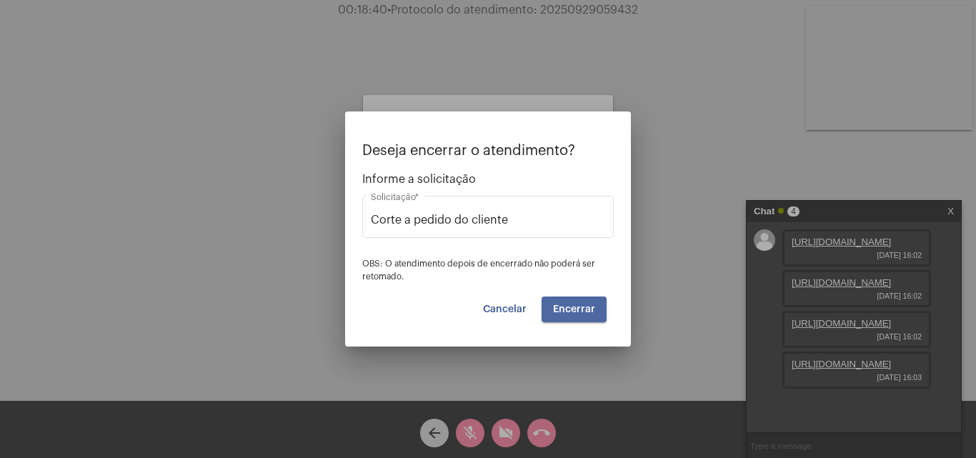
click at [583, 312] on span "Encerrar" at bounding box center [574, 309] width 42 height 10
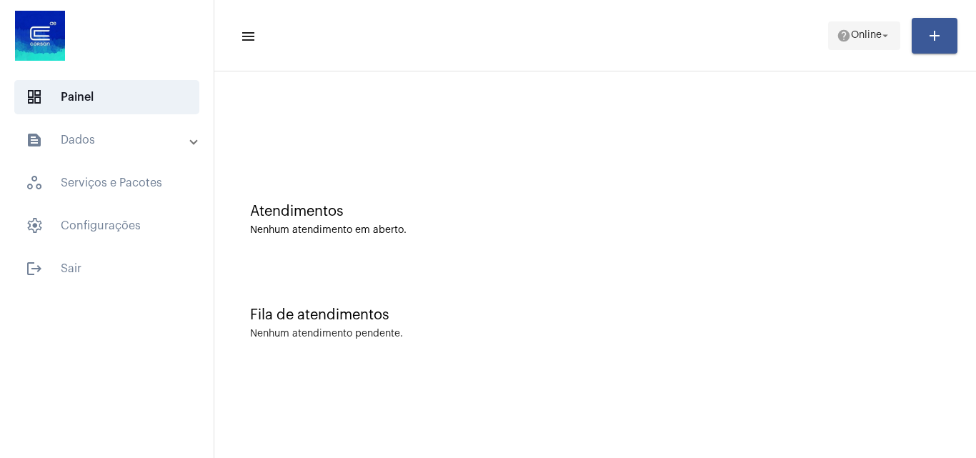
click at [874, 41] on span "help Online arrow_drop_down" at bounding box center [864, 35] width 55 height 26
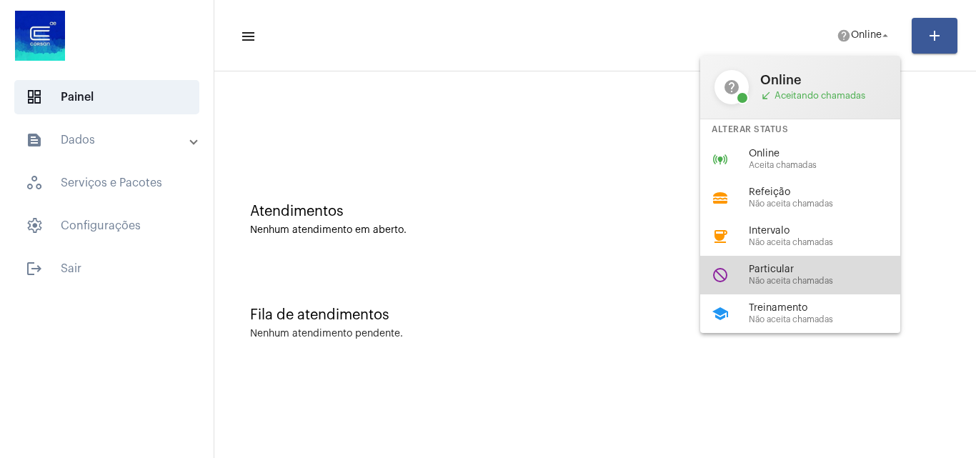
click at [819, 256] on div "do_not_disturb Particular Não aceita chamadas" at bounding box center [811, 275] width 223 height 39
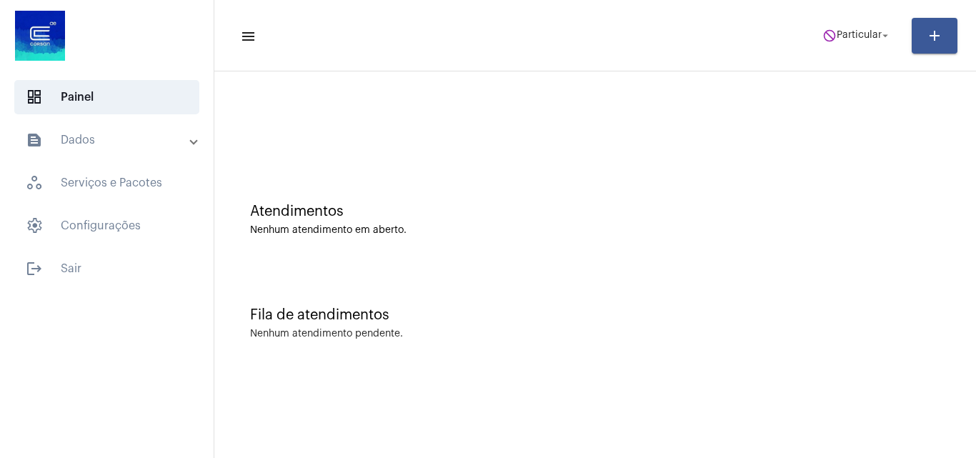
click at [871, 15] on mat-toolbar-row "menu do_not_disturb Particular arrow_drop_down add" at bounding box center [595, 36] width 762 height 46
click at [877, 31] on span "Particular" at bounding box center [859, 36] width 45 height 10
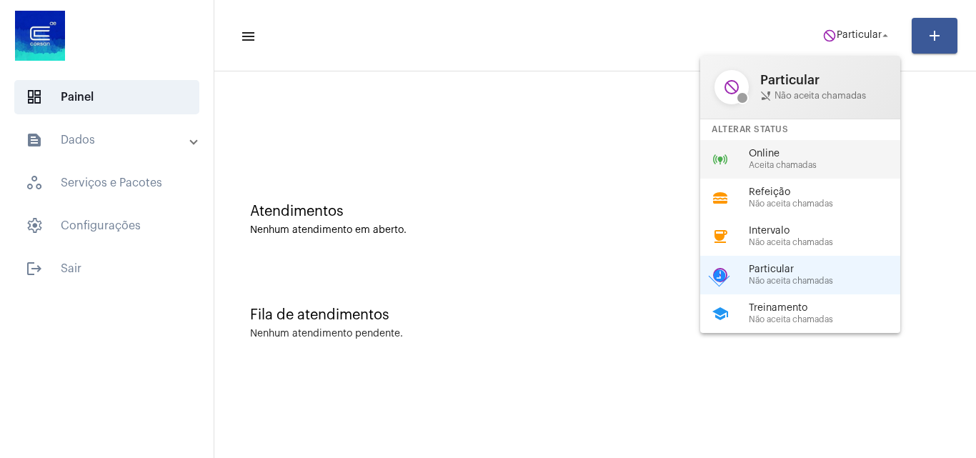
click at [805, 144] on div "online_prediction Online Aceita chamadas" at bounding box center [811, 159] width 223 height 39
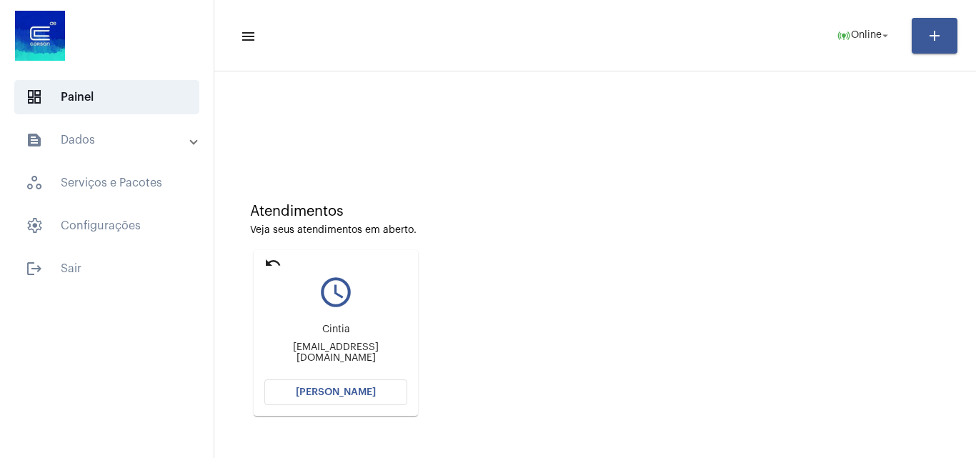
click at [333, 395] on span "[PERSON_NAME]" at bounding box center [336, 392] width 80 height 10
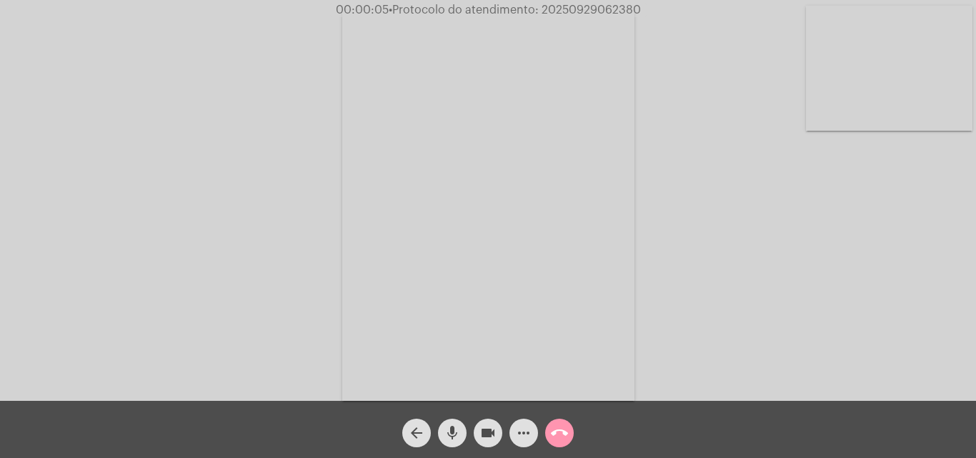
click at [896, 71] on video at bounding box center [889, 68] width 167 height 125
click at [337, 129] on div "Acessando Câmera e Microfone..." at bounding box center [487, 202] width 973 height 401
click at [248, 164] on video at bounding box center [180, 205] width 167 height 222
drag, startPoint x: 854, startPoint y: 119, endPoint x: 768, endPoint y: 126, distance: 86.1
click at [768, 126] on div "Acessando Câmera e Microfone..." at bounding box center [487, 204] width 973 height 401
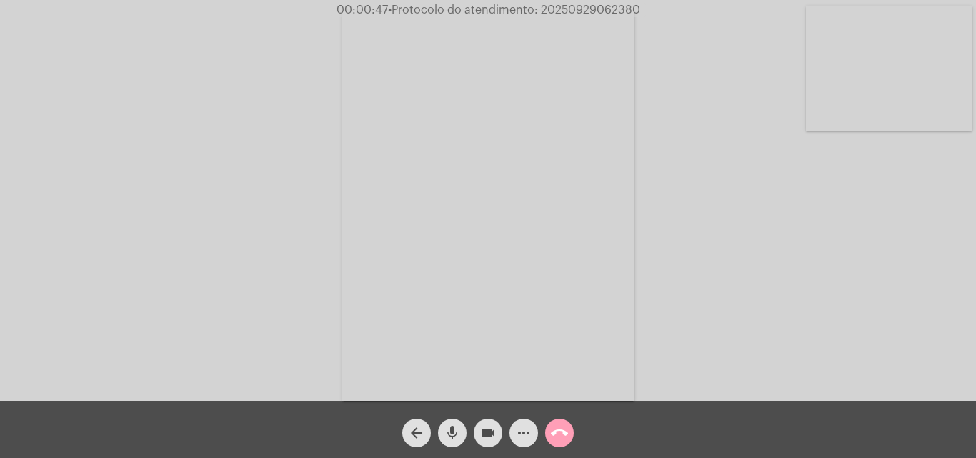
click at [552, 432] on mat-icon "call_end" at bounding box center [559, 432] width 17 height 17
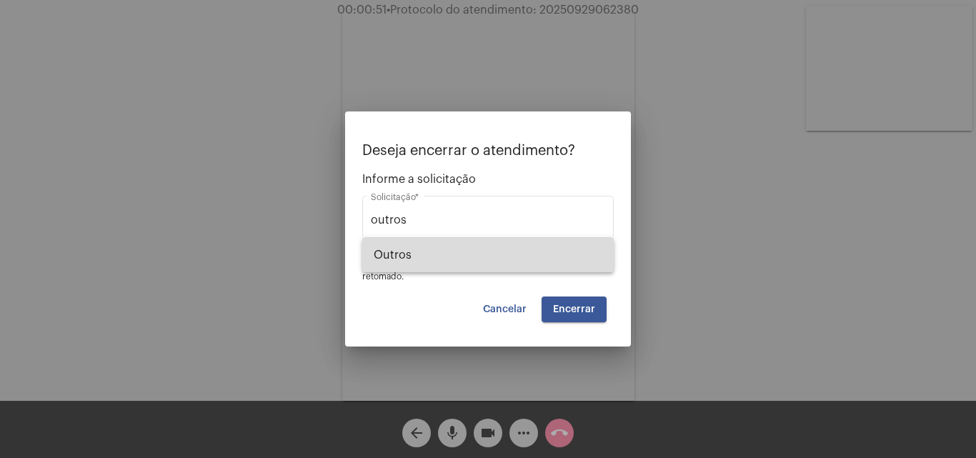
click at [498, 240] on span "Outros" at bounding box center [488, 255] width 229 height 34
type input "Outros"
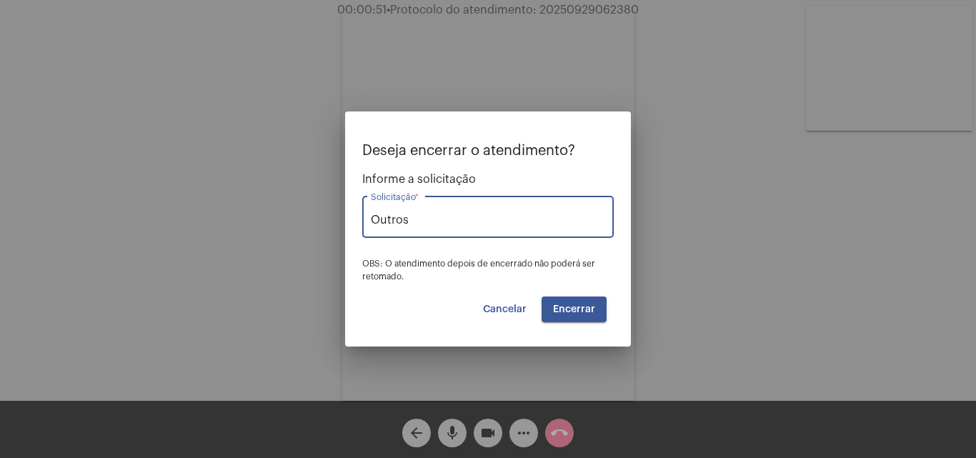
click at [575, 303] on button "Encerrar" at bounding box center [574, 310] width 65 height 26
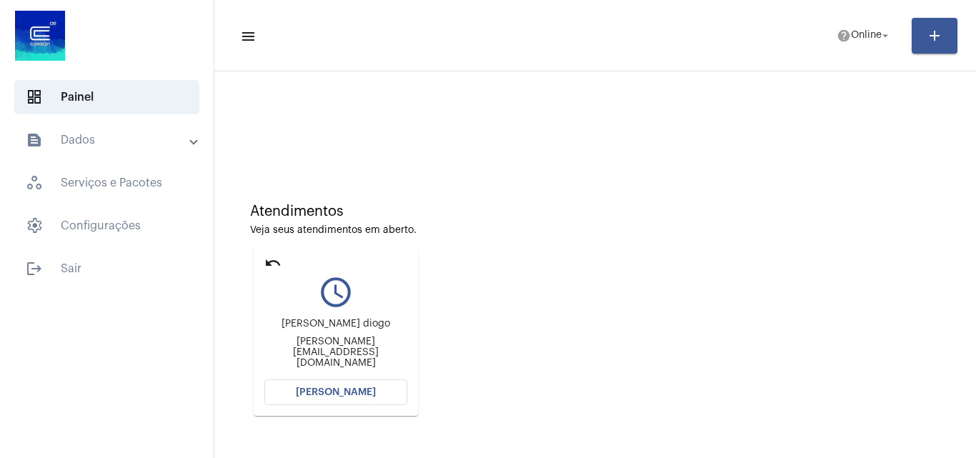
click at [362, 392] on span "[PERSON_NAME]" at bounding box center [336, 392] width 80 height 10
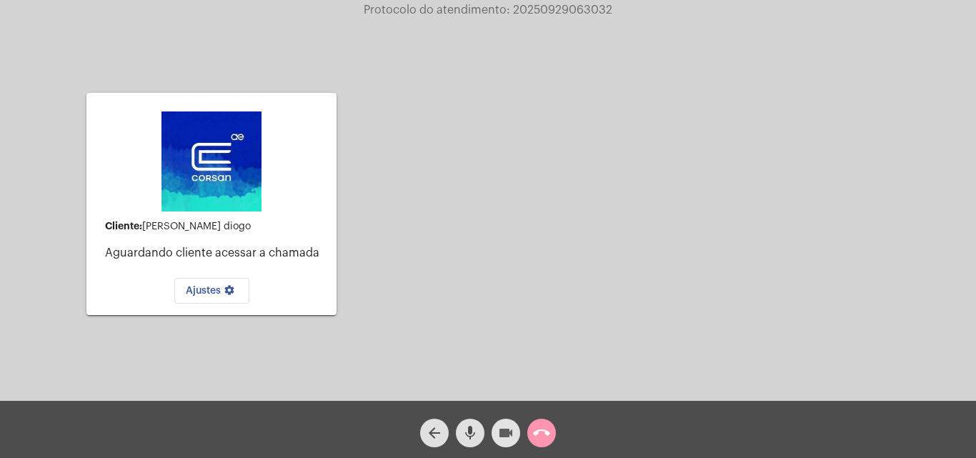
click at [502, 430] on mat-icon "videocam" at bounding box center [505, 432] width 17 height 17
click at [502, 430] on mat-icon "videocam_off" at bounding box center [505, 432] width 17 height 17
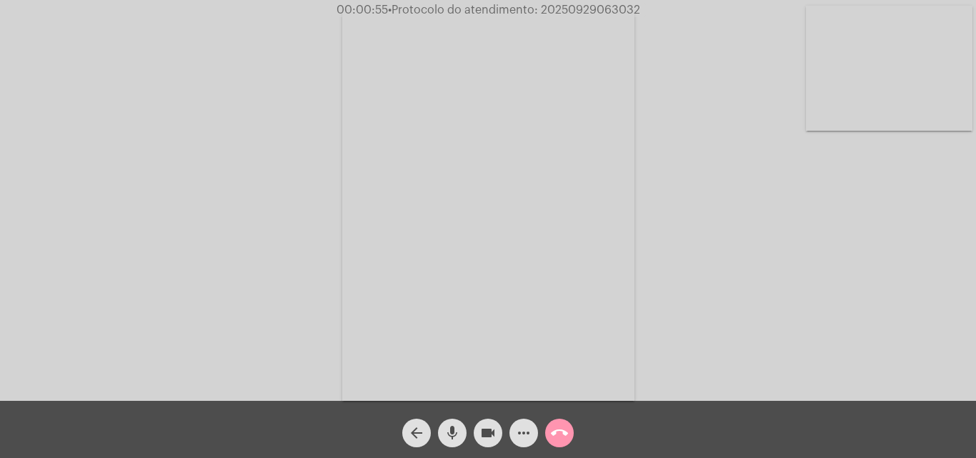
click at [557, 432] on mat-icon "call_end" at bounding box center [559, 432] width 17 height 17
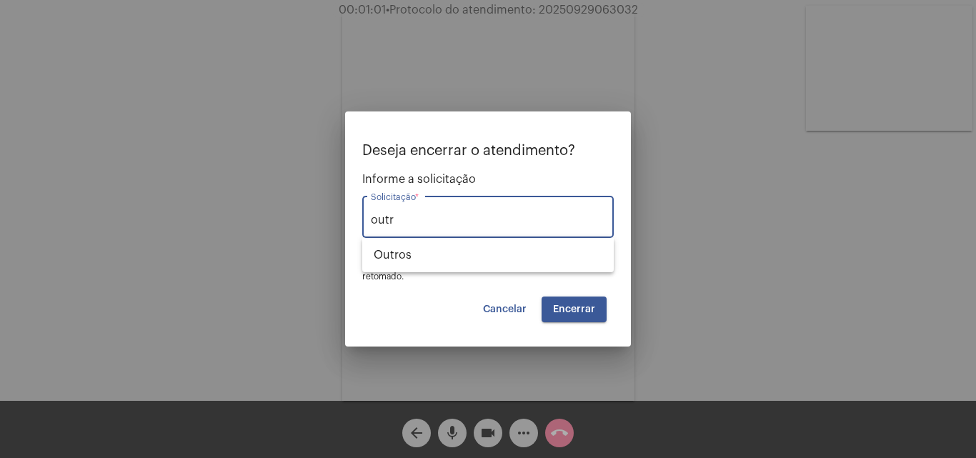
type input "outr"
click at [492, 307] on span "Cancelar" at bounding box center [505, 309] width 44 height 10
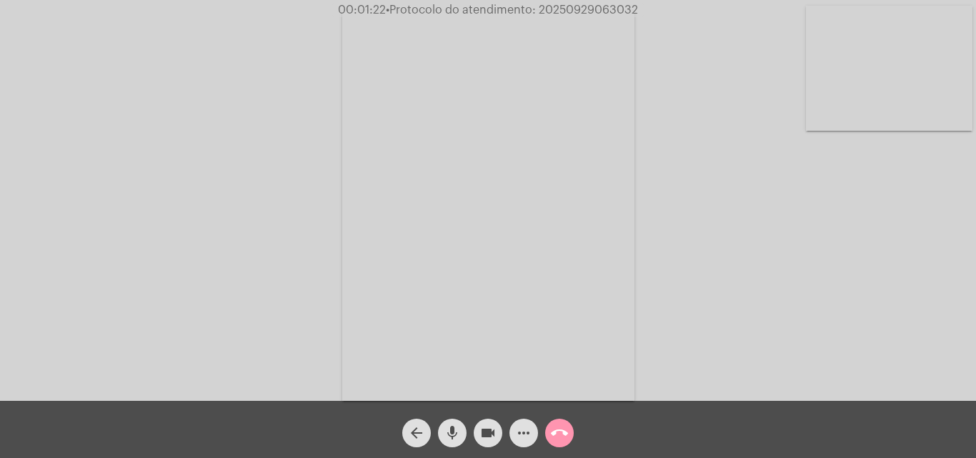
click at [549, 447] on div "call_end" at bounding box center [560, 430] width 36 height 36
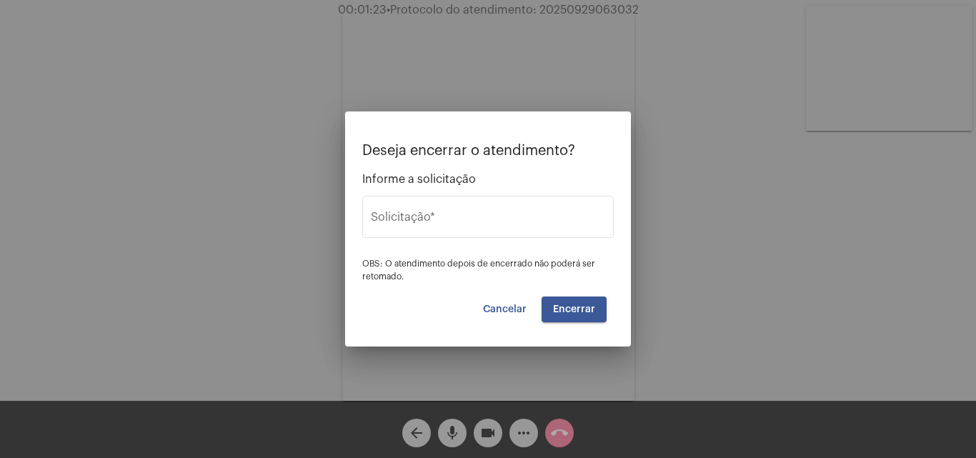
click at [552, 437] on div at bounding box center [488, 229] width 976 height 458
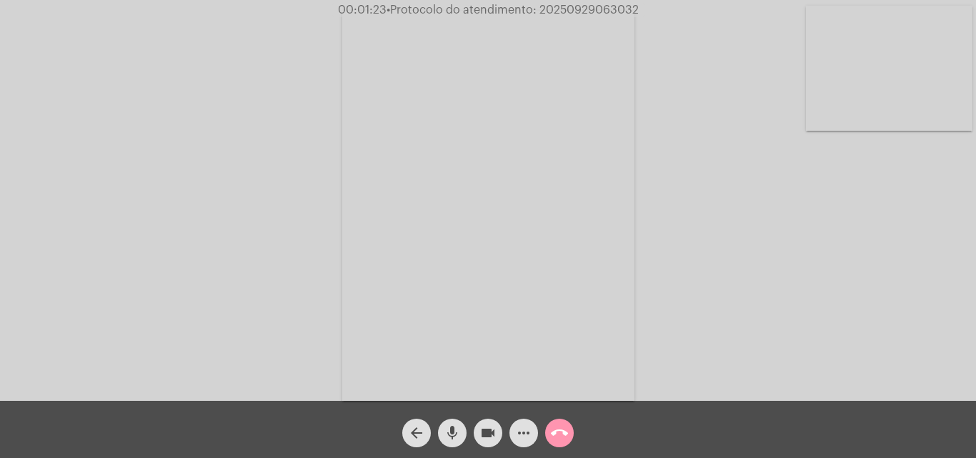
click at [557, 437] on mat-icon "call_end" at bounding box center [559, 432] width 17 height 17
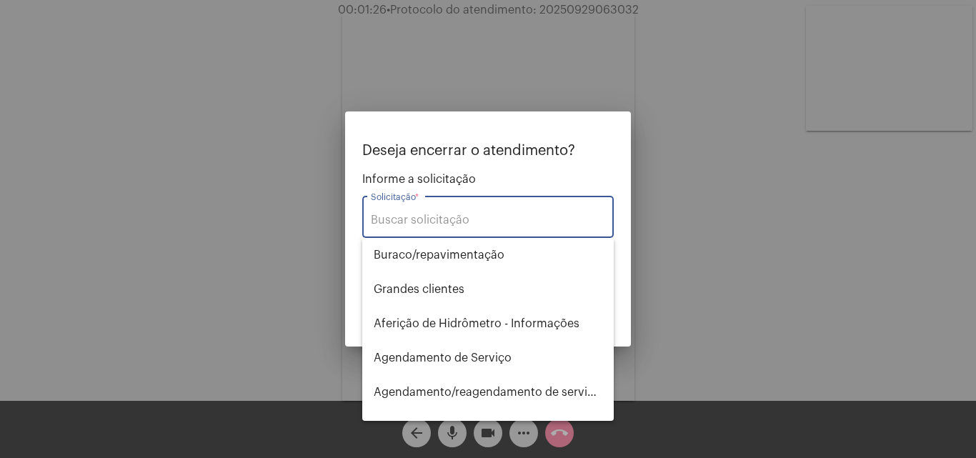
click at [654, 286] on div at bounding box center [488, 229] width 976 height 458
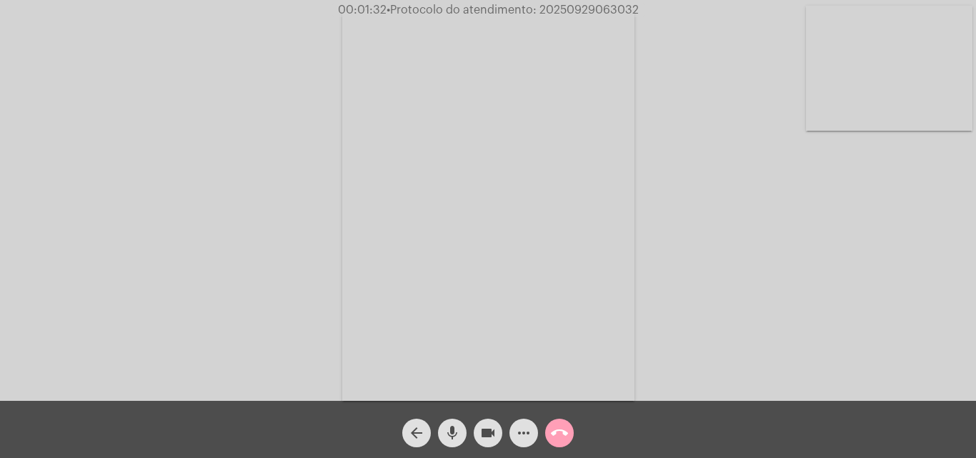
click at [560, 426] on mat-icon "call_end" at bounding box center [559, 432] width 17 height 17
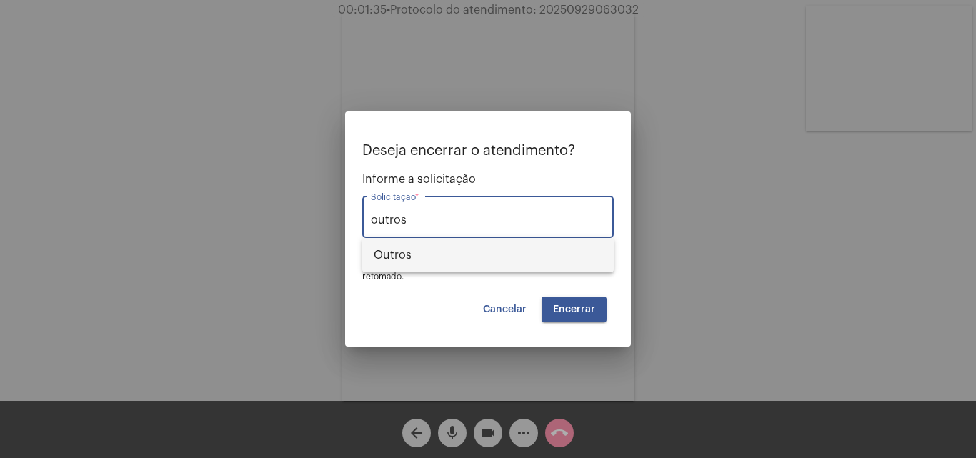
click at [485, 259] on span "Outros" at bounding box center [488, 255] width 229 height 34
type input "Outros"
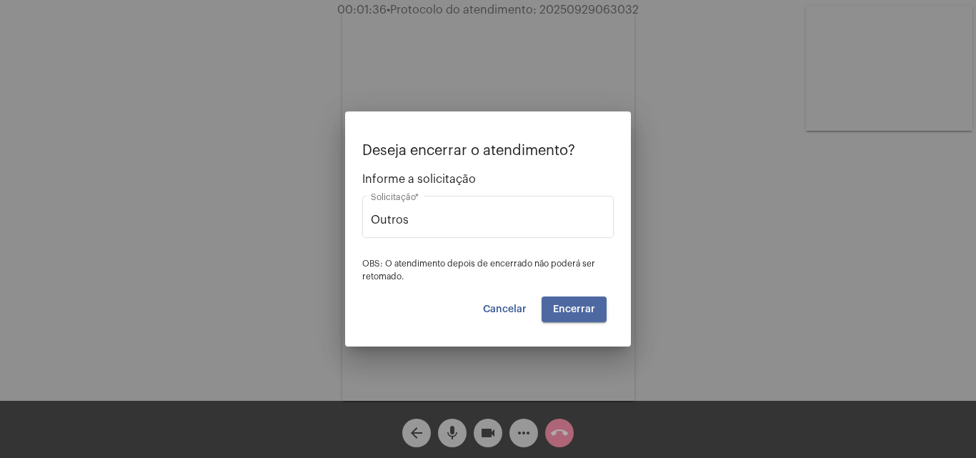
click at [590, 301] on button "Encerrar" at bounding box center [574, 310] width 65 height 26
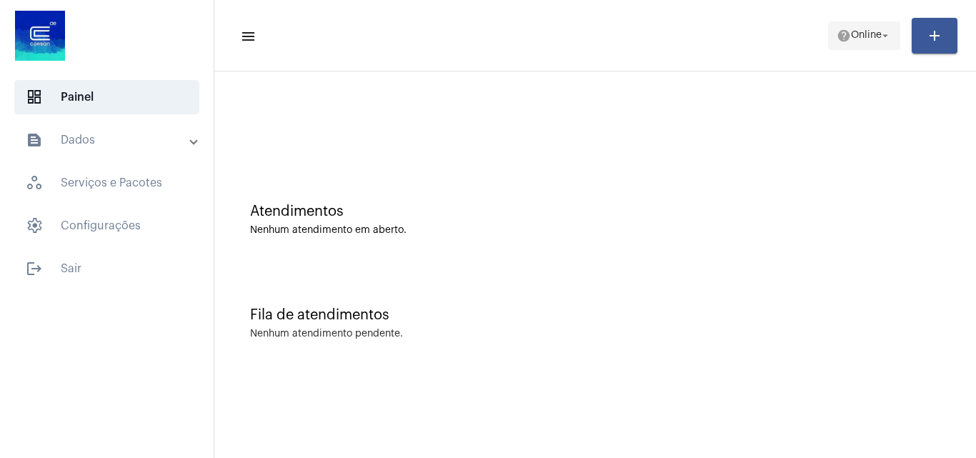
click at [868, 39] on span "Online" at bounding box center [866, 36] width 31 height 10
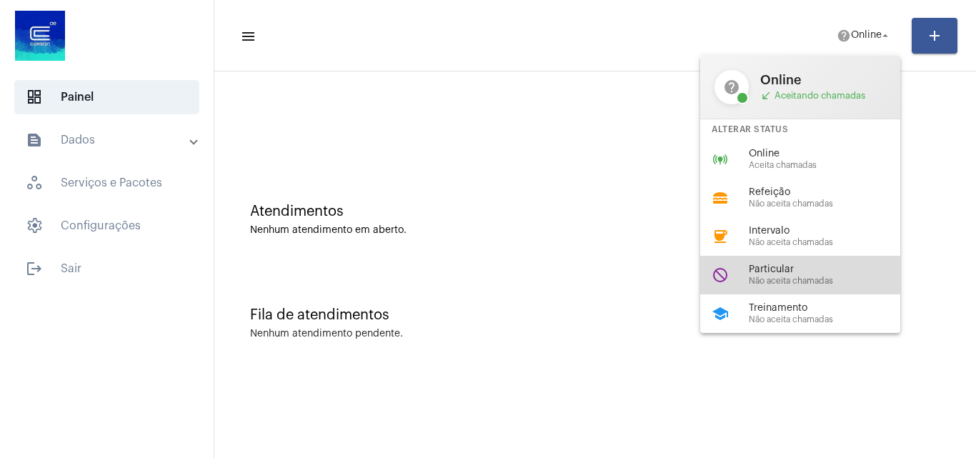
click at [791, 267] on span "Particular" at bounding box center [830, 269] width 163 height 11
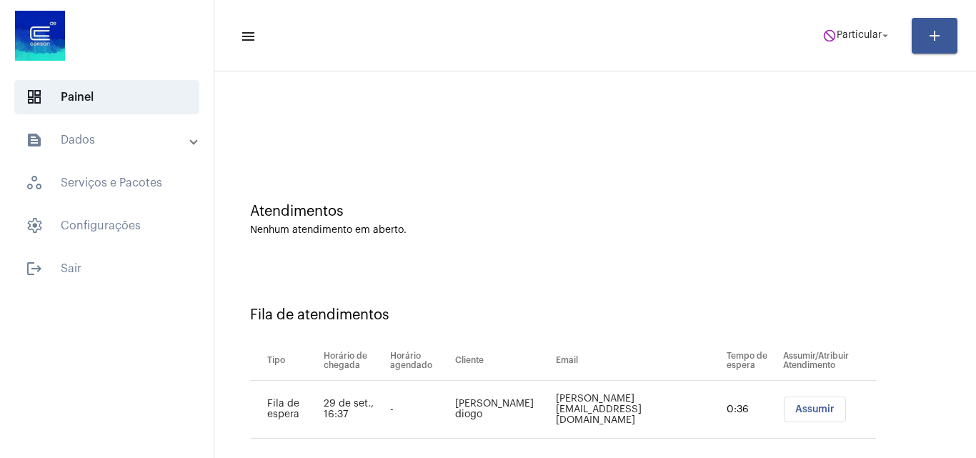
scroll to position [19, 0]
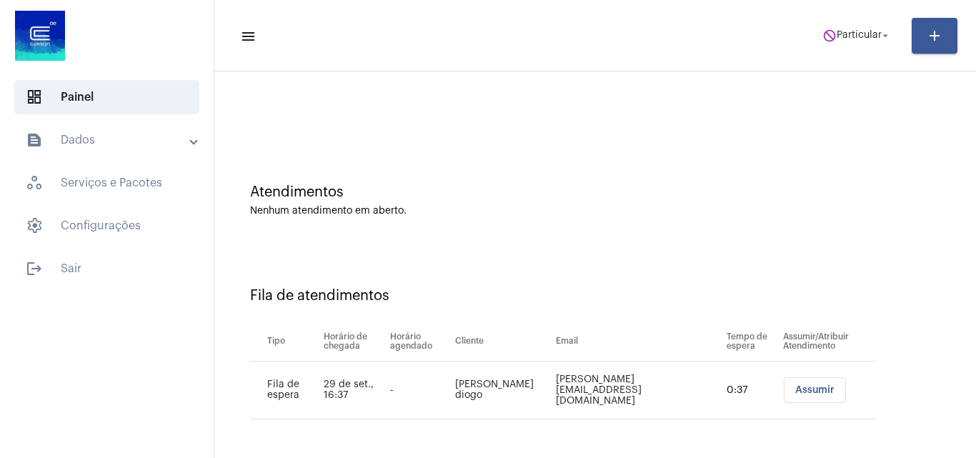
click at [801, 388] on span "Assumir" at bounding box center [814, 390] width 39 height 10
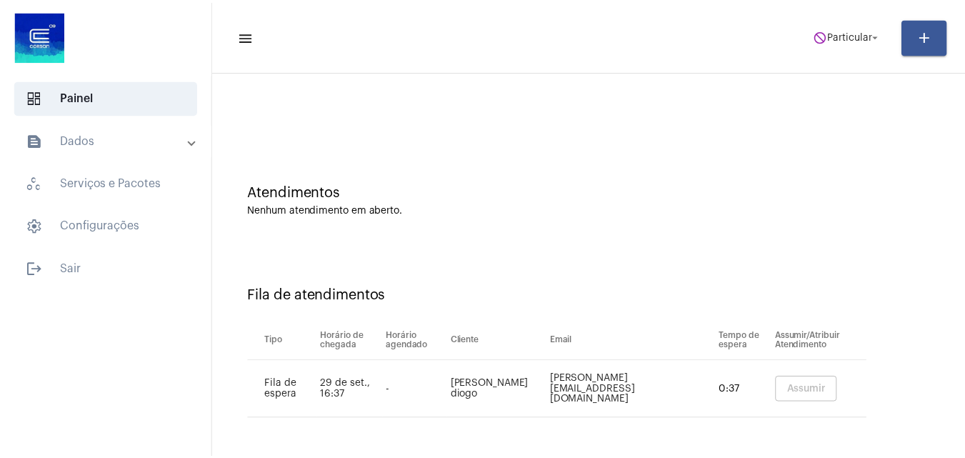
scroll to position [0, 0]
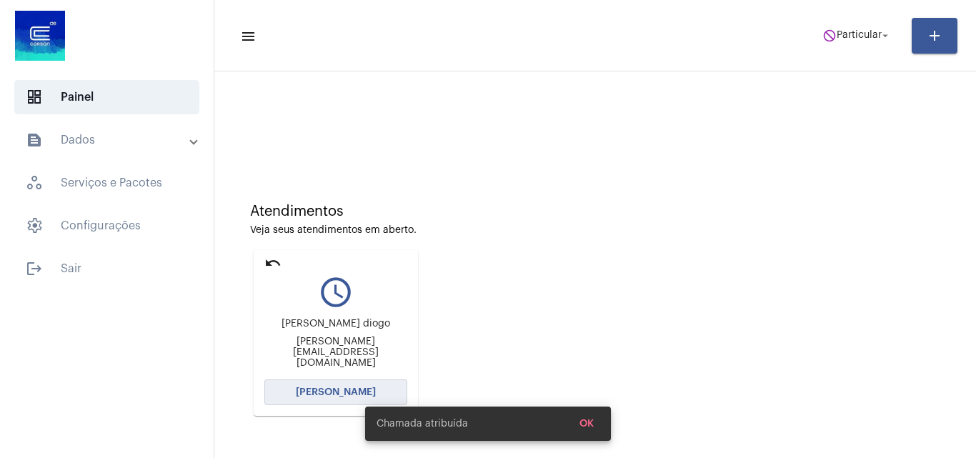
click at [341, 390] on span "[PERSON_NAME]" at bounding box center [336, 392] width 80 height 10
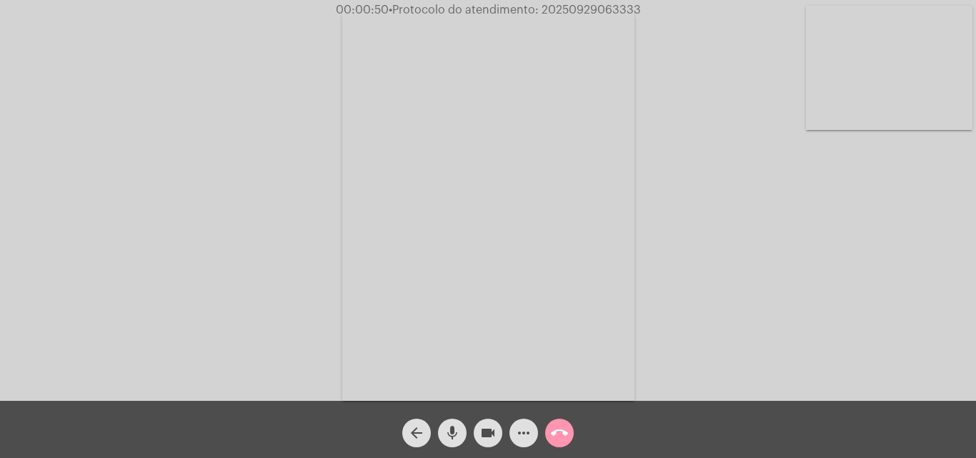
click at [474, 437] on button "videocam" at bounding box center [488, 433] width 29 height 29
click at [458, 438] on mat-icon "mic" at bounding box center [452, 432] width 17 height 17
click at [492, 437] on mat-icon "videocam_off" at bounding box center [488, 432] width 17 height 17
click at [441, 441] on button "mic_off" at bounding box center [452, 433] width 29 height 29
click at [496, 435] on mat-icon "videocam" at bounding box center [488, 432] width 17 height 17
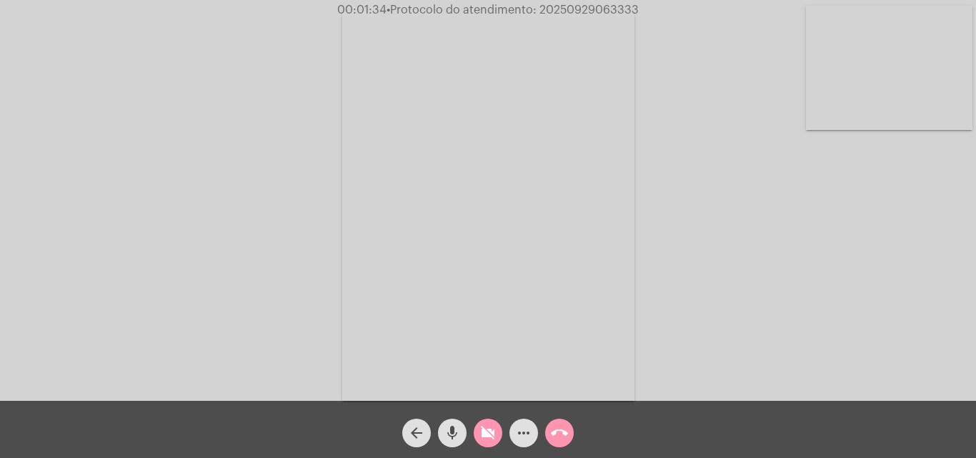
click at [467, 435] on div "mic" at bounding box center [452, 430] width 36 height 36
click at [492, 437] on mat-icon "videocam_off" at bounding box center [488, 432] width 17 height 17
click at [460, 440] on mat-icon "mic_off" at bounding box center [452, 432] width 17 height 17
click at [499, 430] on button "videocam" at bounding box center [488, 433] width 29 height 29
click at [449, 439] on mat-icon "mic" at bounding box center [452, 432] width 17 height 17
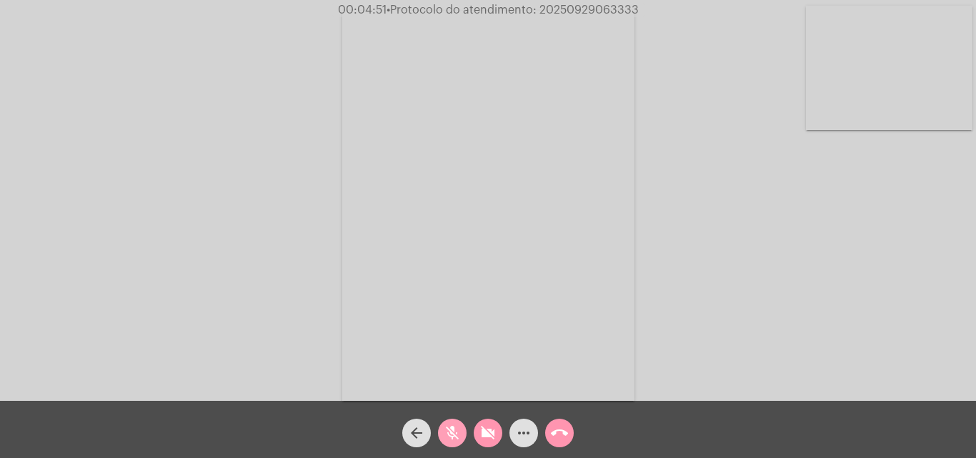
click at [462, 437] on button "mic_off" at bounding box center [452, 433] width 29 height 29
click at [478, 434] on button "videocam_off" at bounding box center [488, 433] width 29 height 29
click at [443, 428] on button "mic" at bounding box center [452, 433] width 29 height 29
click at [490, 438] on mat-icon "videocam" at bounding box center [488, 432] width 17 height 17
click at [549, 439] on button "call_end" at bounding box center [559, 433] width 29 height 29
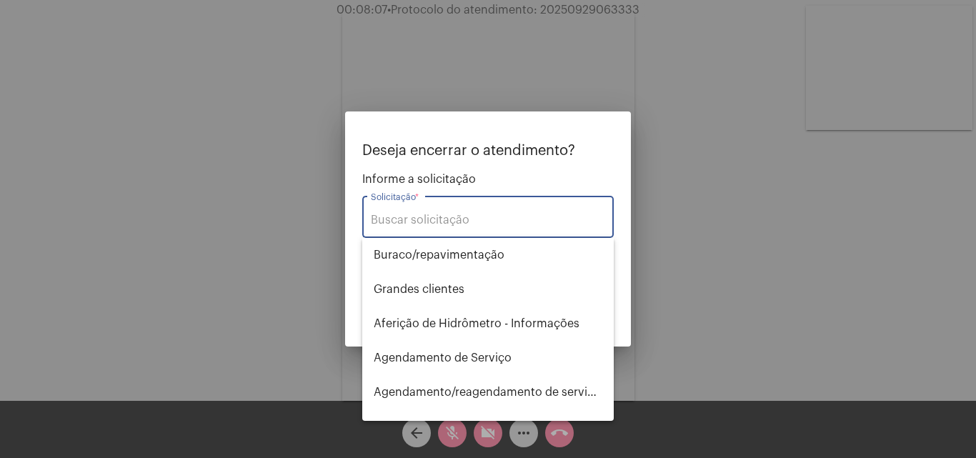
click at [444, 212] on div "Solicitação *" at bounding box center [488, 215] width 234 height 45
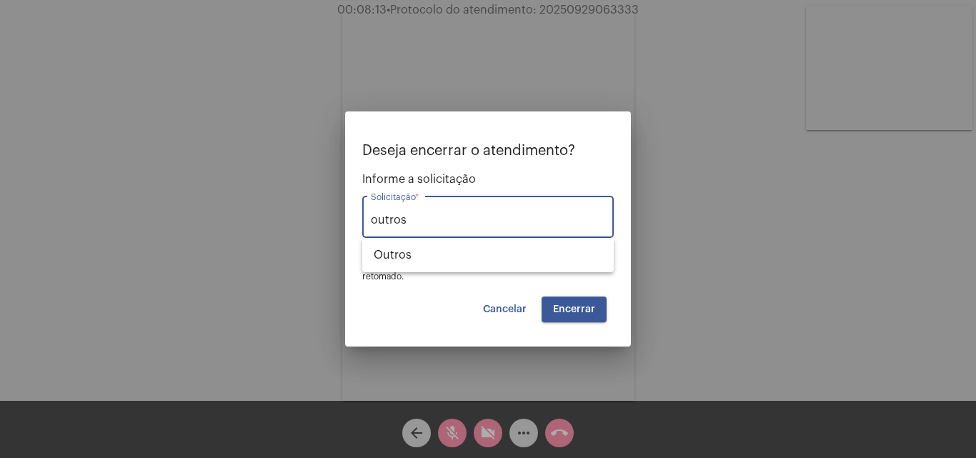
click at [598, 319] on button "Encerrar" at bounding box center [574, 310] width 65 height 26
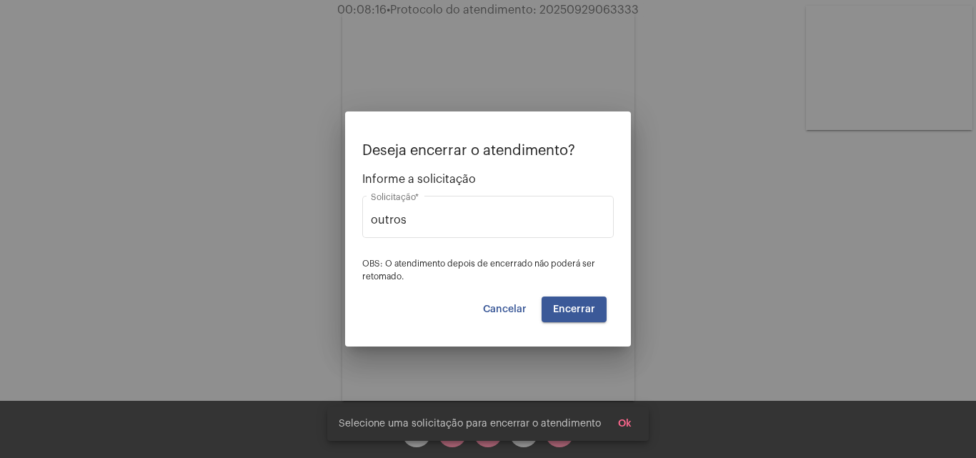
click at [592, 303] on button "Encerrar" at bounding box center [574, 310] width 65 height 26
click at [507, 212] on div "outros Solicitação *" at bounding box center [488, 215] width 234 height 45
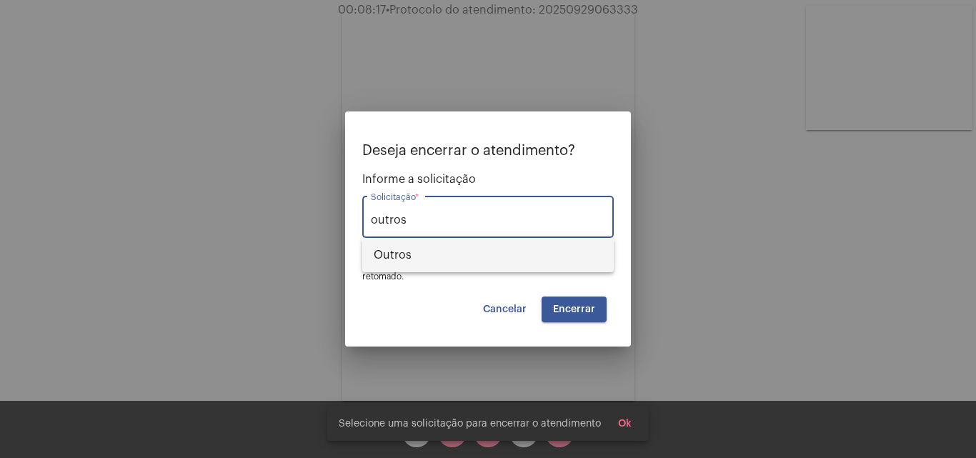
click at [511, 257] on span "Outros" at bounding box center [488, 255] width 229 height 34
type input "Outros"
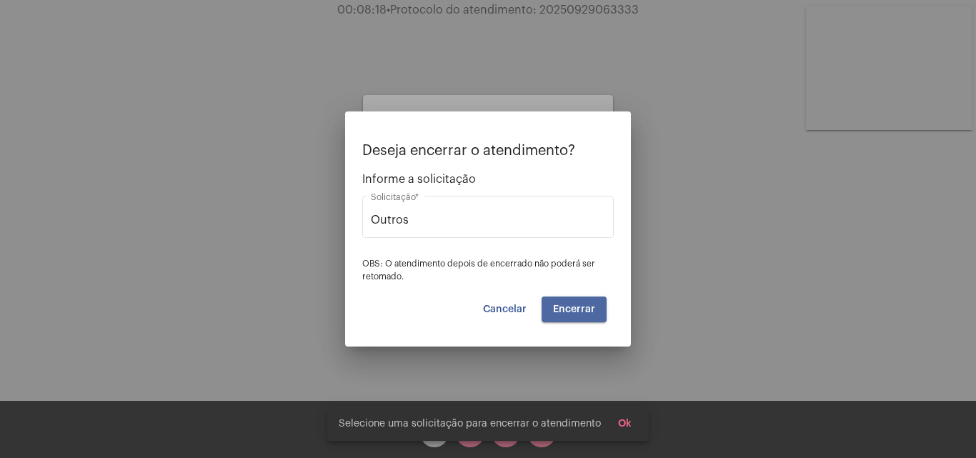
click at [563, 302] on button "Encerrar" at bounding box center [574, 310] width 65 height 26
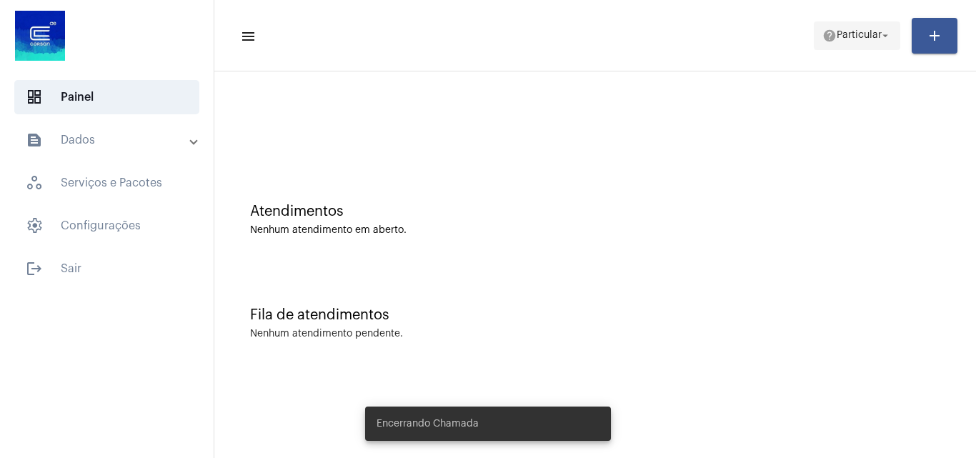
click at [860, 29] on span "help Particular arrow_drop_down" at bounding box center [857, 35] width 69 height 26
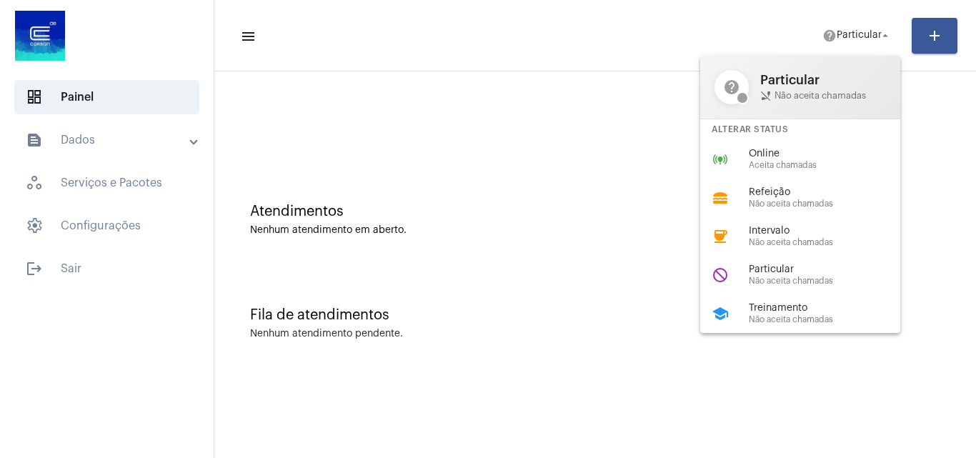
click at [610, 242] on div at bounding box center [488, 229] width 976 height 458
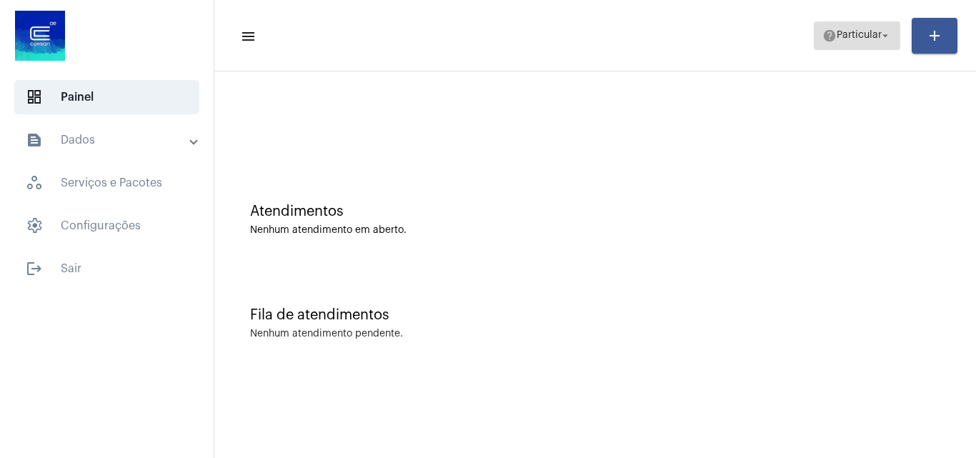
click at [850, 44] on span "help Particular arrow_drop_down" at bounding box center [857, 35] width 69 height 26
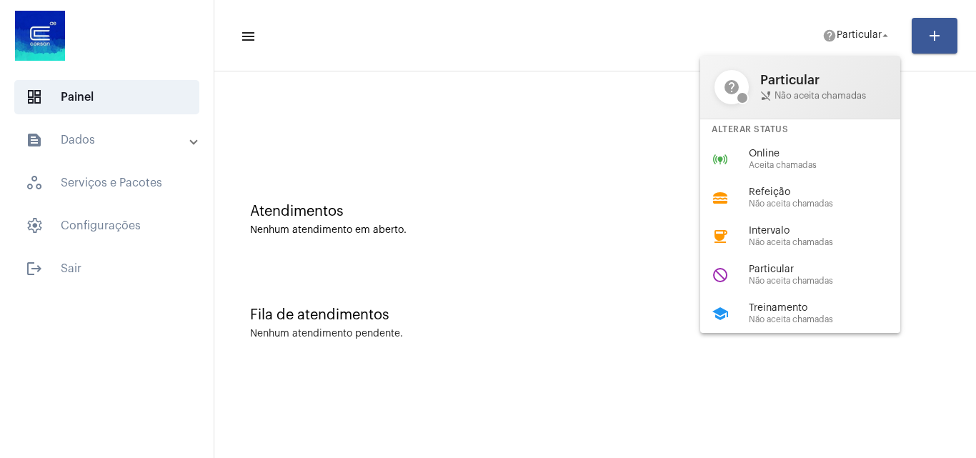
click at [44, 269] on div at bounding box center [488, 229] width 976 height 458
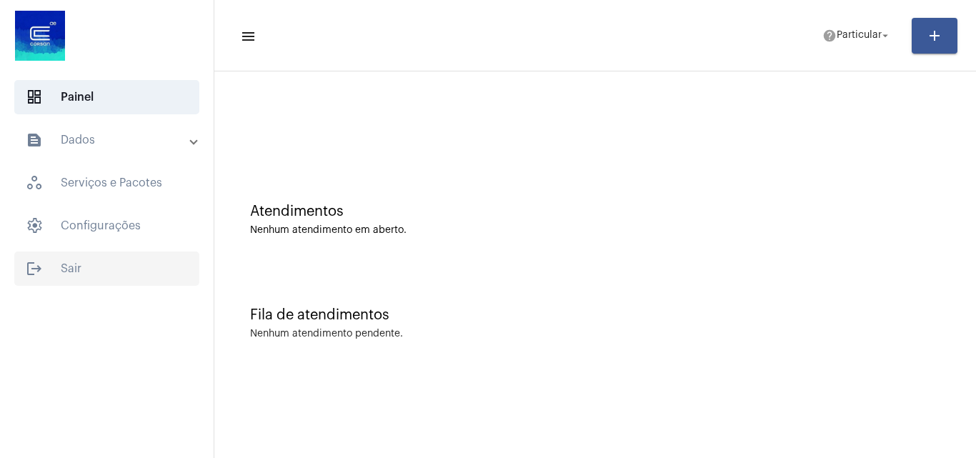
click at [86, 265] on span "logout Sair" at bounding box center [106, 269] width 185 height 34
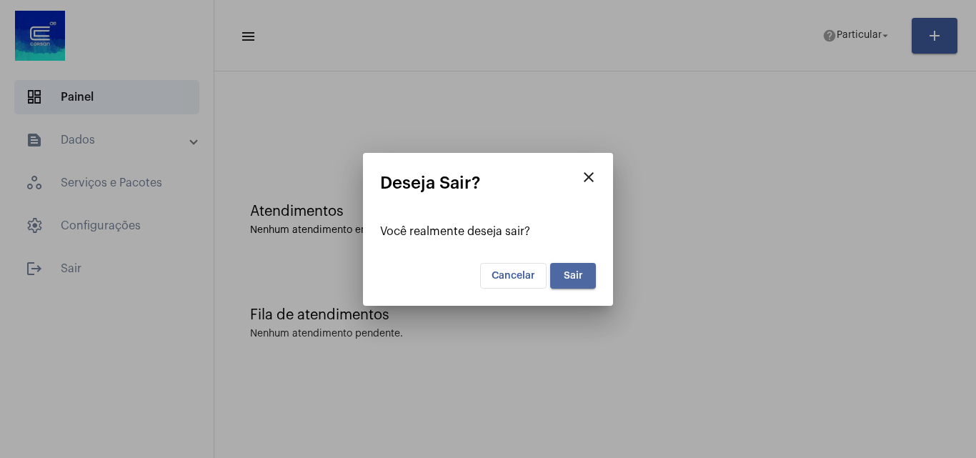
click at [588, 277] on button "Sair" at bounding box center [573, 276] width 46 height 26
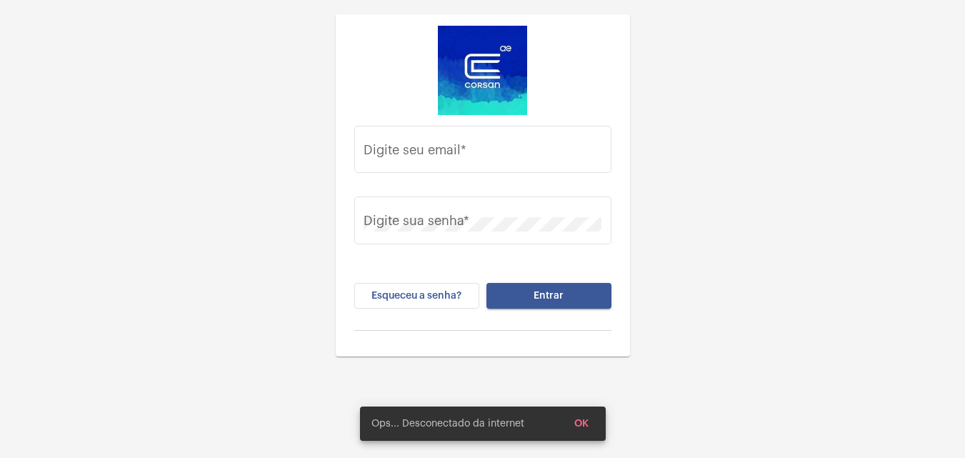
type input "[EMAIL_ADDRESS][DOMAIN_NAME]"
